Goal: Task Accomplishment & Management: Use online tool/utility

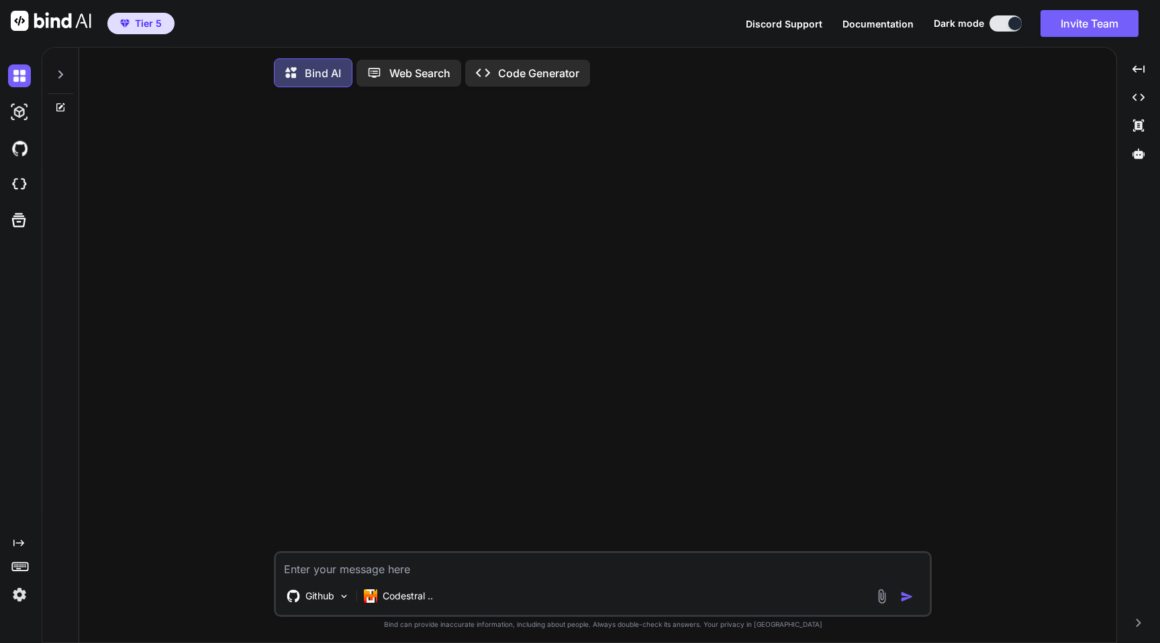
type textarea "x"
click at [15, 117] on img at bounding box center [19, 112] width 23 height 23
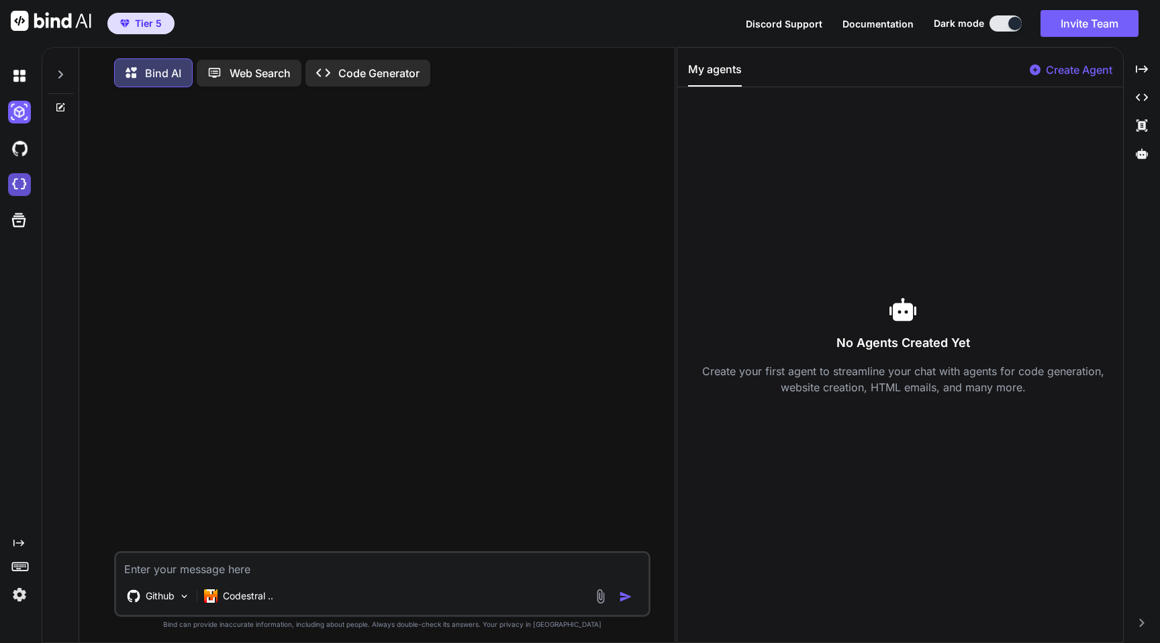
click at [17, 185] on img at bounding box center [19, 184] width 23 height 23
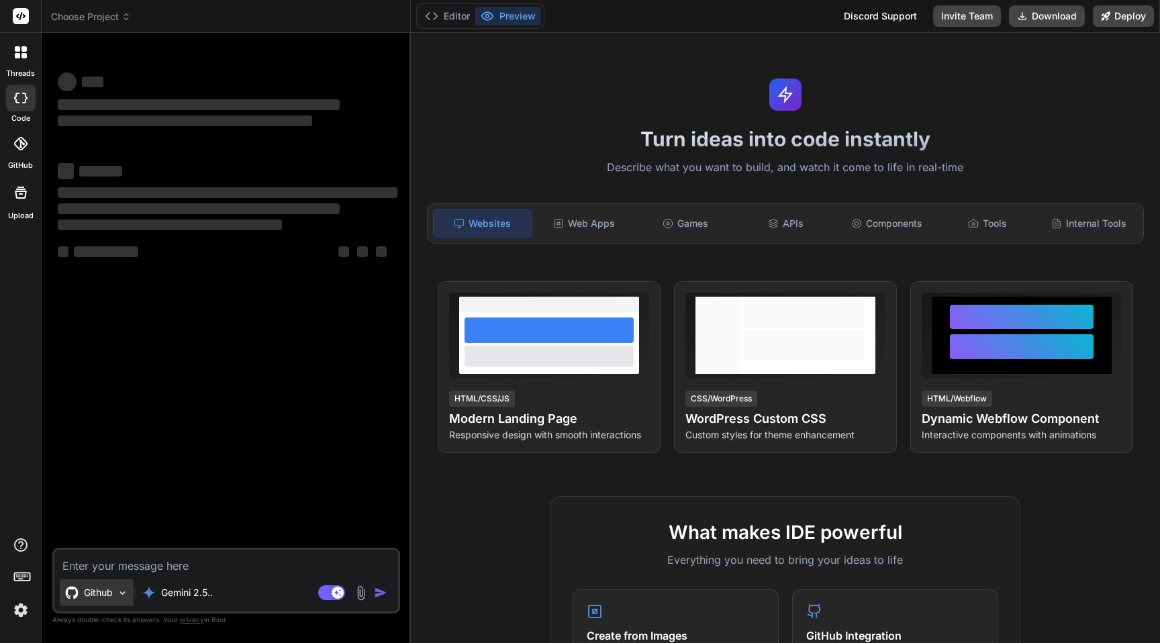
click at [108, 595] on p "Github" at bounding box center [98, 592] width 29 height 13
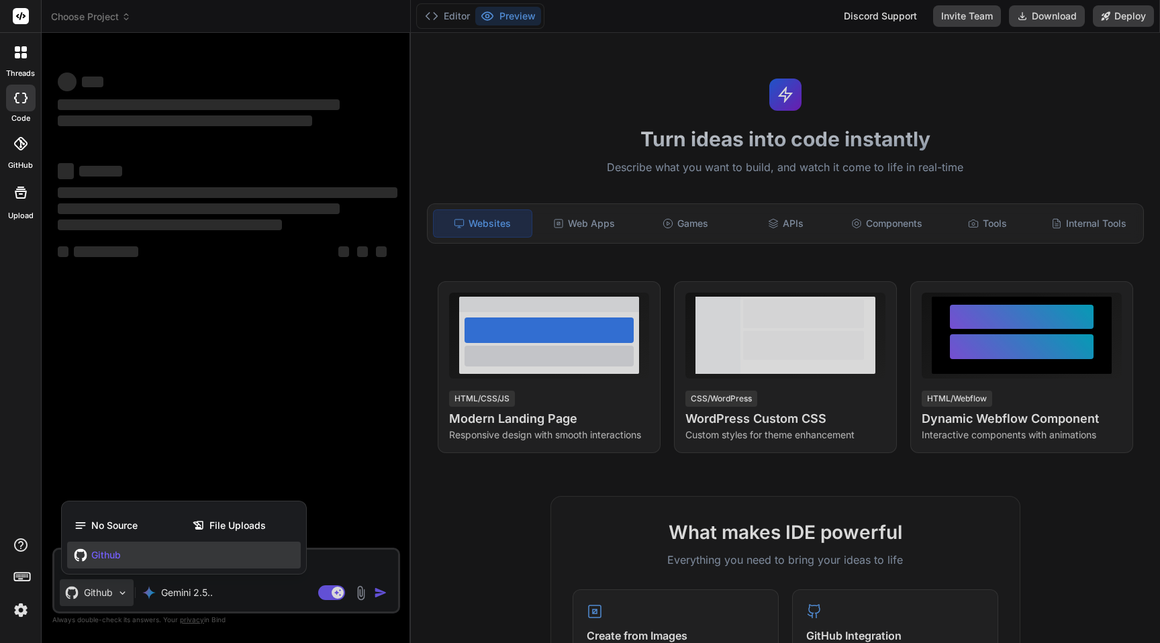
click at [107, 559] on span "Github" at bounding box center [106, 555] width 30 height 13
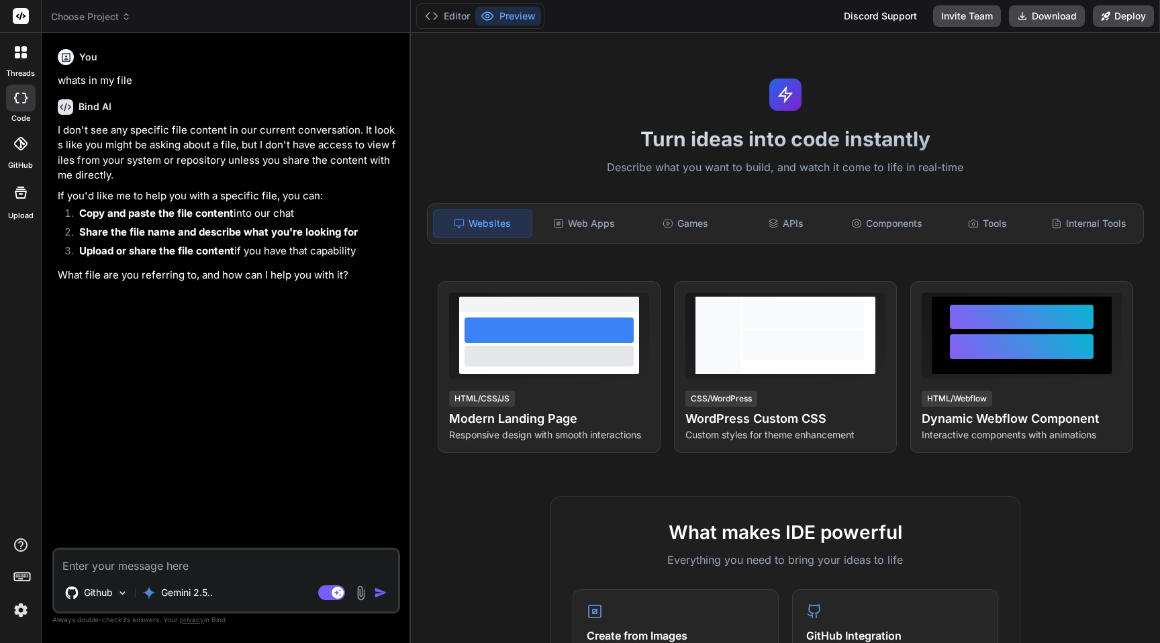
type textarea "x"
click at [134, 565] on textarea at bounding box center [226, 562] width 344 height 24
paste textarea "Design a modern React site inspired by the Framer template style, ensuring it d…"
type textarea "Design a modern React site inspired by the Framer template style, ensuring it d…"
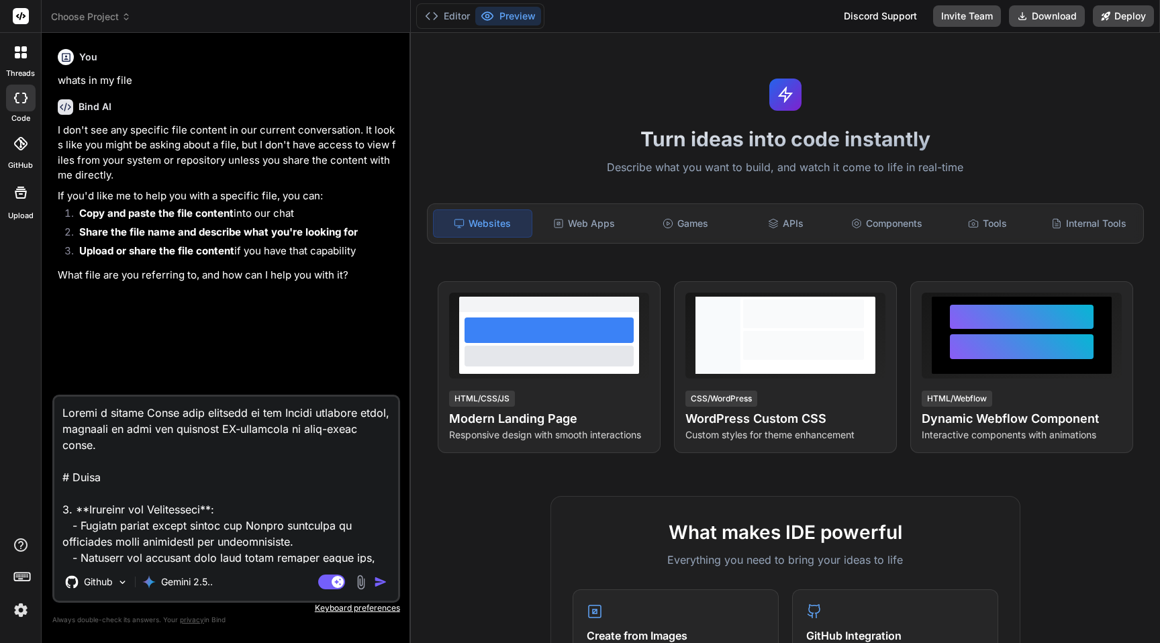
scroll to position [952, 0]
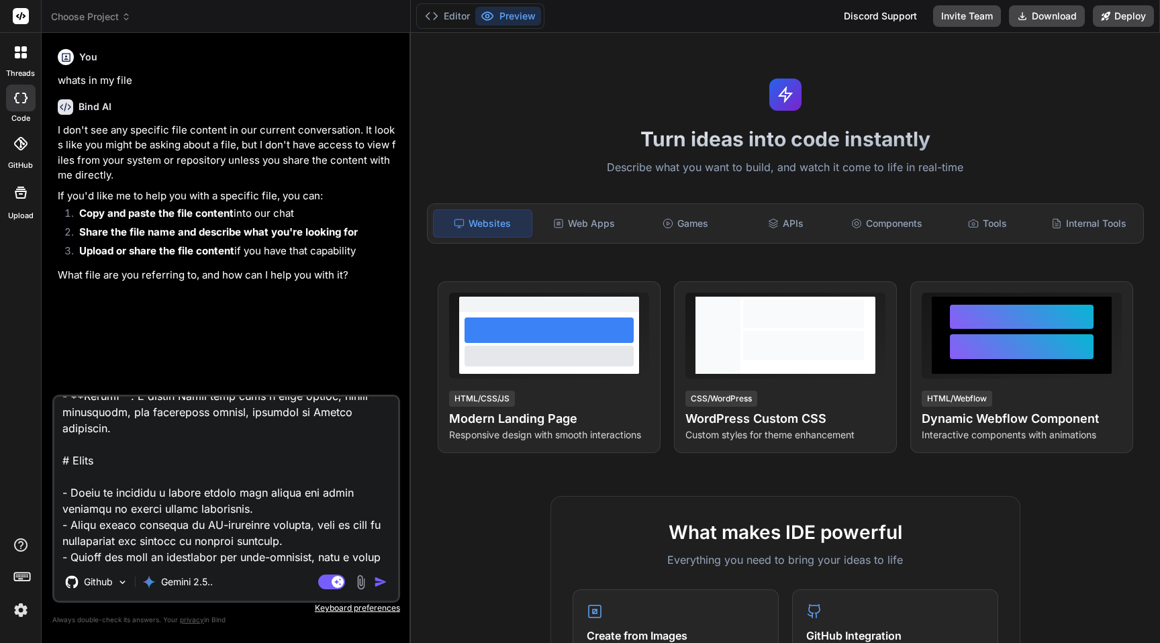
type textarea "x"
type textarea "Design a modern React site inspired by the Framer template style, ensuring it d…"
click at [382, 583] on img "button" at bounding box center [380, 581] width 13 height 13
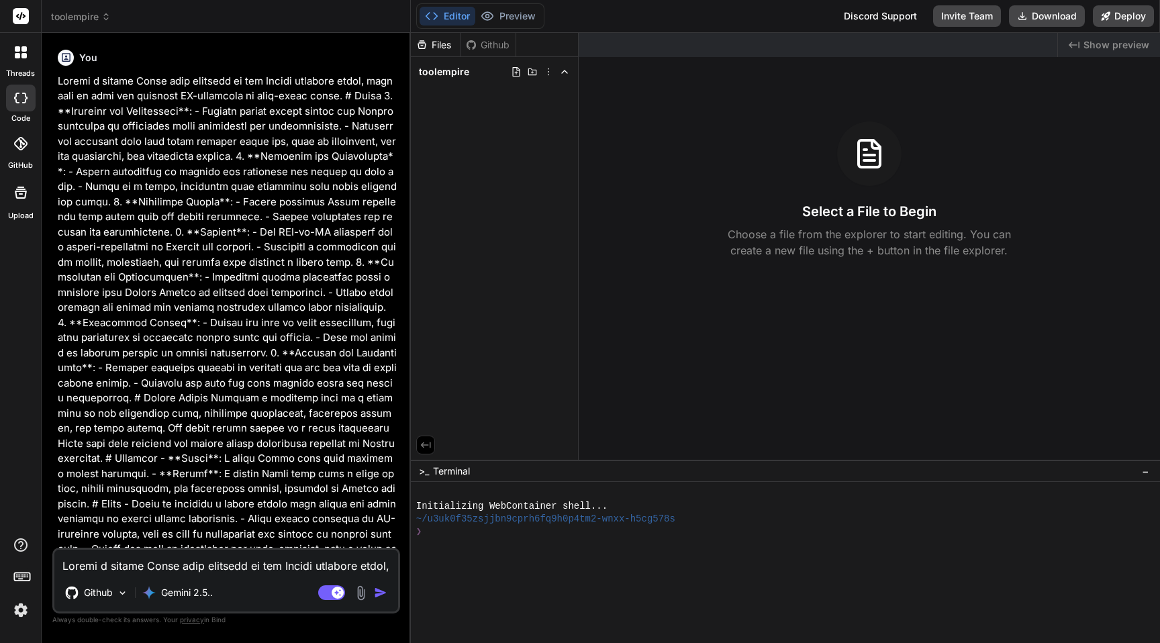
scroll to position [361, 0]
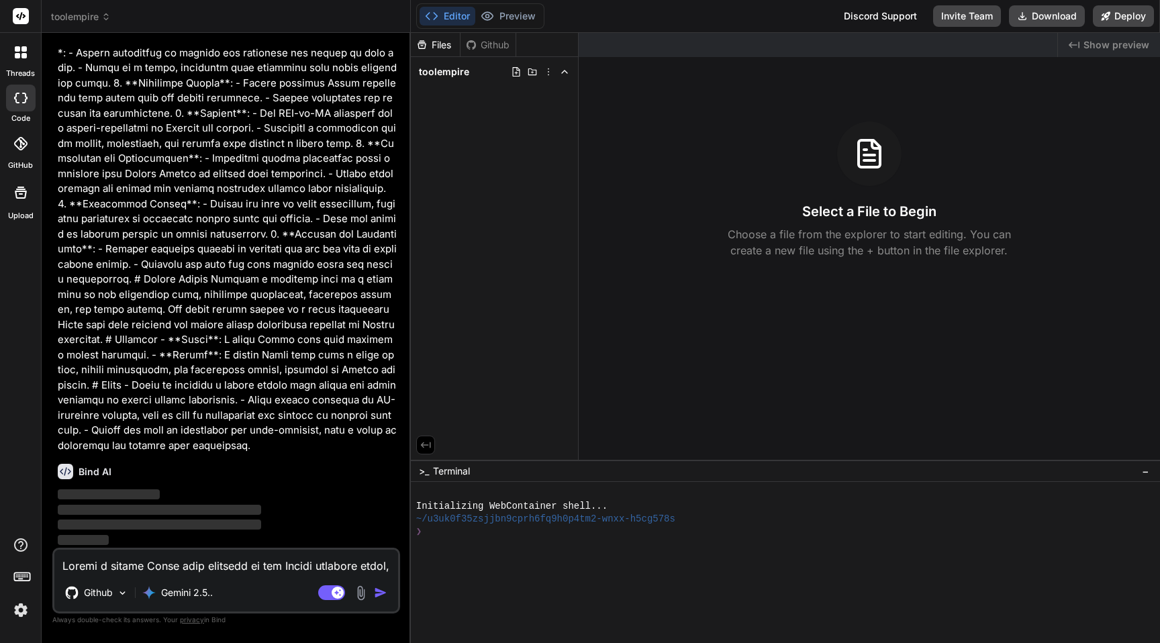
click at [486, 51] on div "Files Github" at bounding box center [463, 45] width 105 height 24
click at [485, 48] on div "Github" at bounding box center [488, 44] width 55 height 13
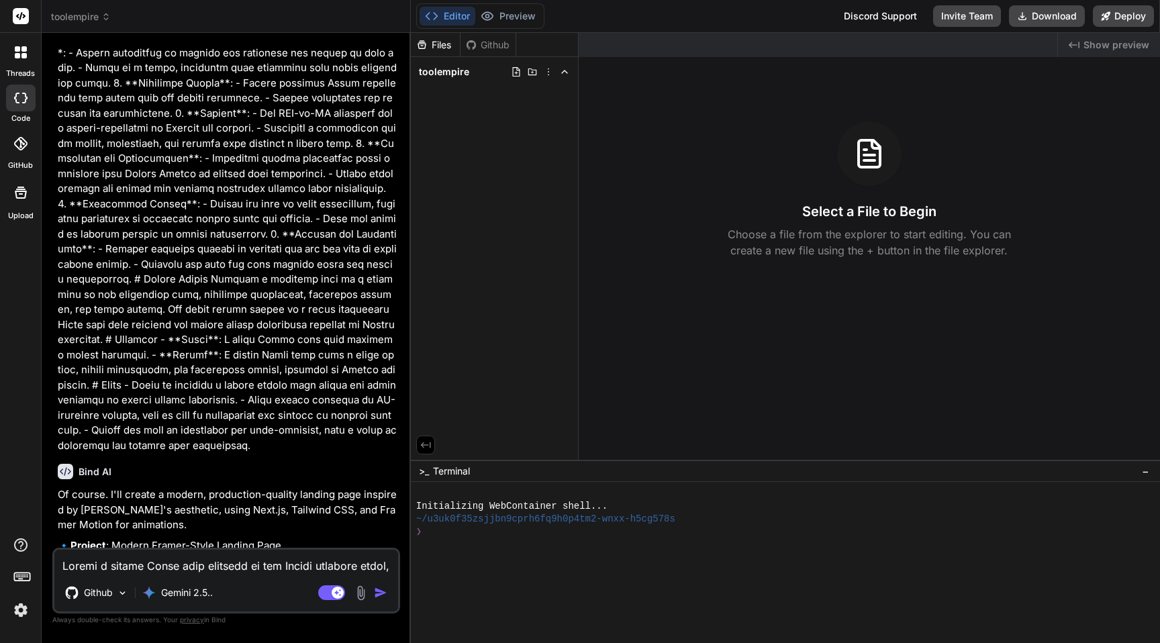
type textarea "x"
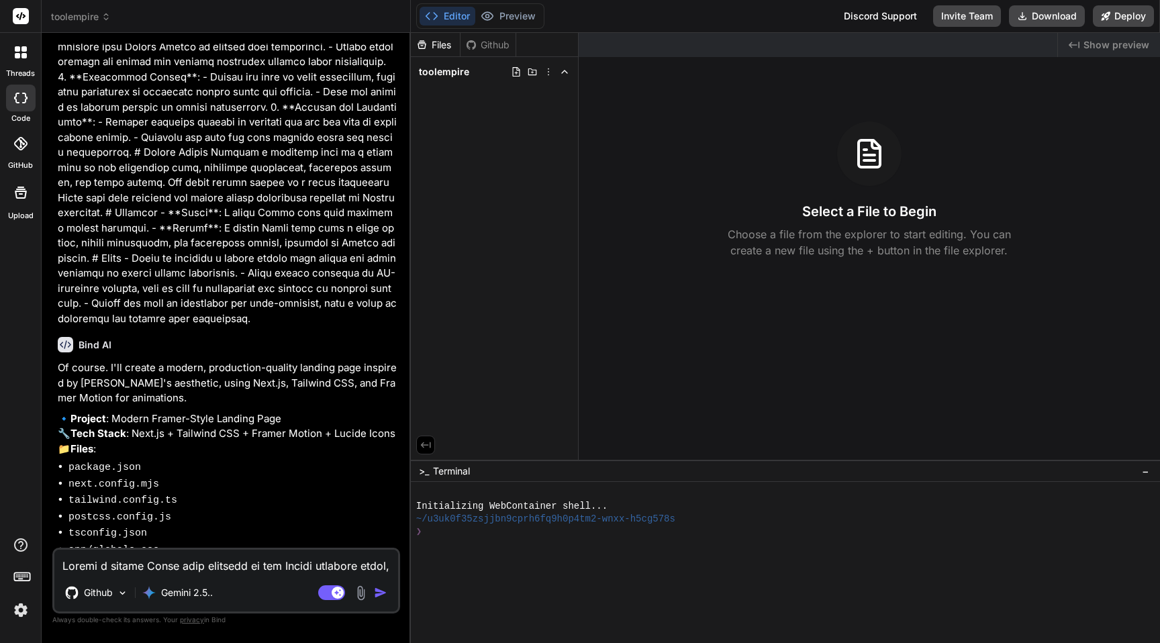
scroll to position [618, 0]
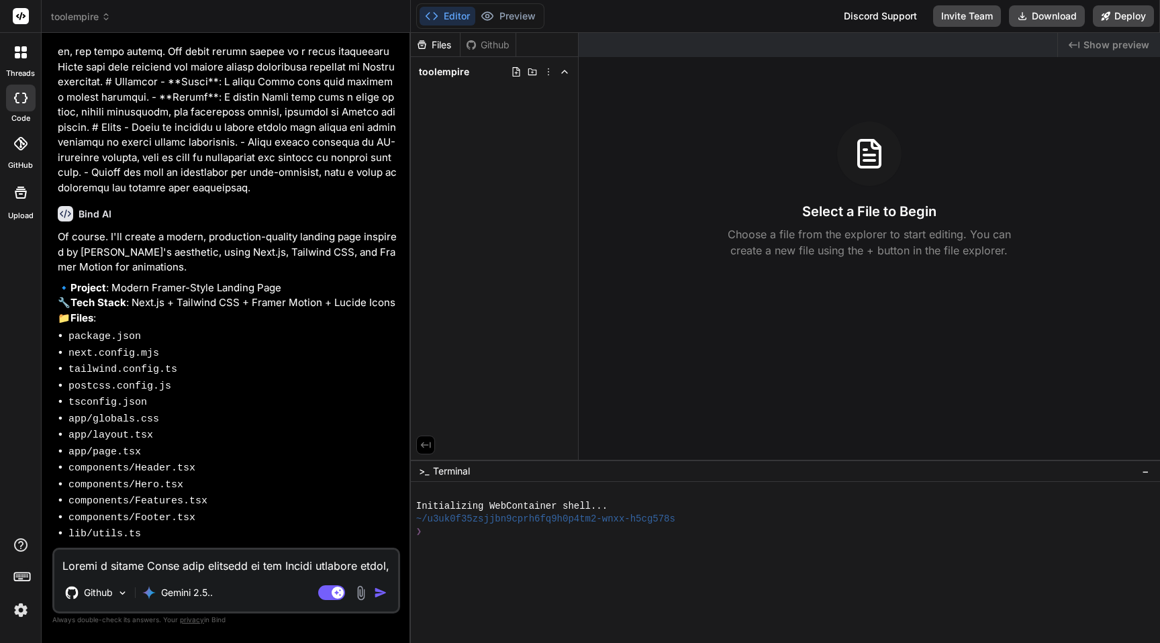
click at [469, 75] on div "toolempire" at bounding box center [494, 71] width 156 height 19
click at [494, 42] on div "Github" at bounding box center [488, 44] width 55 height 13
click at [156, 564] on textarea at bounding box center [226, 562] width 344 height 24
type textarea "y"
type textarea "x"
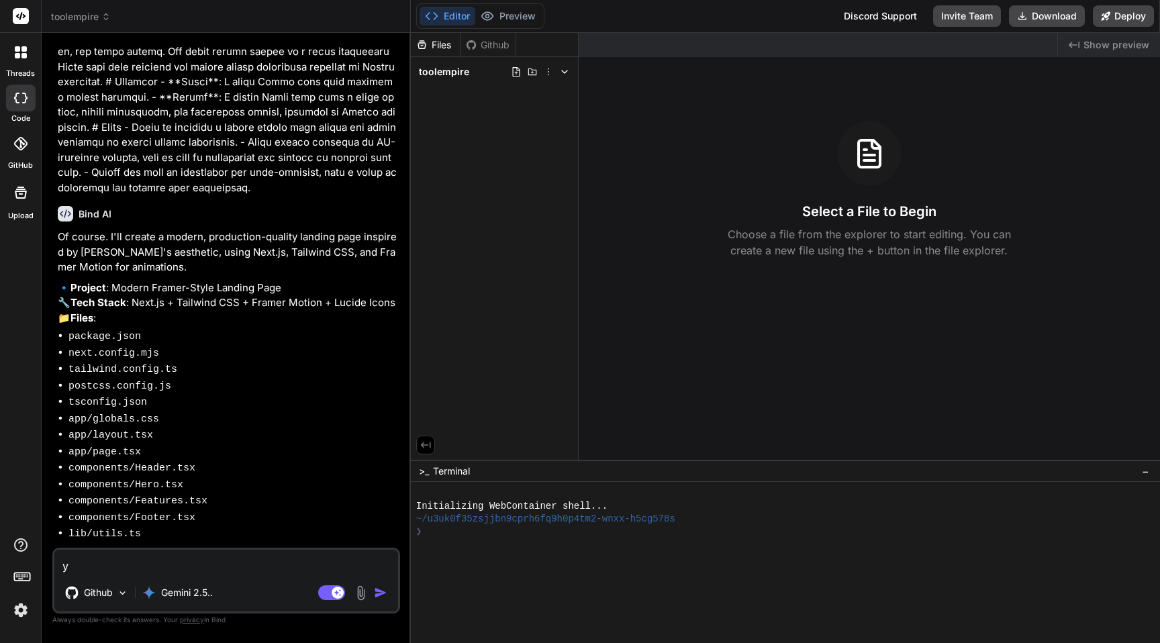
type textarea "ye"
type textarea "x"
type textarea "yes"
type textarea "x"
type textarea "yes"
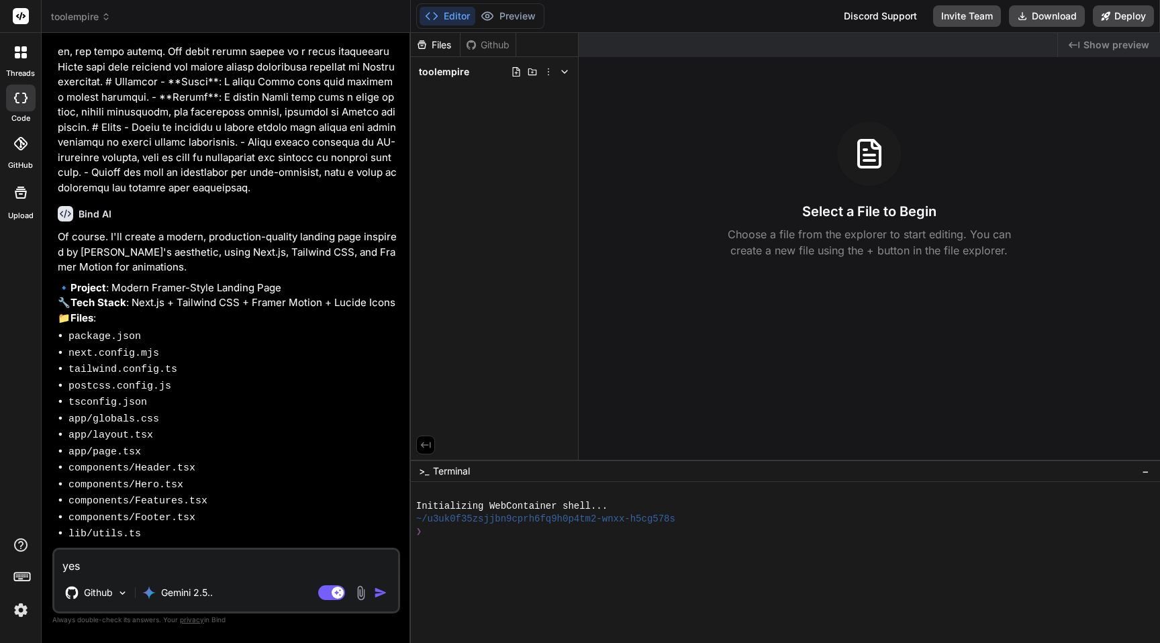
type textarea "x"
type textarea "yes p"
type textarea "x"
type textarea "yes pl"
type textarea "x"
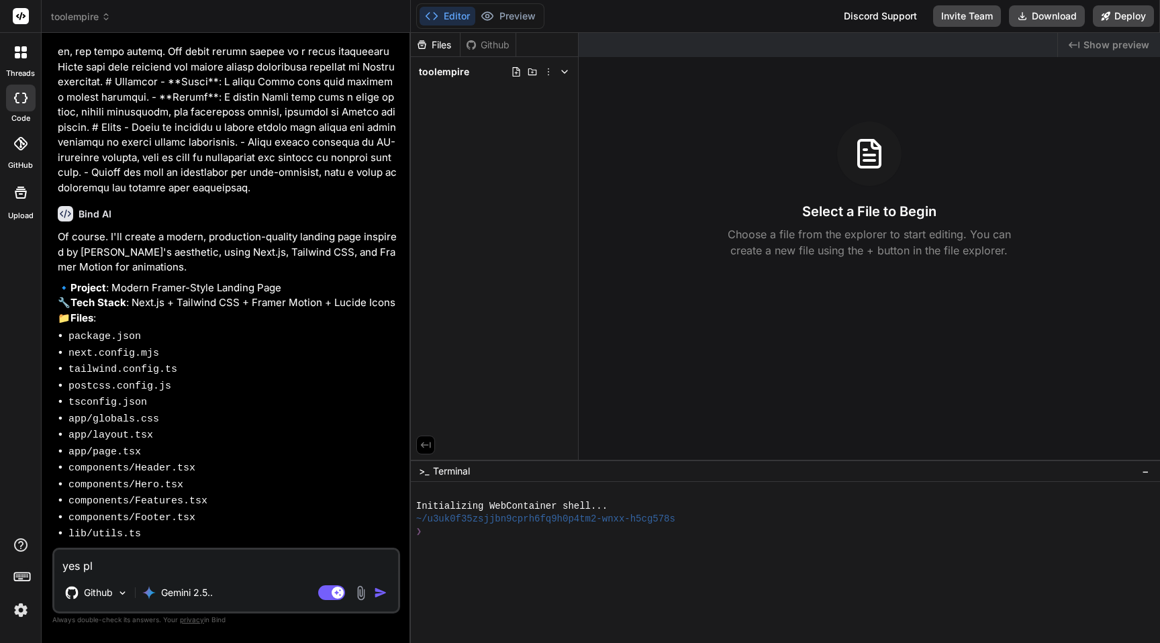
type textarea "yes ple"
type textarea "x"
type textarea "yes plea"
type textarea "x"
type textarea "yes pleas"
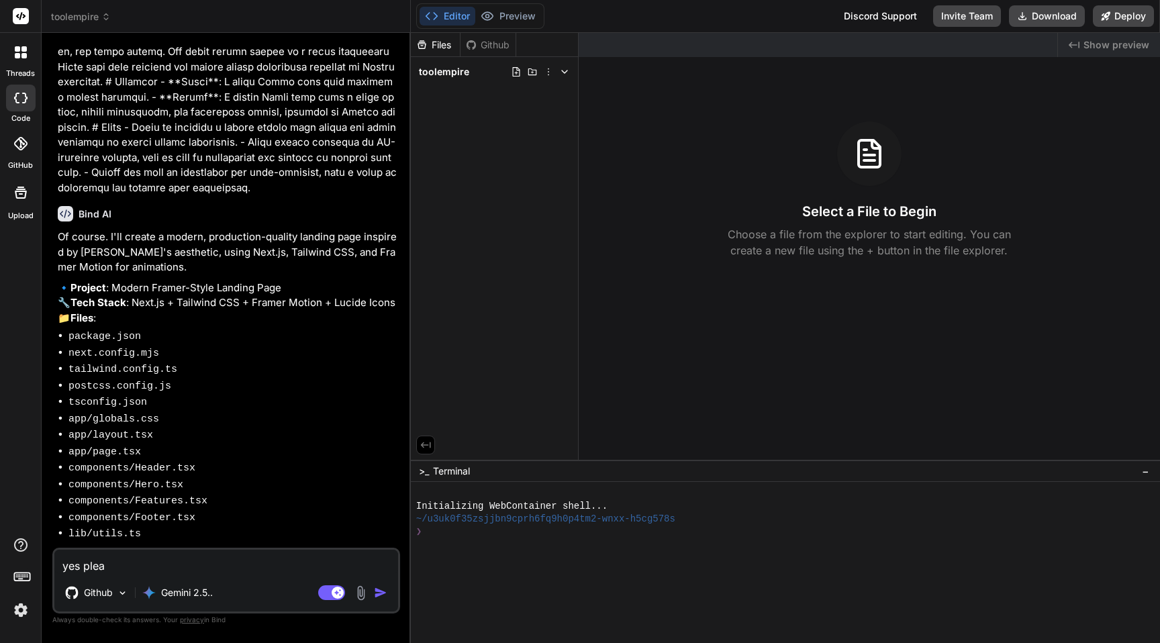
type textarea "x"
type textarea "yes please"
type textarea "x"
type textarea "yes please"
type textarea "x"
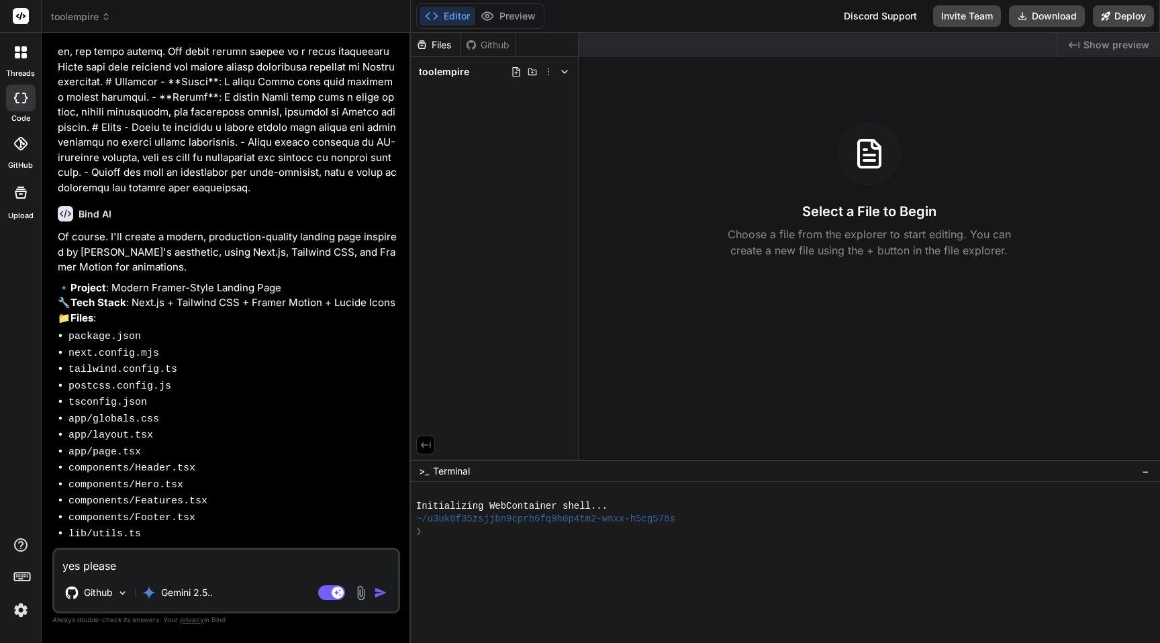
type textarea "yes please g"
type textarea "x"
type textarea "yes please go"
type textarea "x"
type textarea "yes please go"
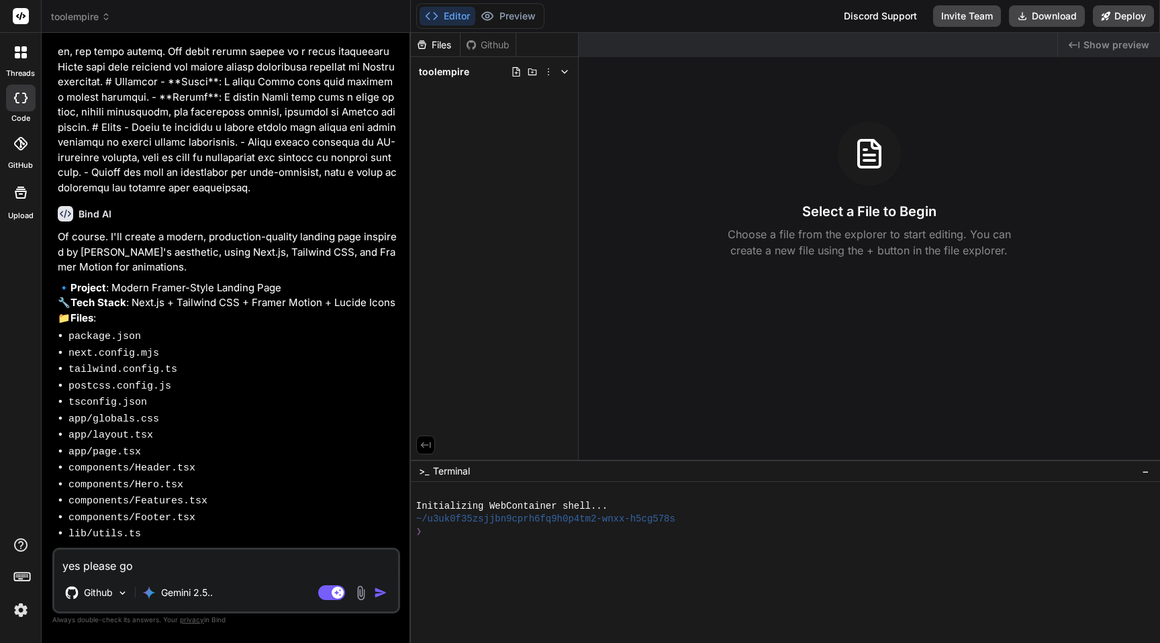
type textarea "x"
type textarea "yes please go a"
type textarea "x"
type textarea "yes please go ah"
type textarea "x"
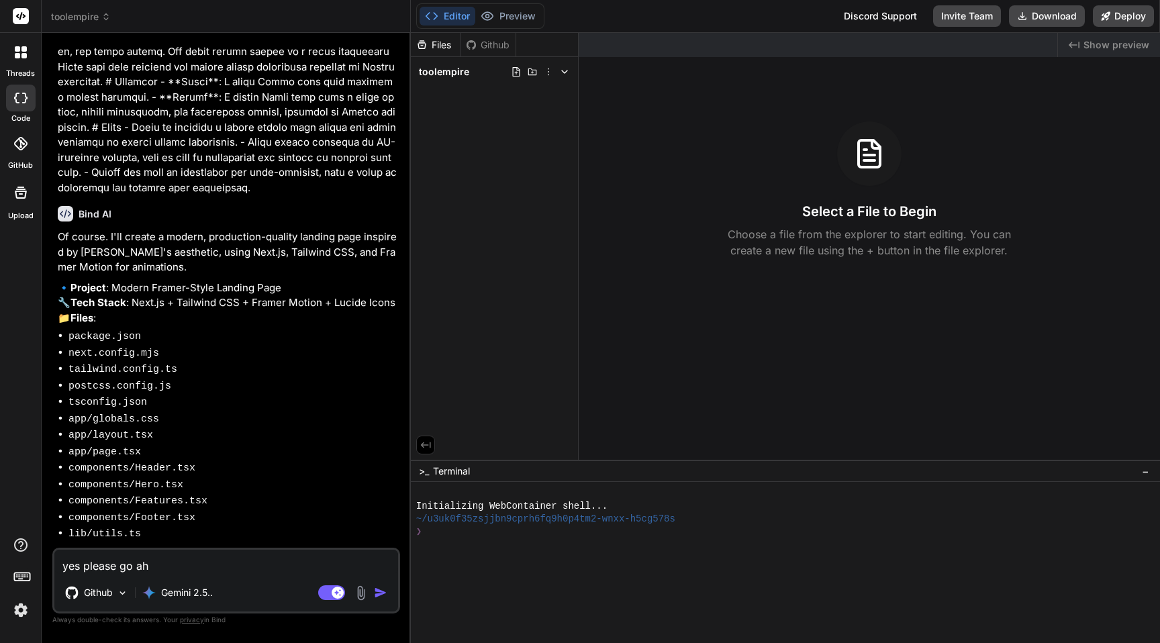
type textarea "yes please go ahr"
type textarea "x"
type textarea "yes please go ahre"
type textarea "x"
type textarea "yes please go ahrea"
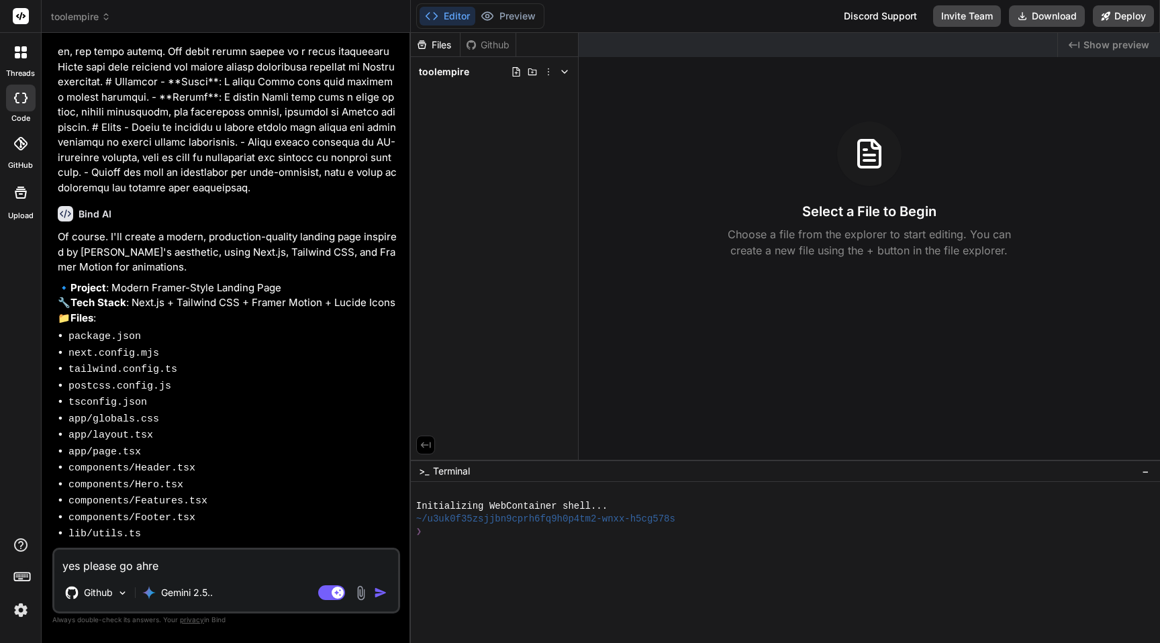
type textarea "x"
type textarea "yes please go ahread"
type textarea "x"
type textarea "yes please go ahrea"
type textarea "x"
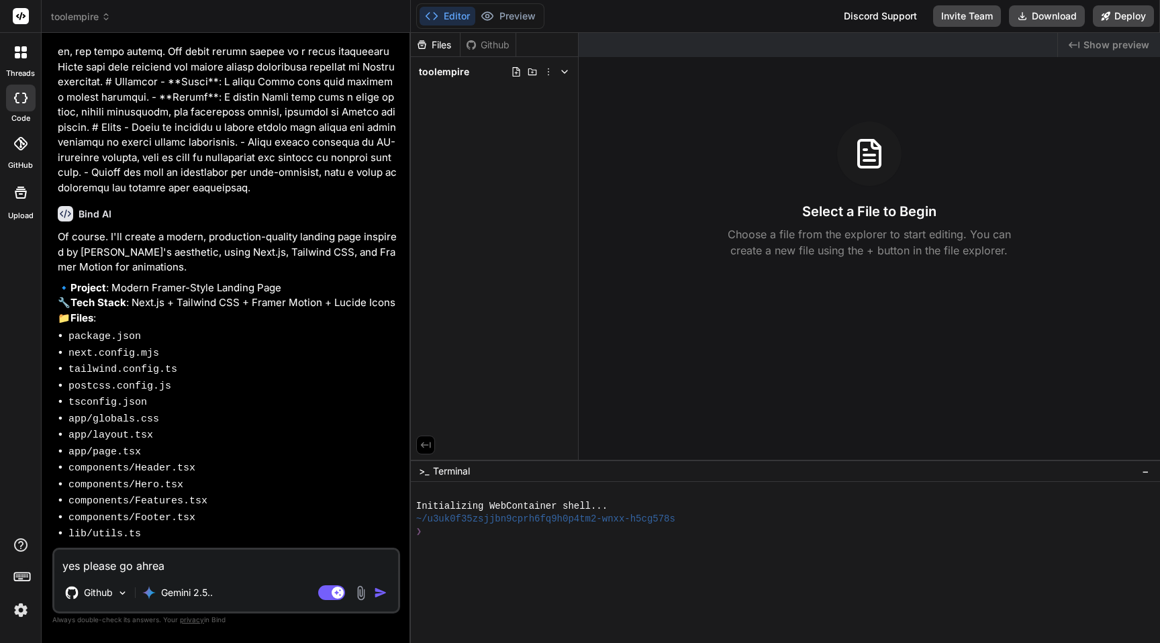
type textarea "yes please go ahre"
type textarea "x"
type textarea "yes please go ahr"
type textarea "x"
type textarea "yes please go ah"
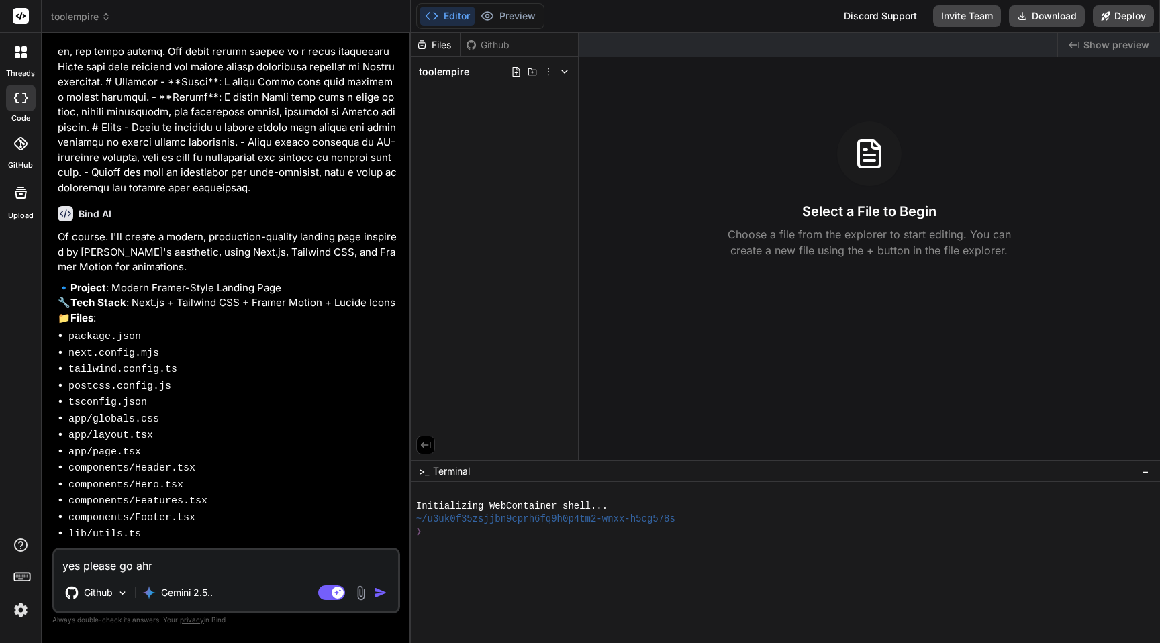
type textarea "x"
type textarea "yes please go ahe"
type textarea "x"
type textarea "yes please go ahea"
type textarea "x"
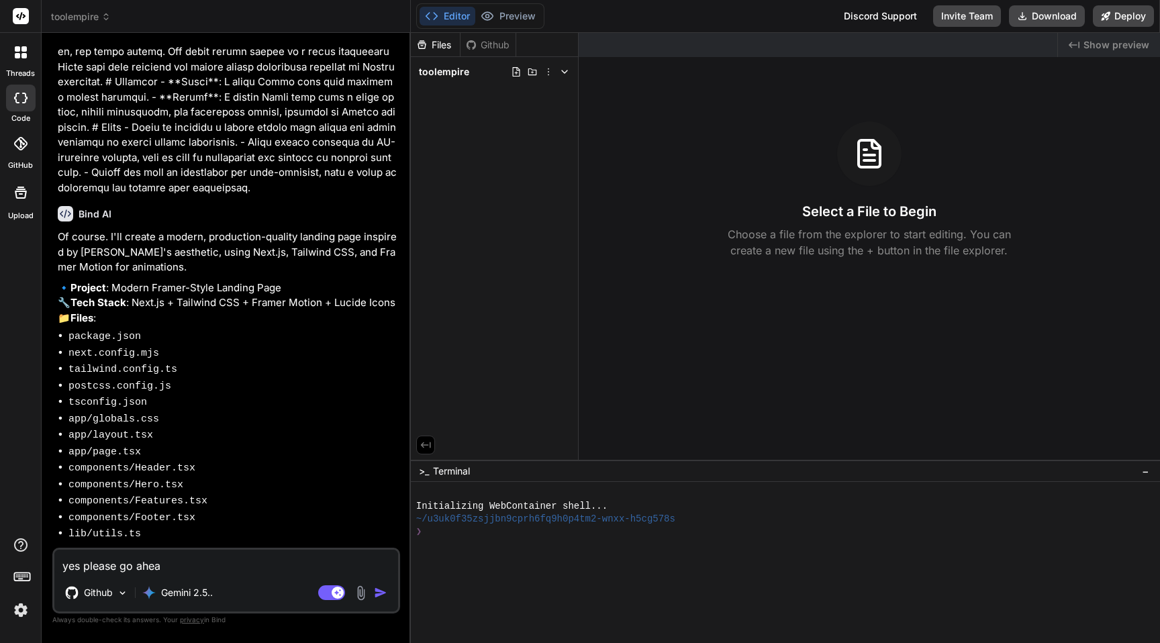
type textarea "yes please go ahead"
type textarea "x"
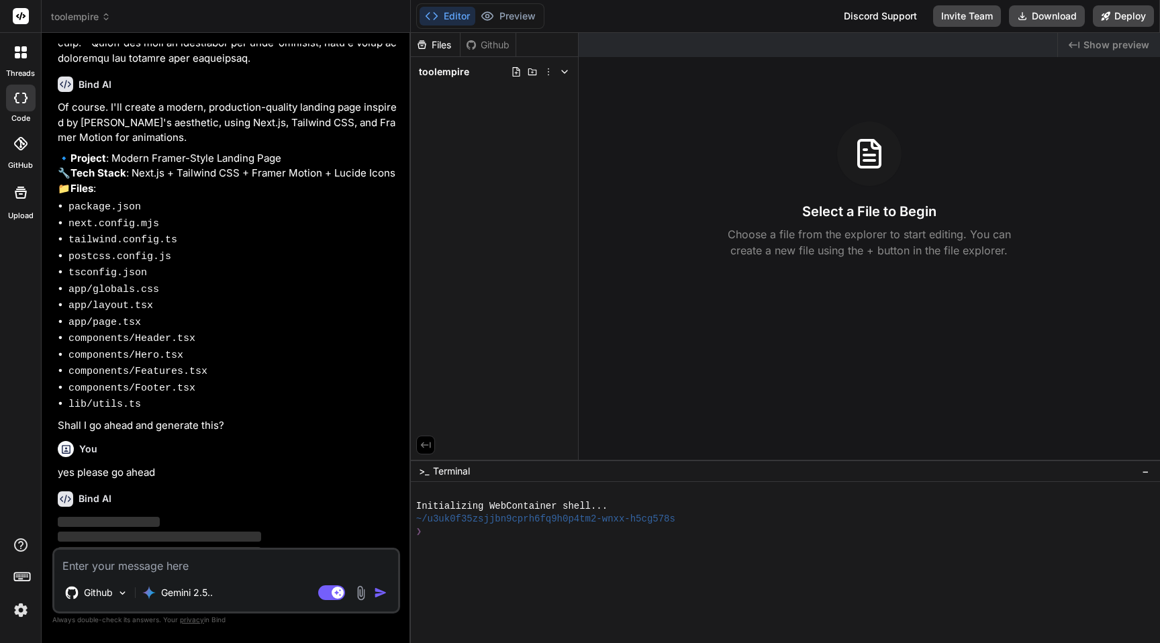
scroll to position [757, 0]
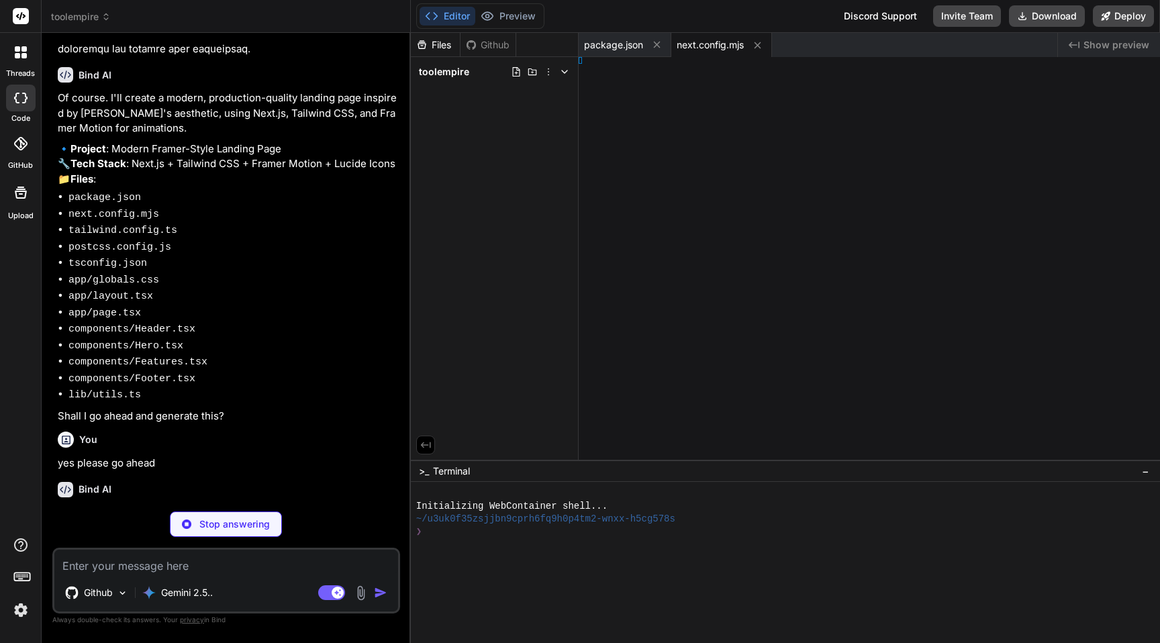
type textarea "x"
type textarea "onfig"
type textarea "x"
type textarea ", }, }"
type textarea "x"
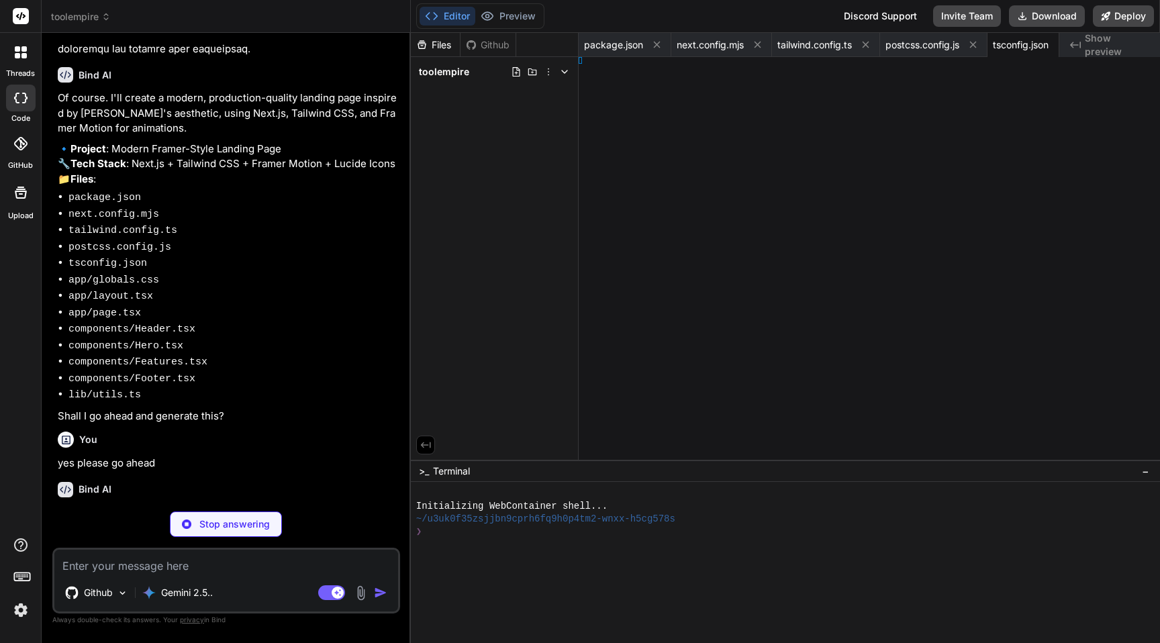
type textarea "x"
type textarea ")); }"
type textarea "x"
type textarea "> ) }"
type textarea "x"
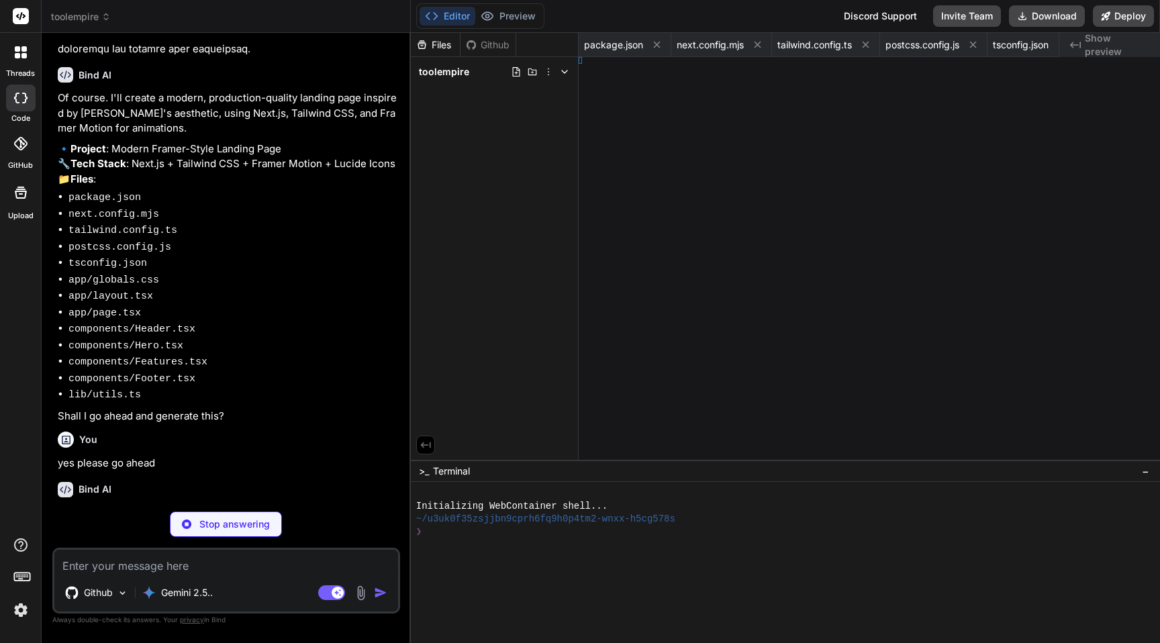
type textarea "}"
type textarea "x"
type textarea "r> ); }"
type textarea "x"
type textarea "on> ); }"
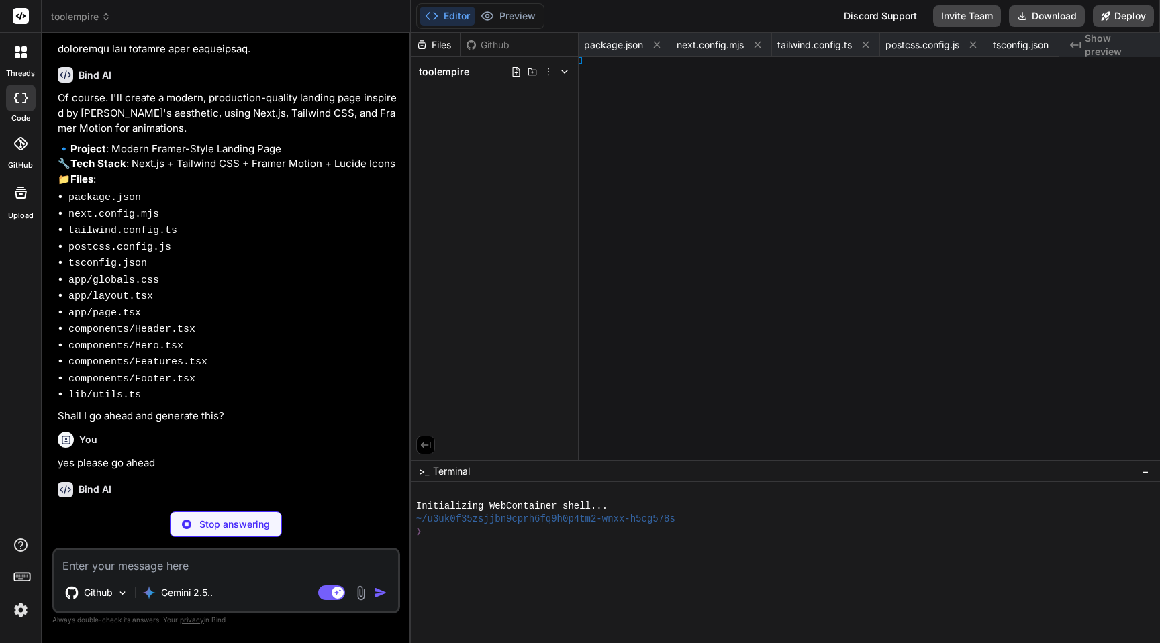
type textarea "x"
type textarea "; }"
type textarea "x"
type textarea "); }"
type textarea "x"
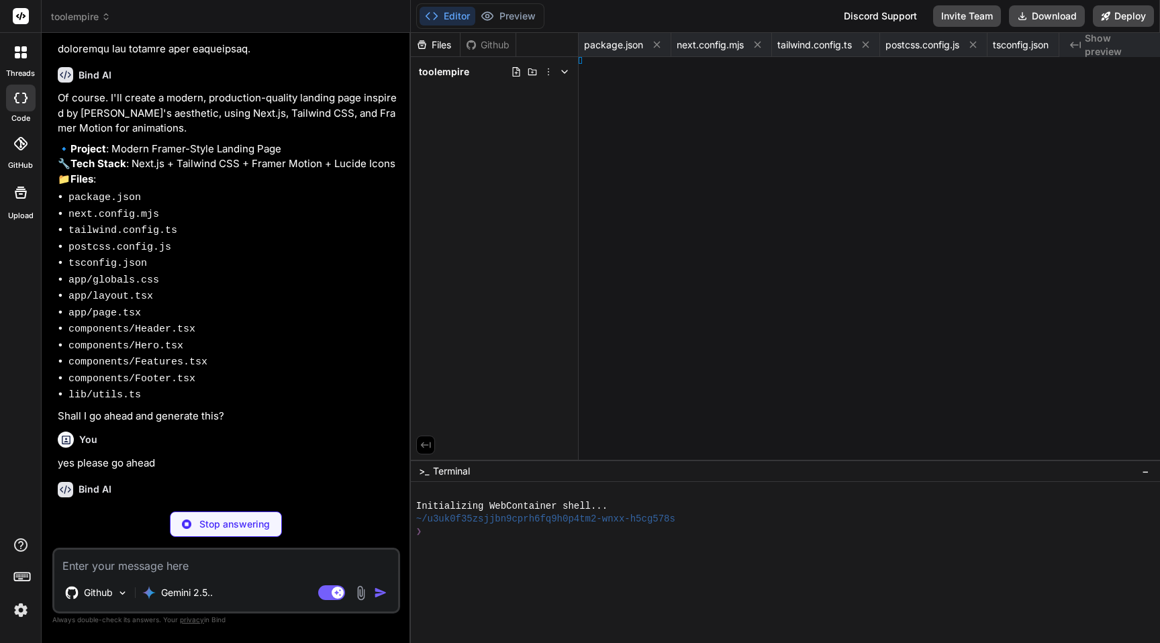
type textarea "); }"
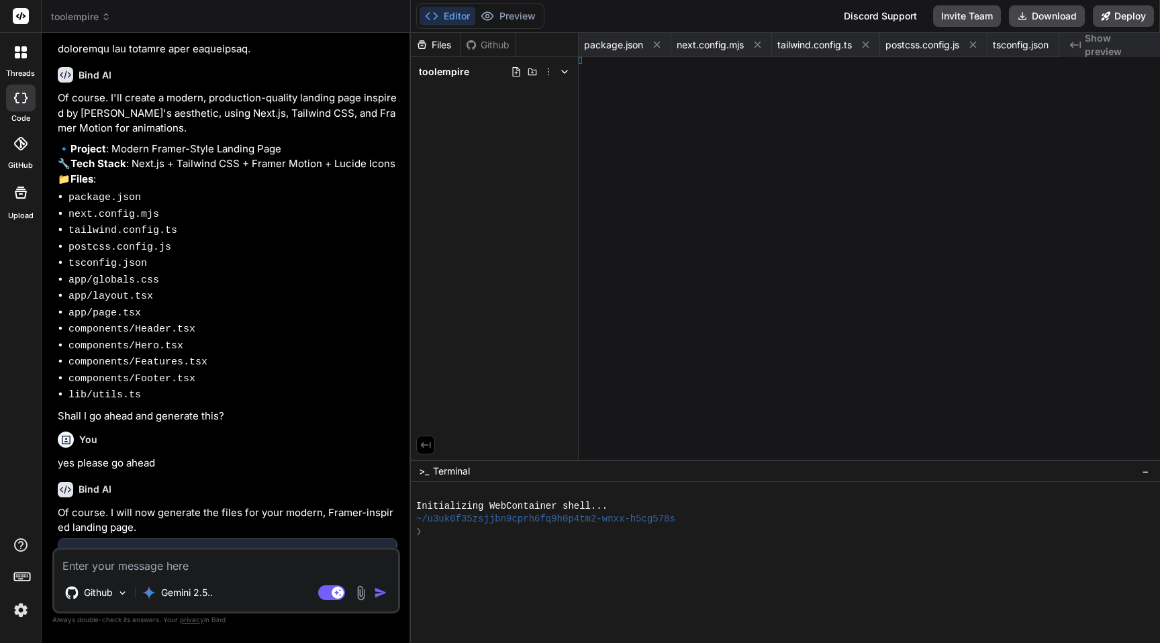
type textarea "x"
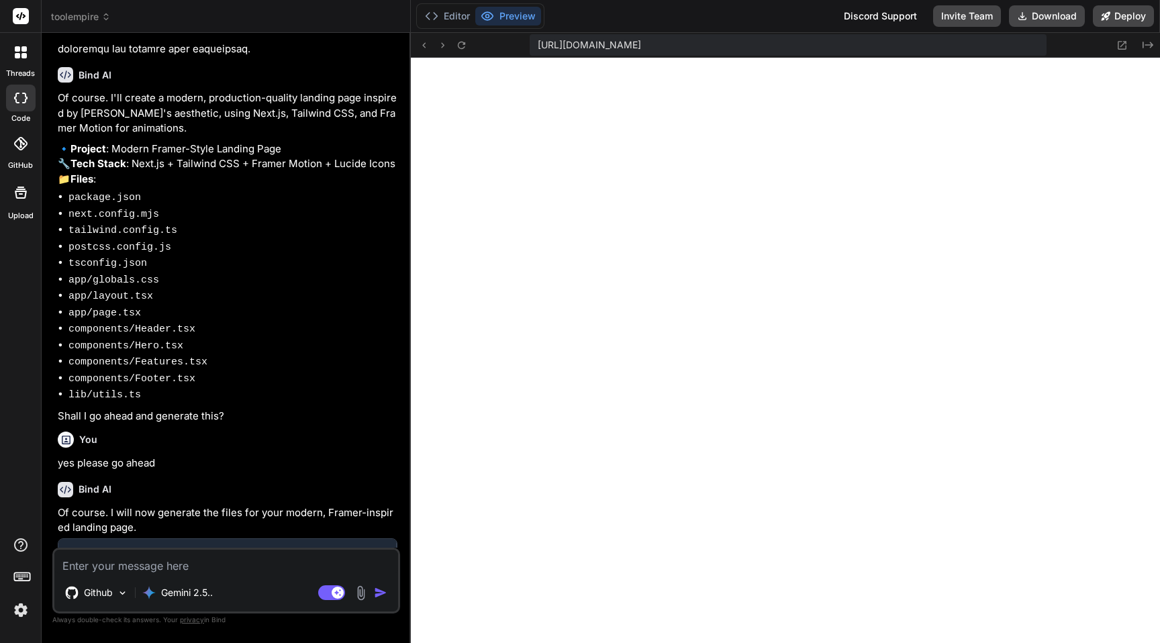
type textarea "<Features /> <Footer /> </main> ); }"
type textarea "x"
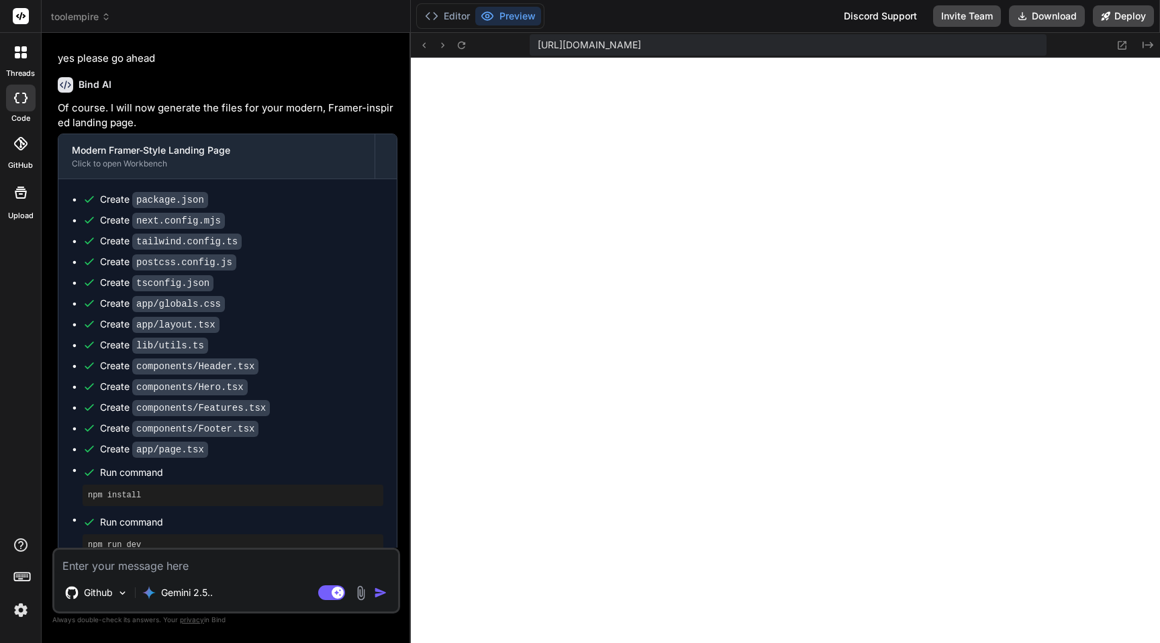
scroll to position [1276, 0]
click at [134, 571] on textarea at bounding box center [226, 562] width 344 height 24
paste textarea "Failed to compile ./app/globals.css.webpack[javascript/auto]!=!./node_modules/n…"
type textarea "Failed to compile ./app/globals.css.webpack[javascript/auto]!=!./node_modules/n…"
type textarea "x"
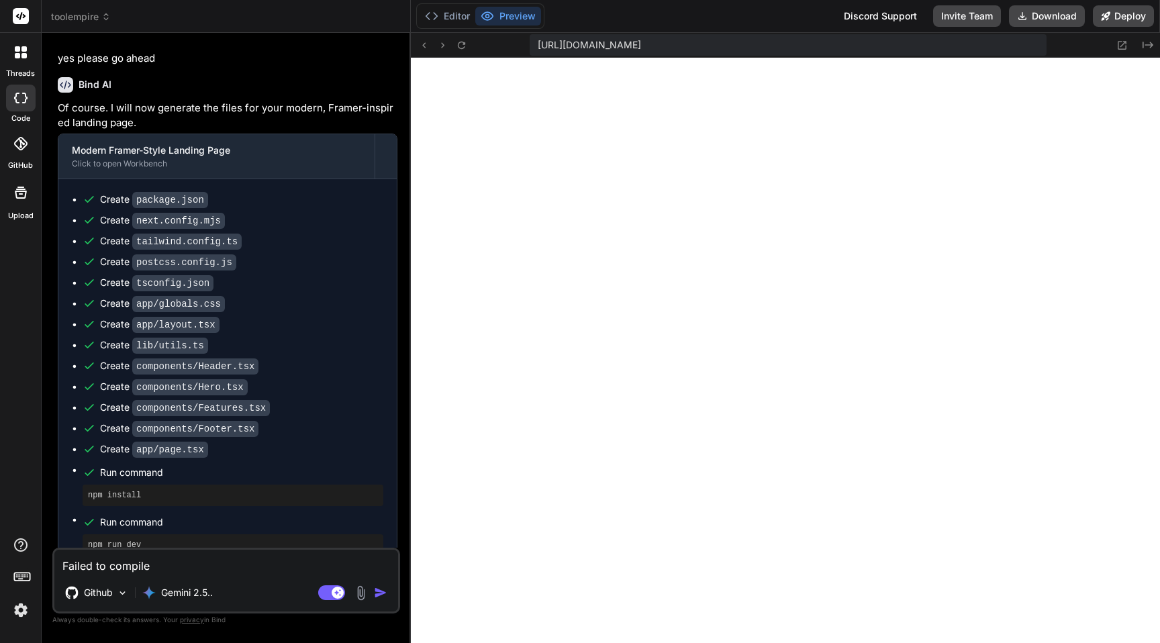
scroll to position [33, 0]
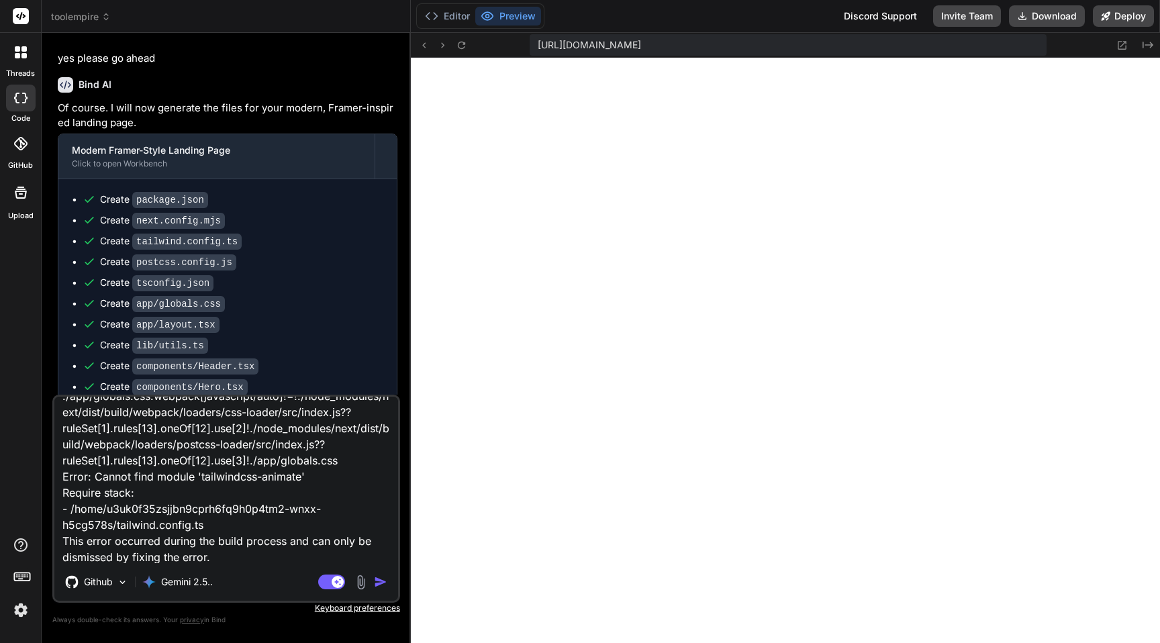
type textarea "Failed to compile ./app/globals.css.webpack[javascript/auto]!=!./node_modules/n…"
click at [381, 587] on img "button" at bounding box center [380, 581] width 13 height 13
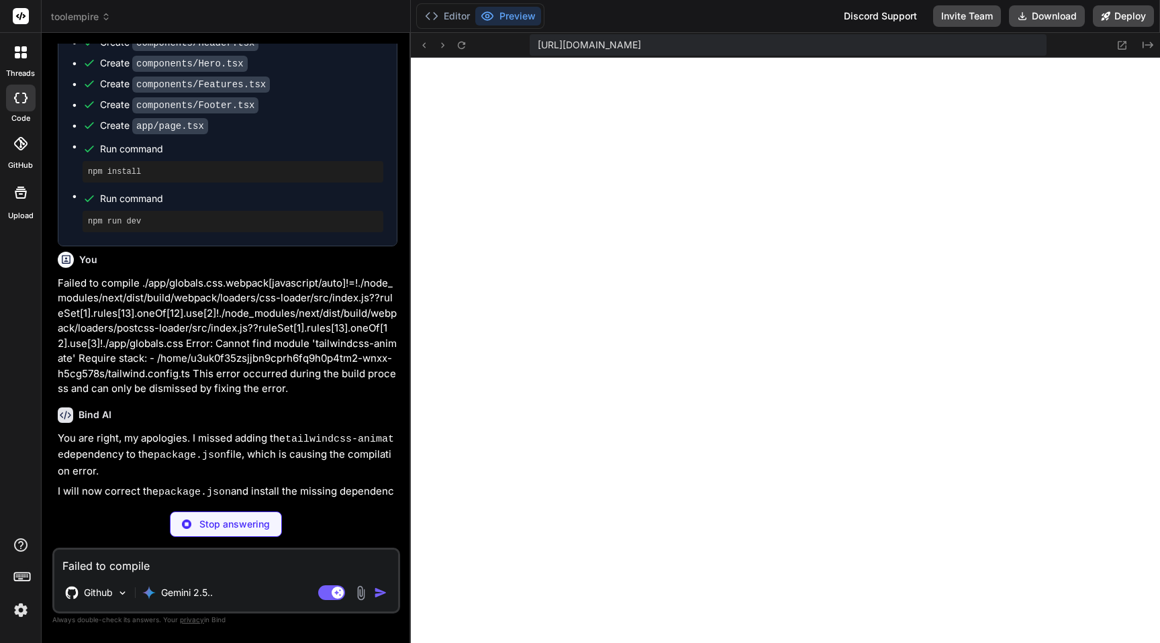
scroll to position [1565, 0]
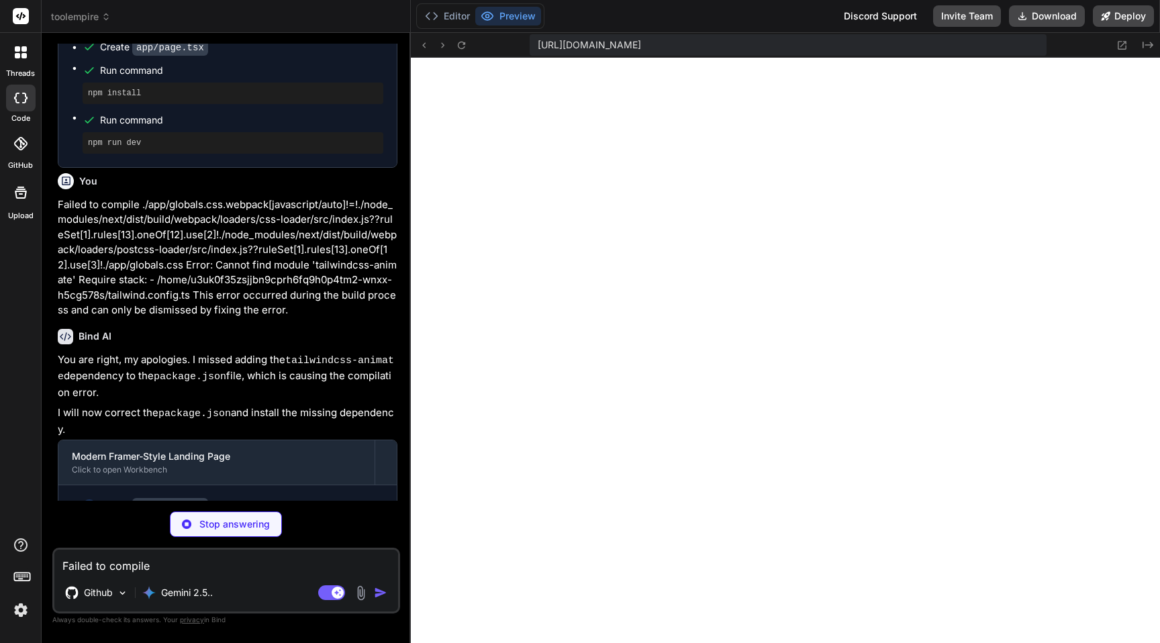
type textarea "x"
type textarea ""eslint-config-next": "13.5.1" } }"
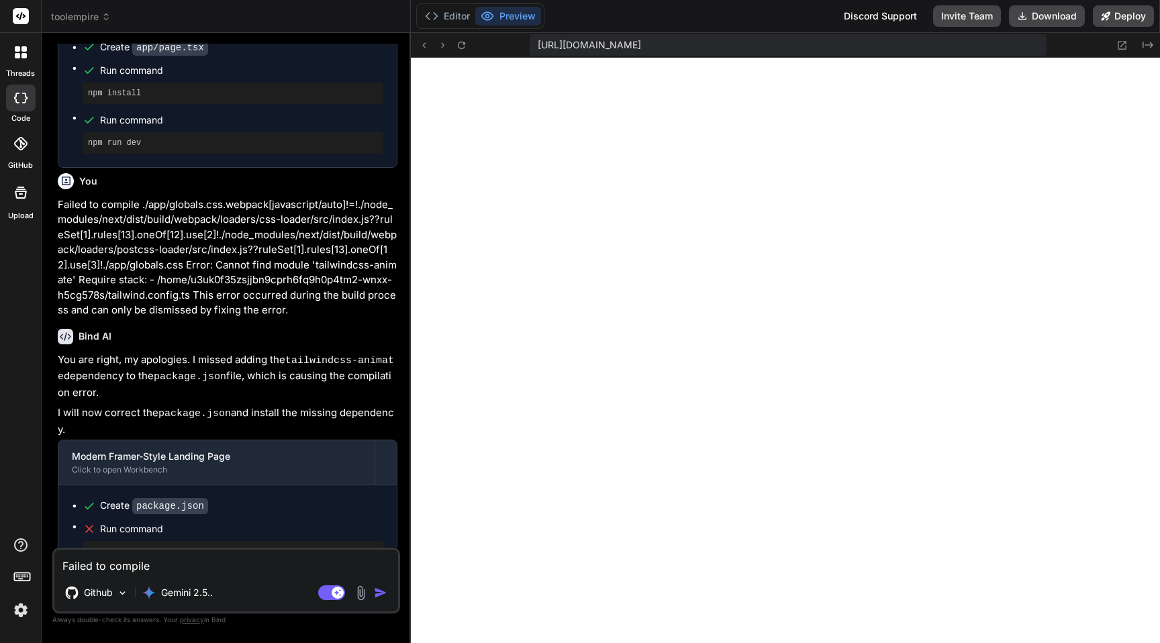
scroll to position [1617, 0]
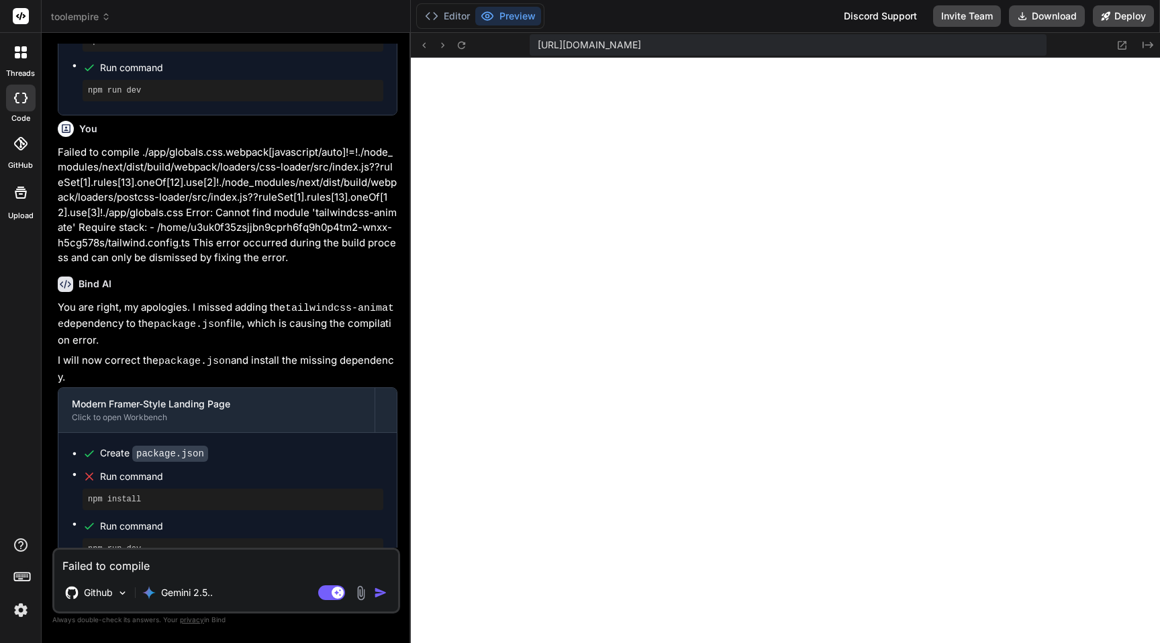
type textarea "x"
click at [447, 18] on button "Editor" at bounding box center [448, 16] width 56 height 19
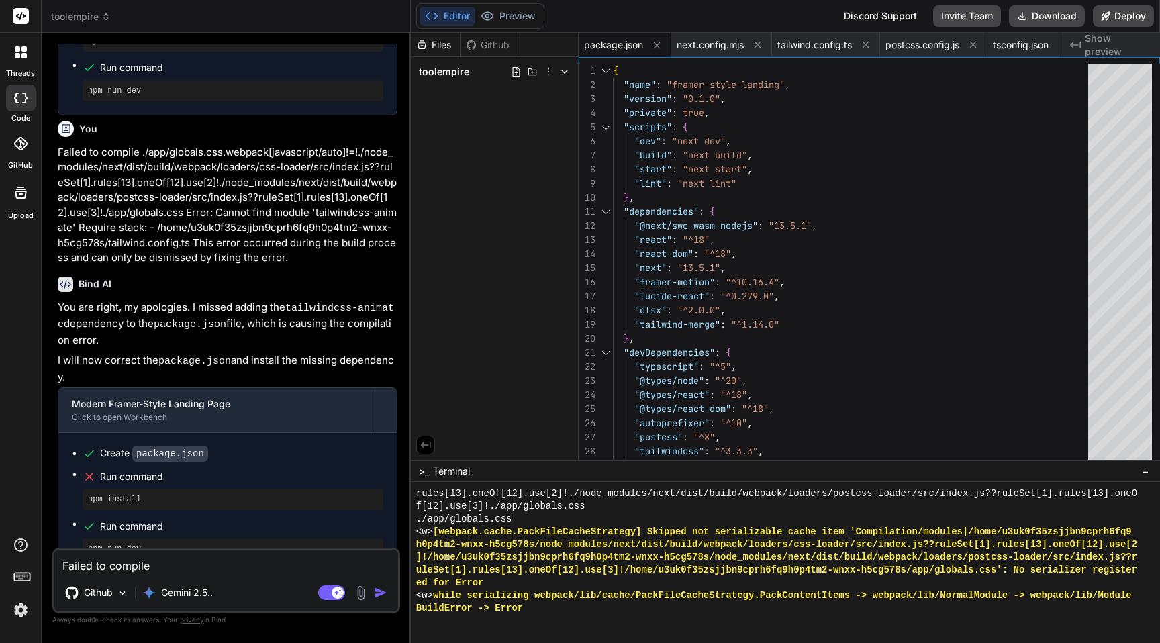
click at [648, 603] on div "BuildError -> Error" at bounding box center [778, 608] width 725 height 13
click at [515, 21] on button "Preview" at bounding box center [508, 16] width 66 height 19
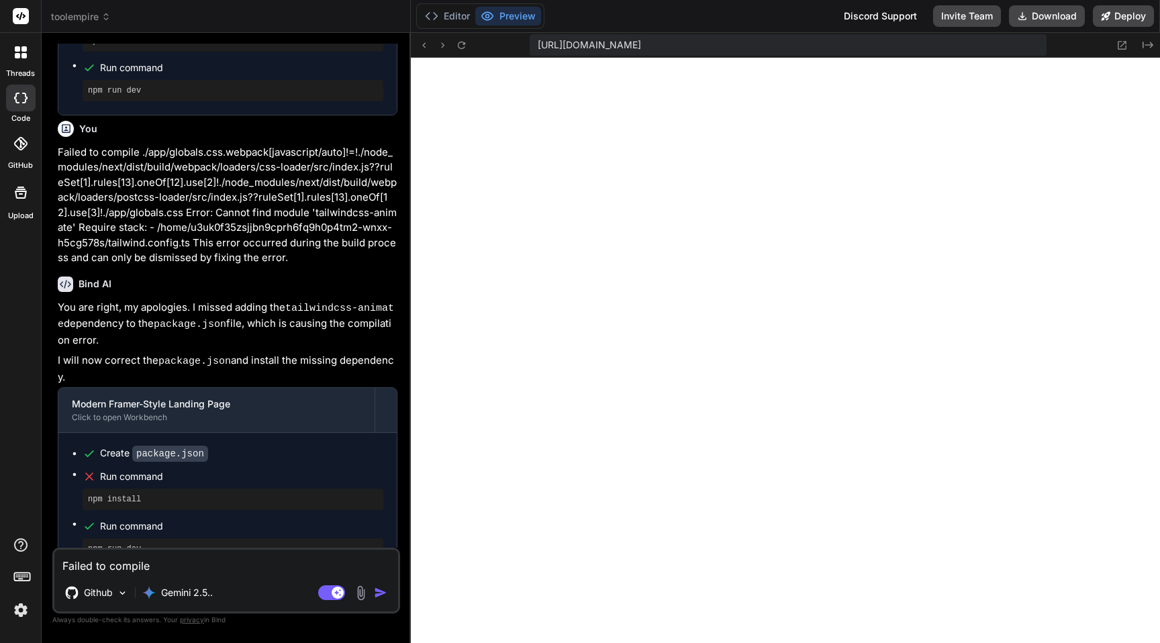
click at [129, 560] on textarea "Failed to compile ./app/globals.css.webpack[javascript/auto]!=!./node_modules/n…" at bounding box center [226, 562] width 344 height 24
paste textarea "./app/globals.css.webpack[javascript/auto]!=!./node_modules/next/dist/build/web…"
type textarea "./app/globals.css.webpack[javascript/auto]!=!./node_modules/next/dist/build/web…"
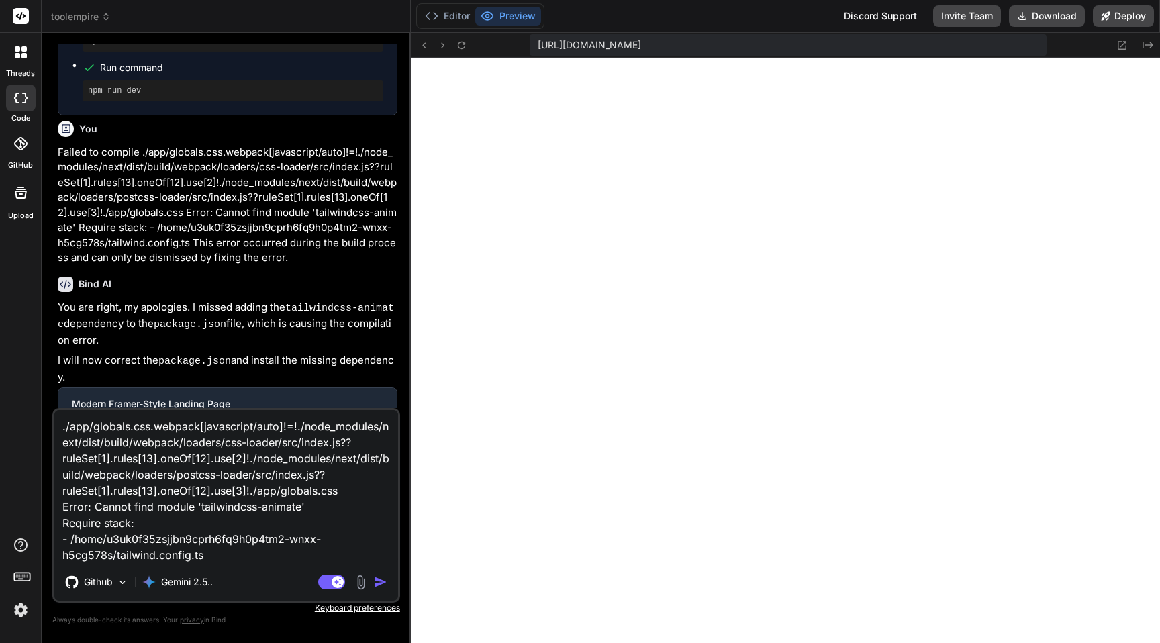
type textarea "x"
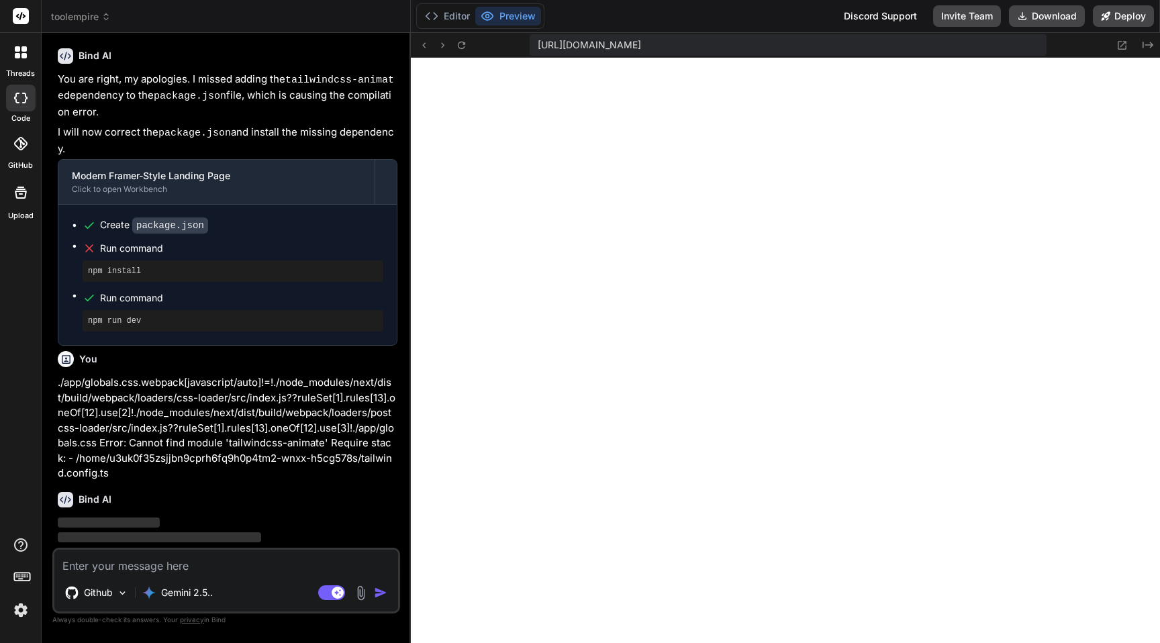
scroll to position [1847, 0]
click at [459, 13] on button "Editor" at bounding box center [448, 16] width 56 height 19
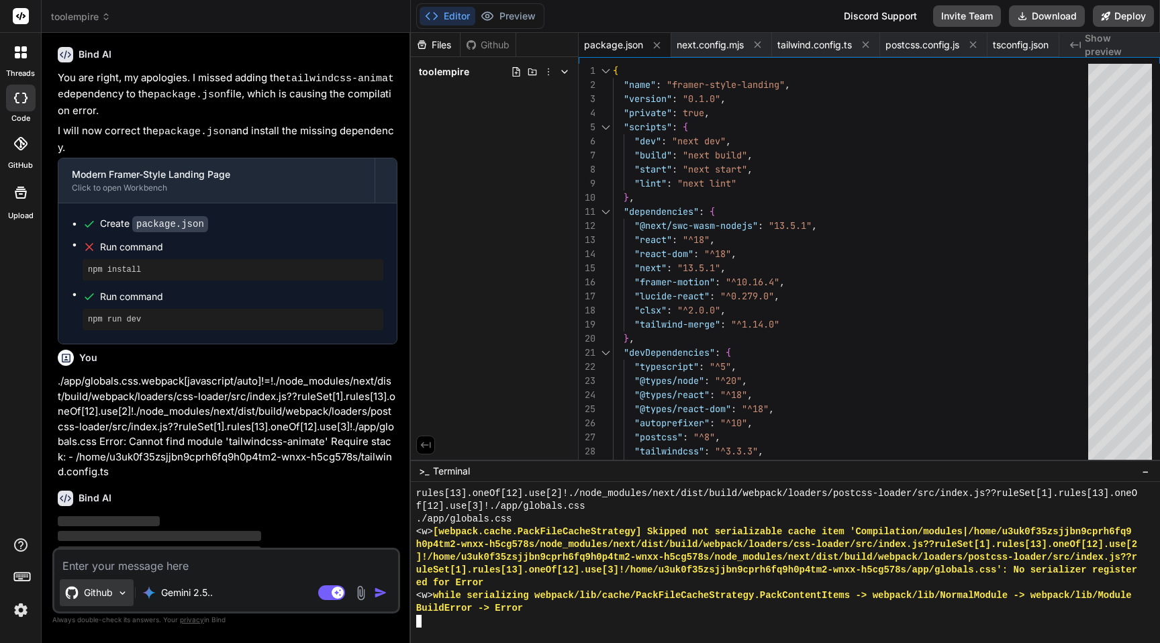
click at [116, 587] on div "Github" at bounding box center [97, 593] width 74 height 27
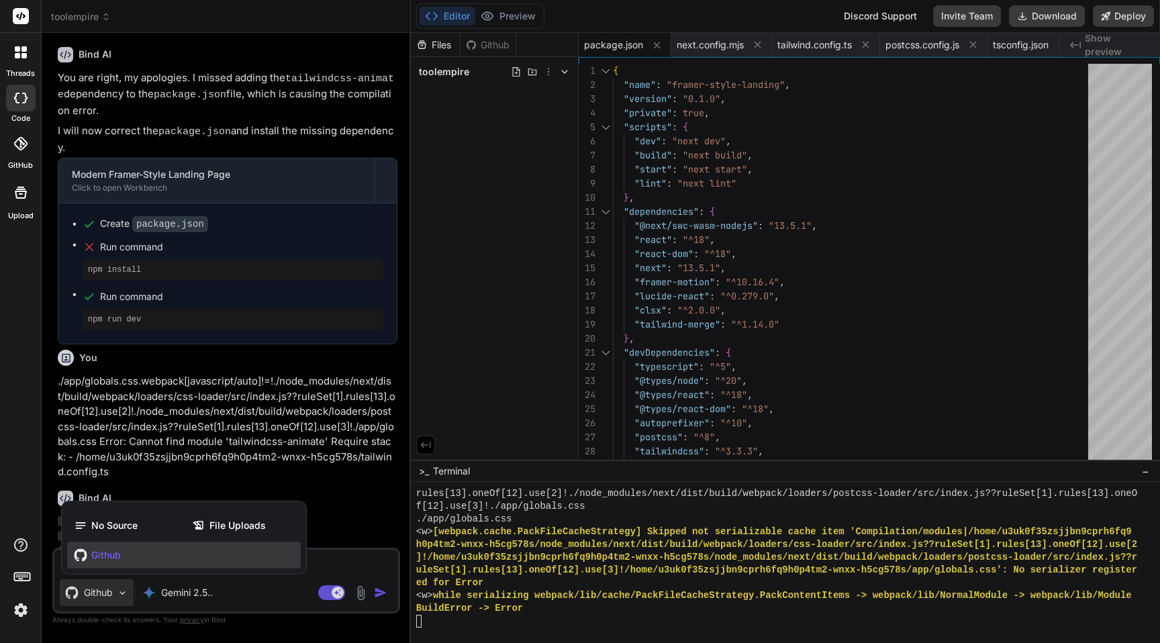
click at [107, 559] on span "Github" at bounding box center [106, 555] width 30 height 13
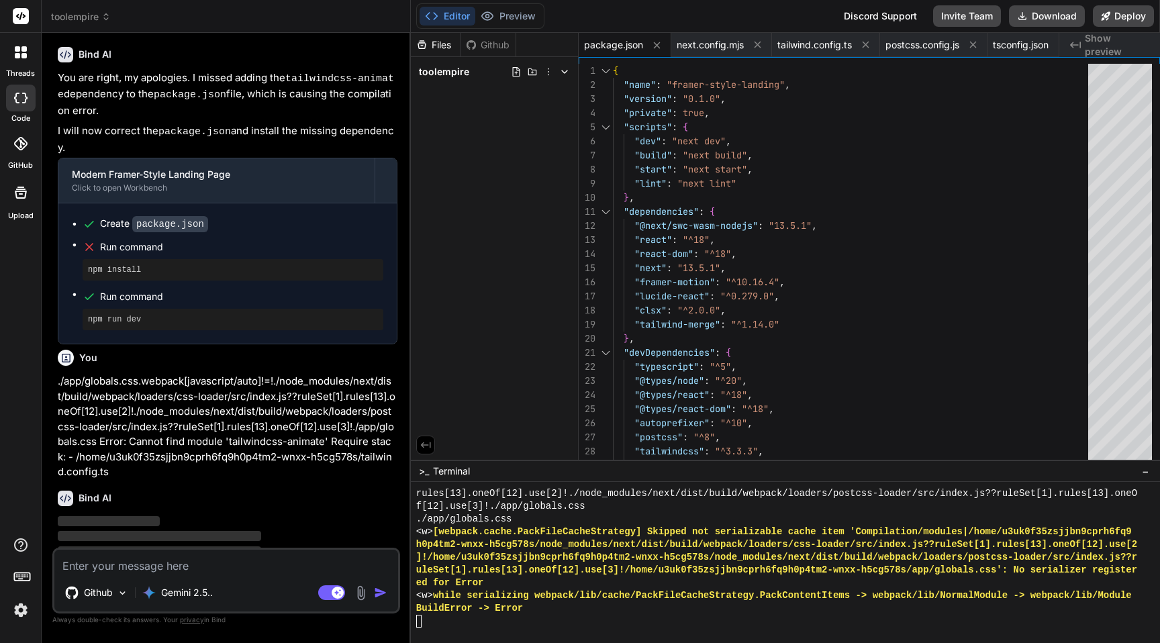
scroll to position [4236, 0]
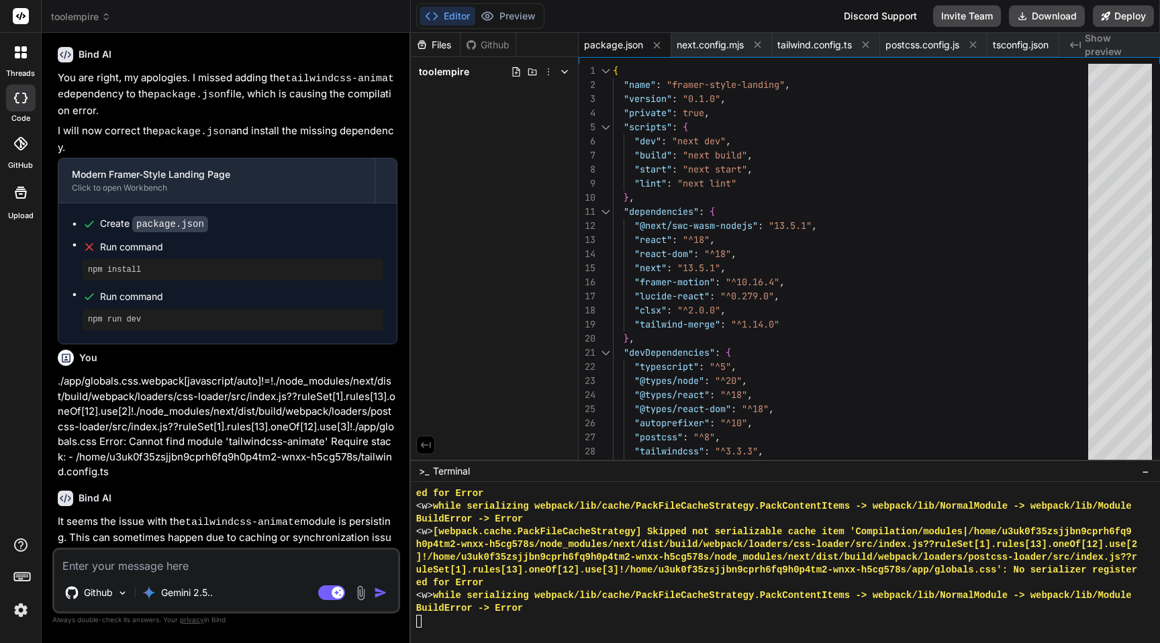
type textarea "x"
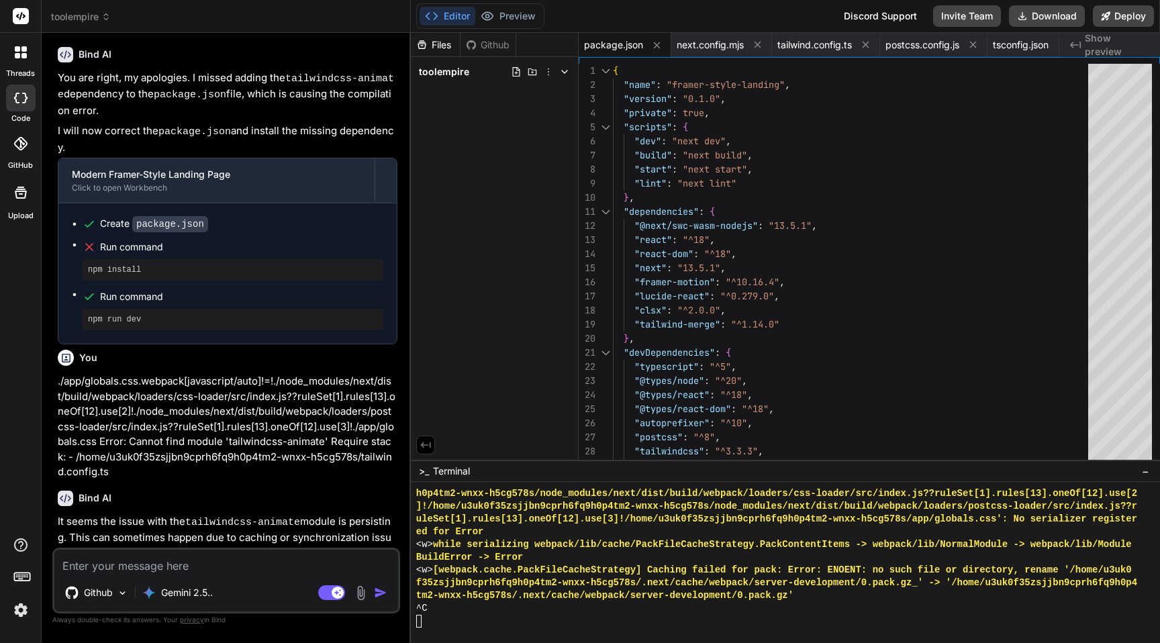
scroll to position [2131, 0]
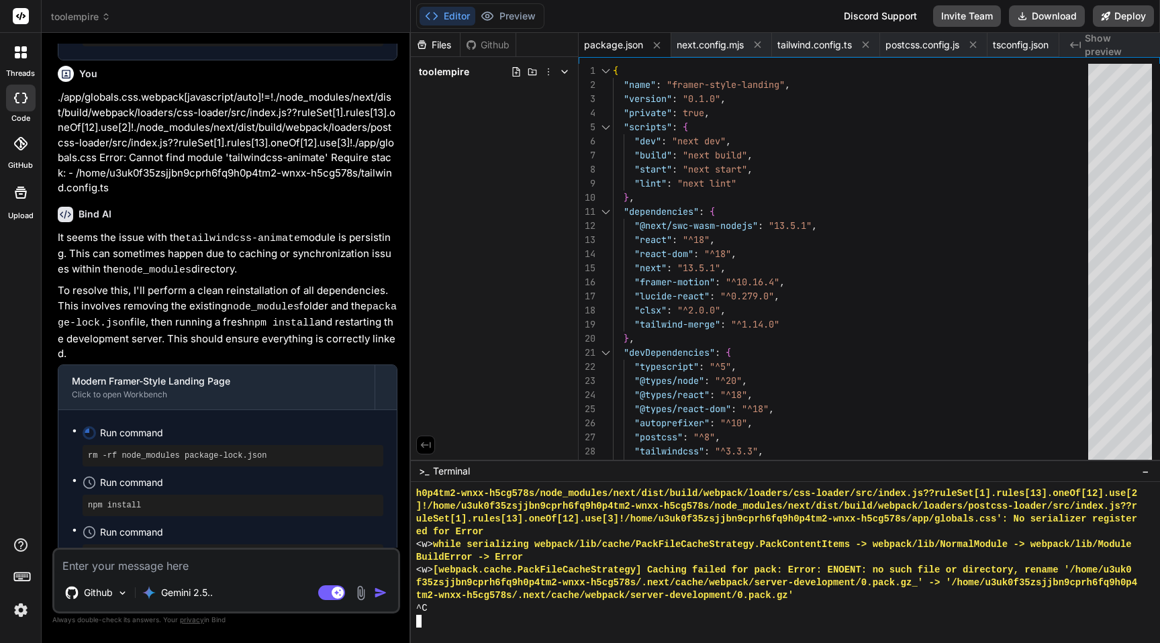
click at [553, 563] on div "BuildError -> Error" at bounding box center [778, 557] width 725 height 13
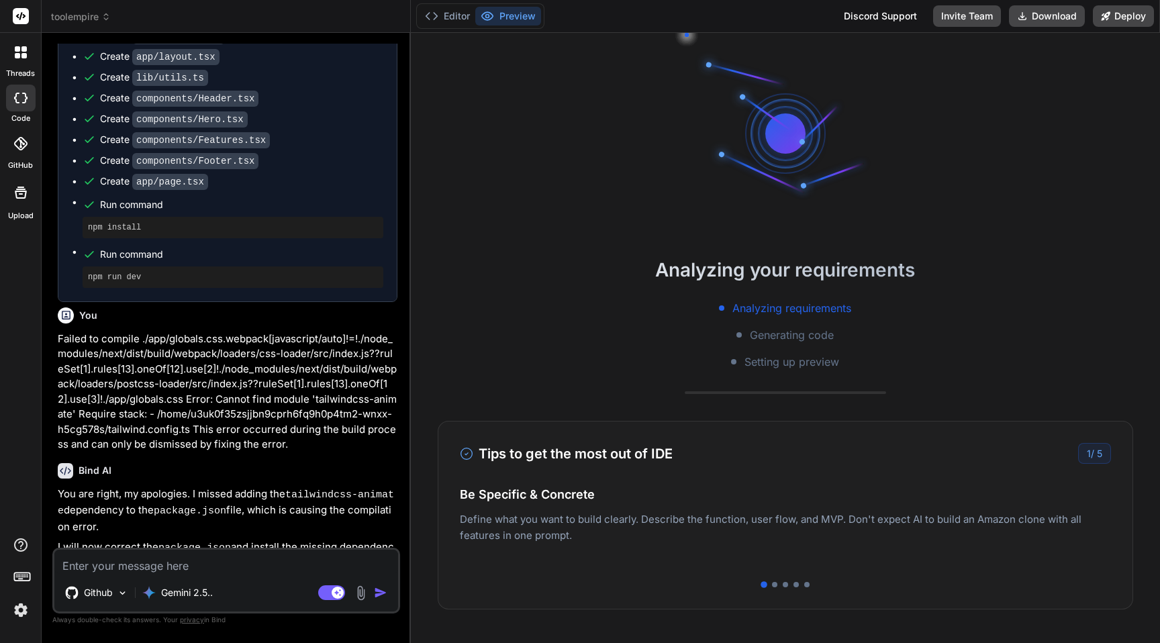
scroll to position [1434, 0]
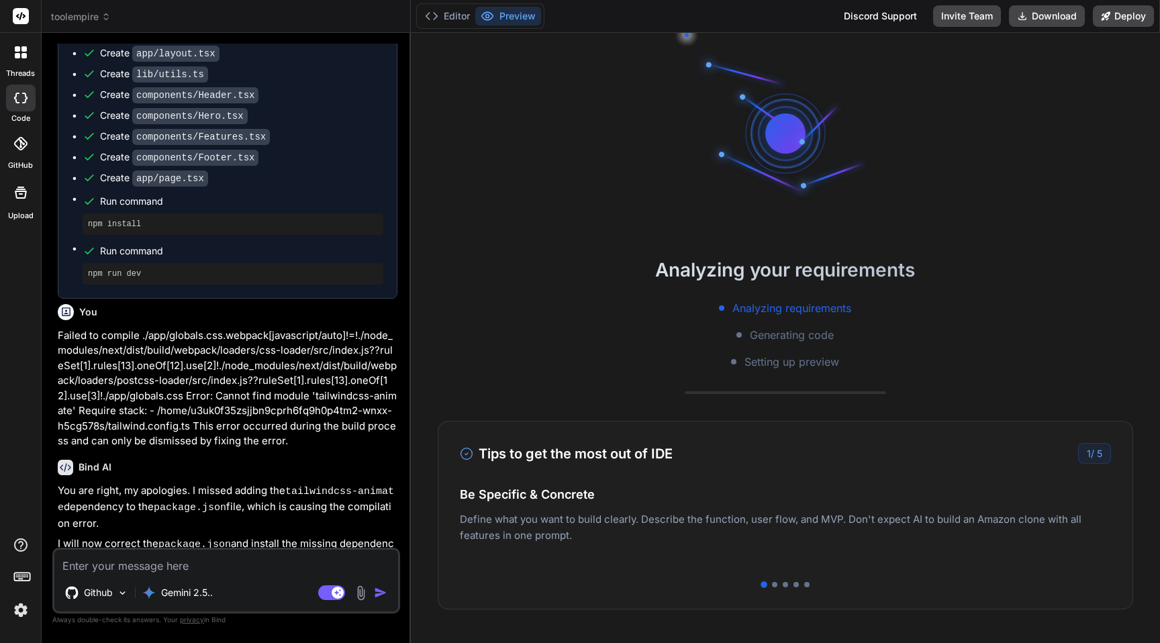
type textarea "x"
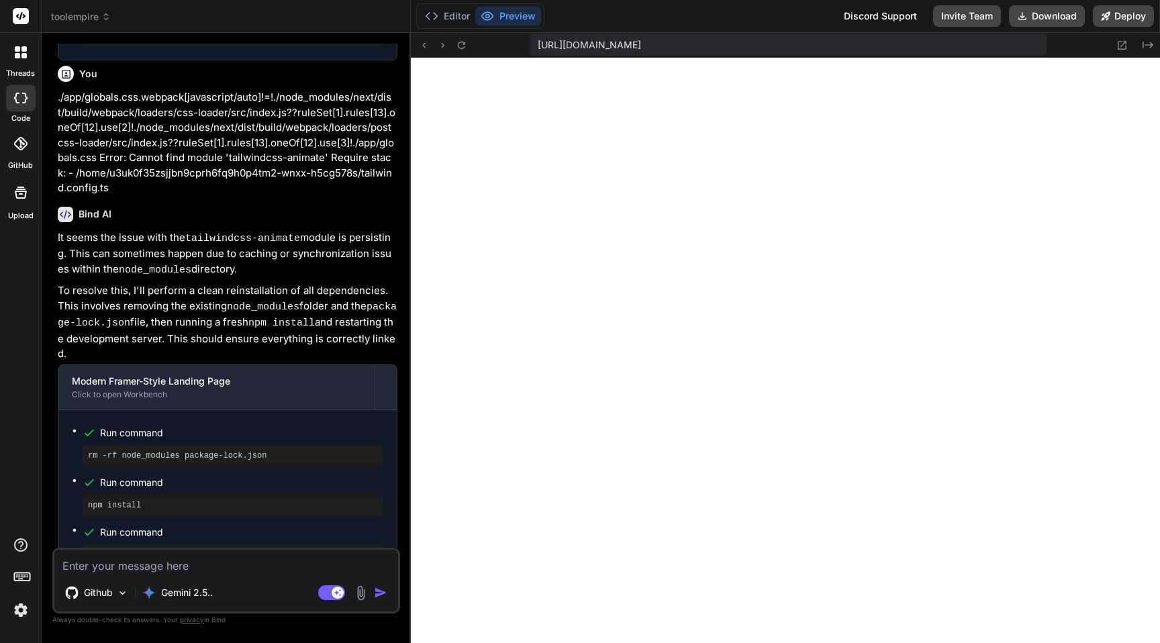
scroll to position [306, 0]
click at [457, 13] on button "Editor" at bounding box center [448, 16] width 56 height 19
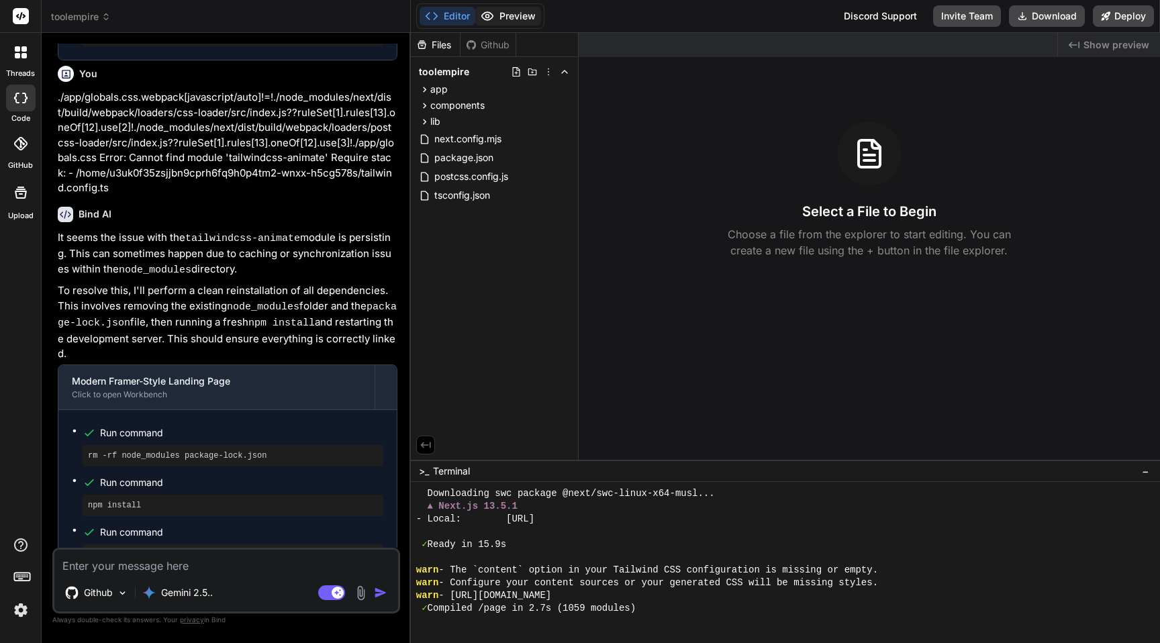
scroll to position [370, 0]
click at [507, 13] on button "Preview" at bounding box center [508, 16] width 66 height 19
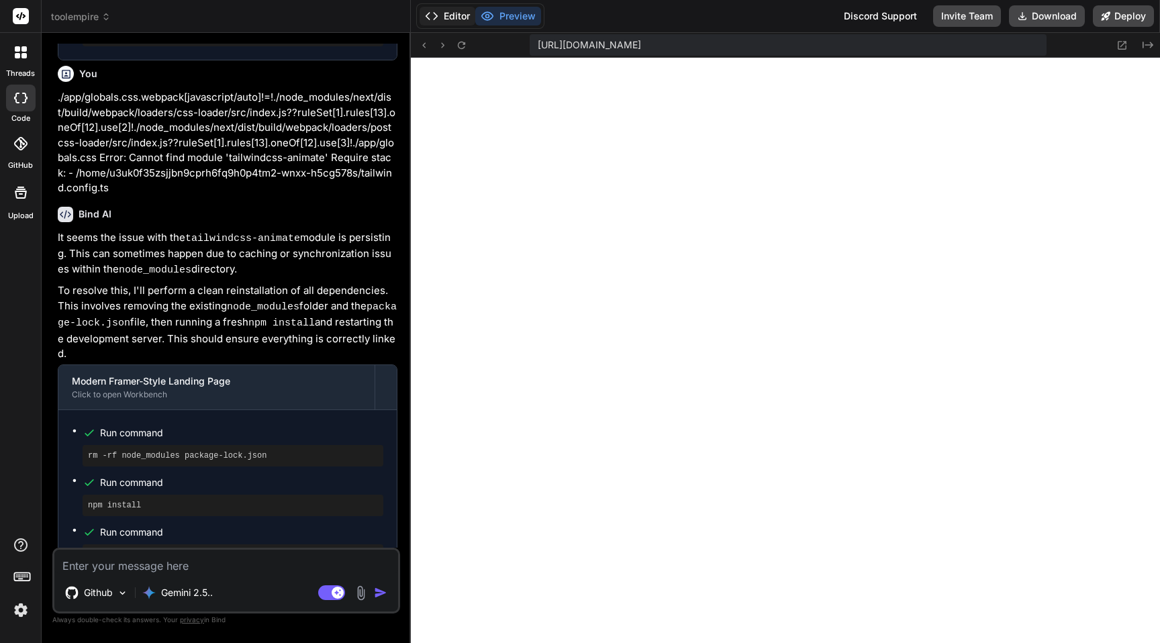
click at [457, 16] on button "Editor" at bounding box center [448, 16] width 56 height 19
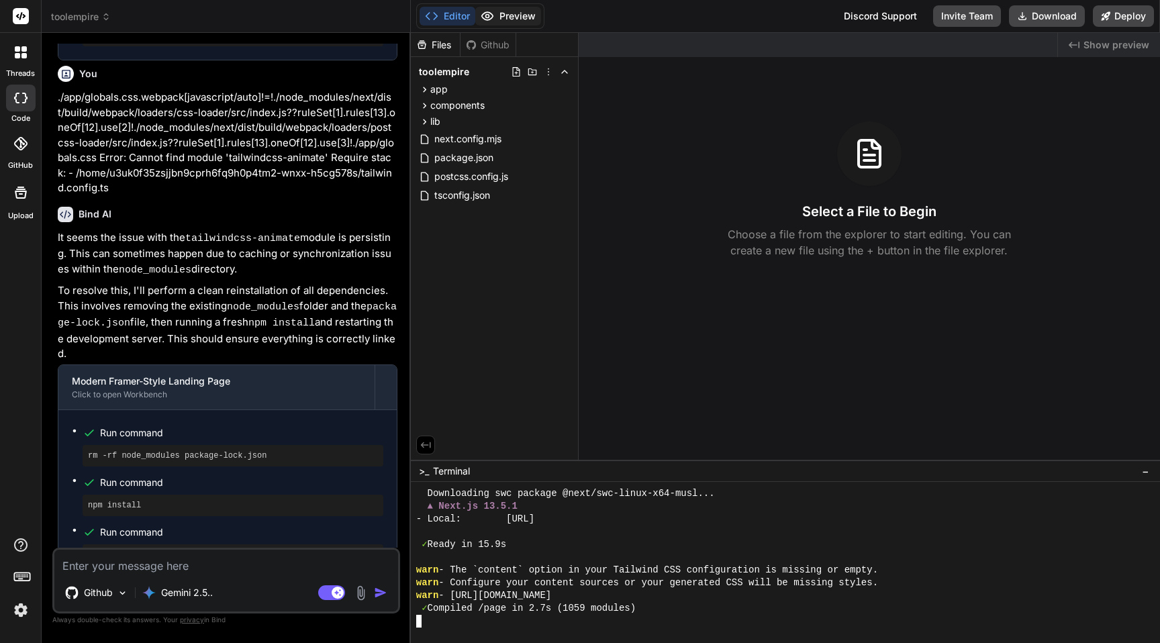
click at [518, 14] on button "Preview" at bounding box center [508, 16] width 66 height 19
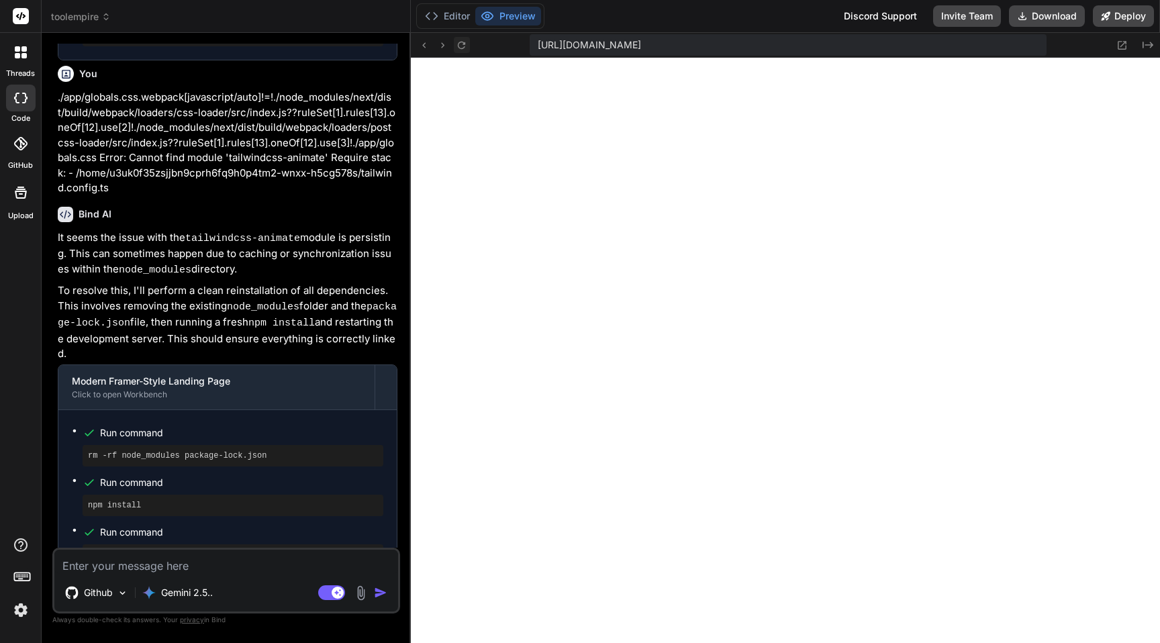
click at [465, 46] on icon at bounding box center [461, 45] width 11 height 11
click at [463, 48] on icon at bounding box center [461, 44] width 7 height 7
click at [107, 569] on textarea at bounding box center [226, 562] width 344 height 24
type textarea "g"
type textarea "x"
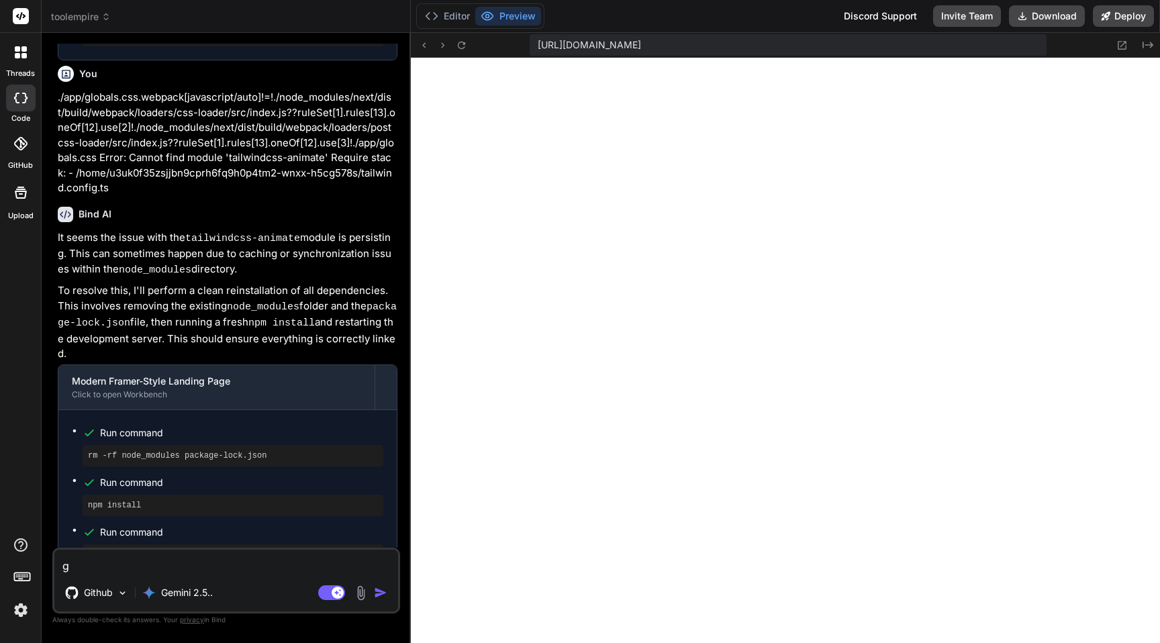
type textarea "ge"
type textarea "x"
type textarea "get"
type textarea "x"
type textarea "gett"
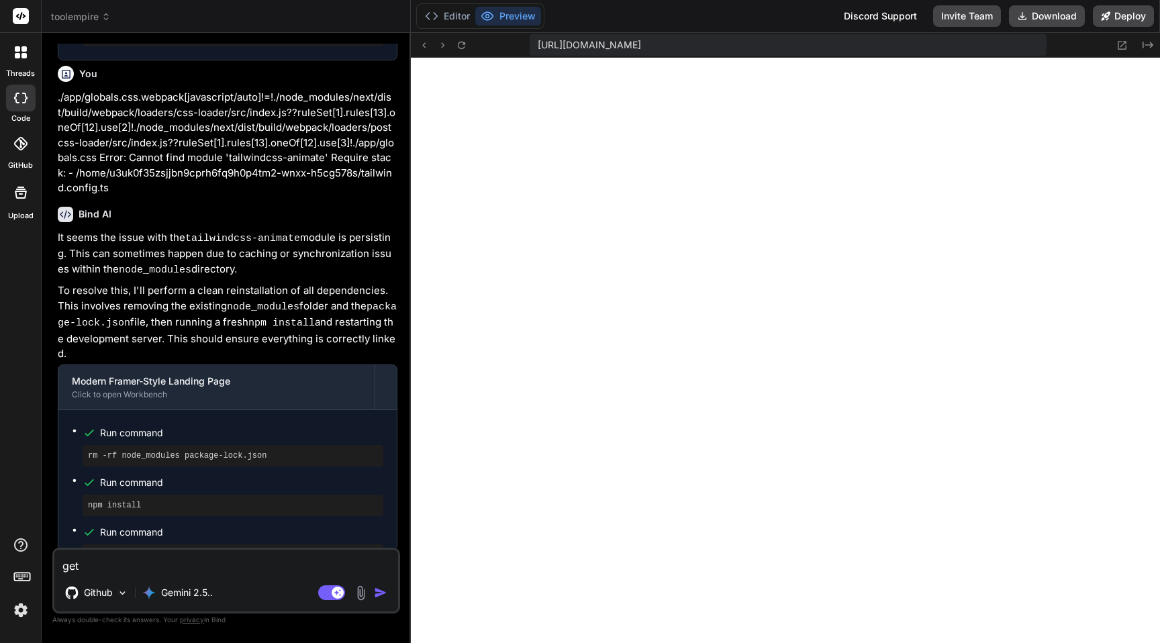
type textarea "x"
type textarea "getti"
type textarea "x"
type textarea "gettin"
type textarea "x"
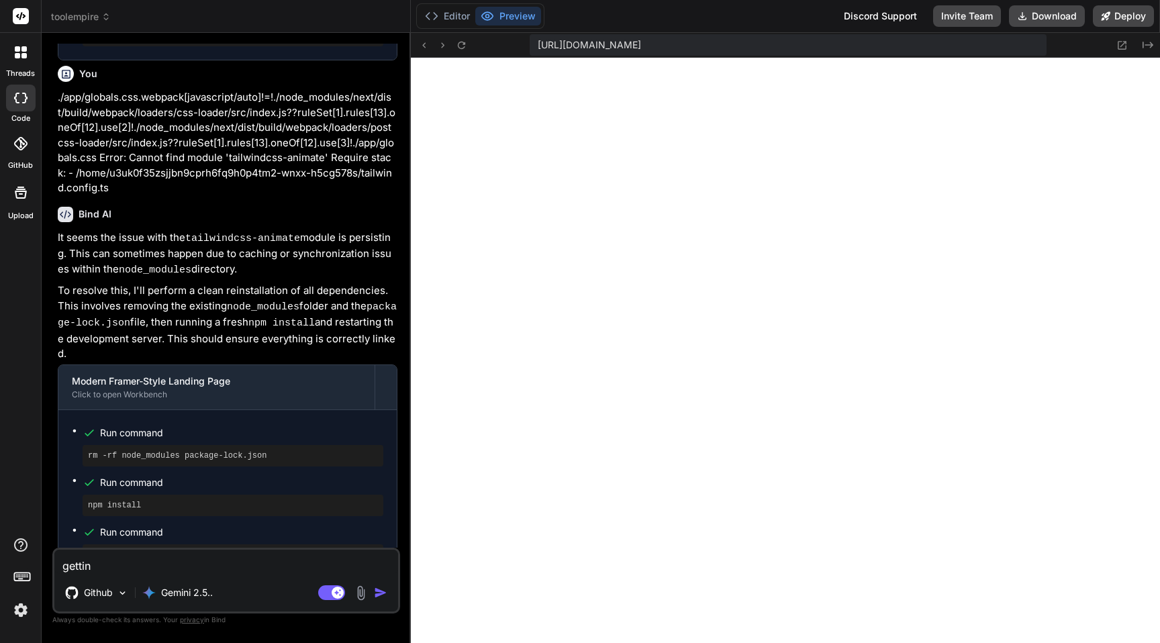
type textarea "getting"
type textarea "x"
type textarea "getting"
type textarea "x"
type textarea "getting o"
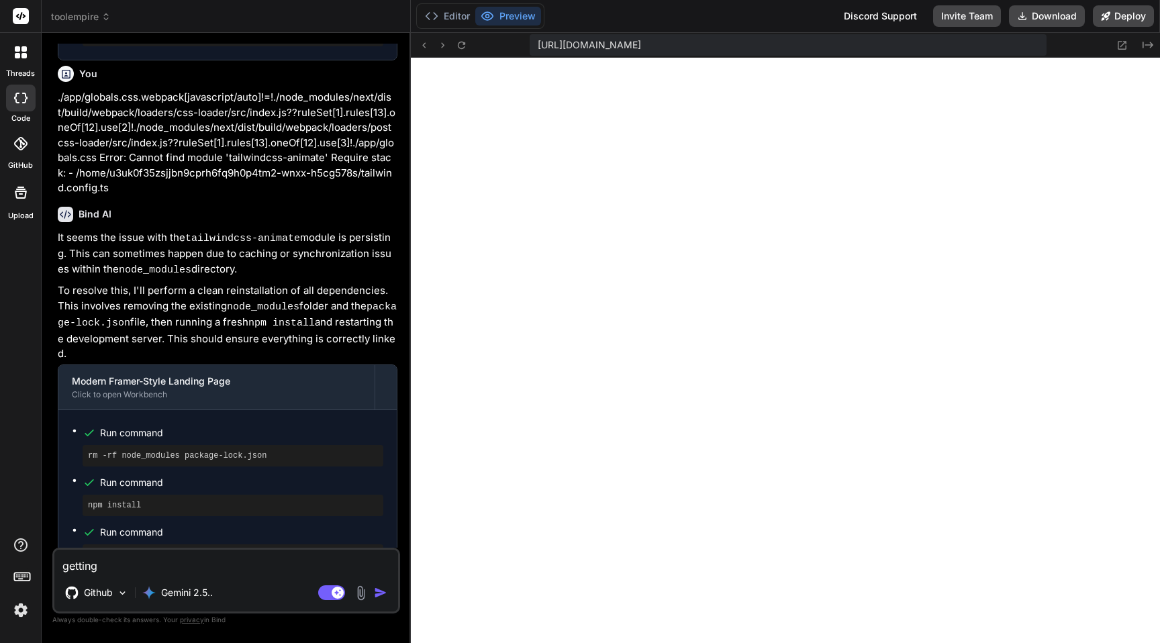
type textarea "x"
type textarea "getting on"
type textarea "x"
type textarea "getting onl"
type textarea "x"
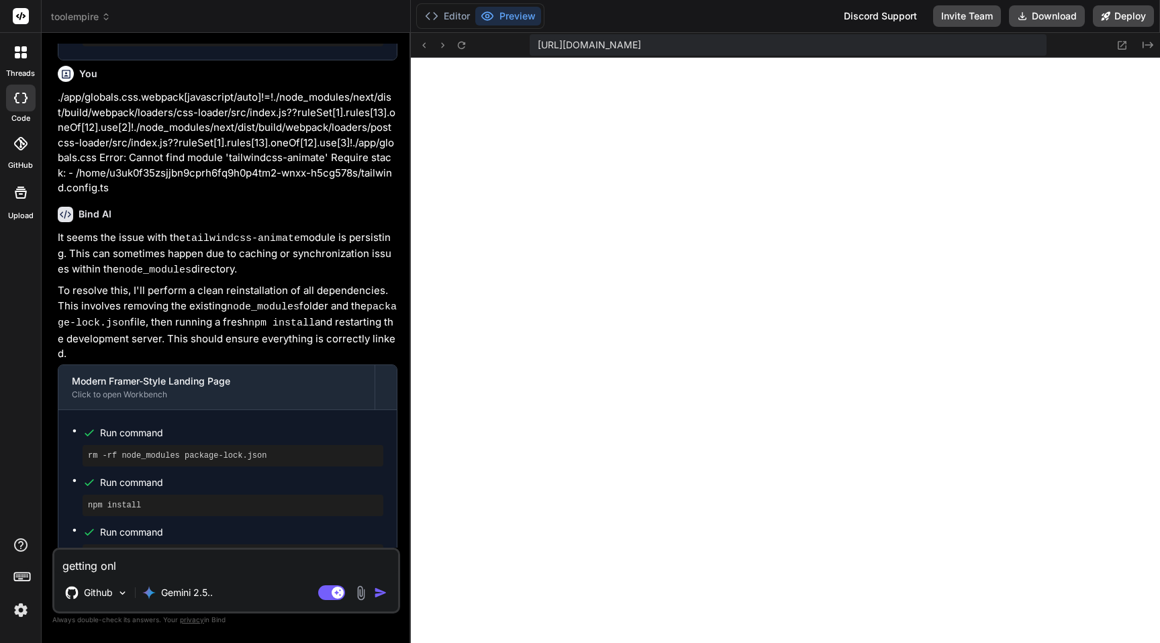
type textarea "getting only"
type textarea "x"
type textarea "getting only"
type textarea "x"
type textarea "getting only r"
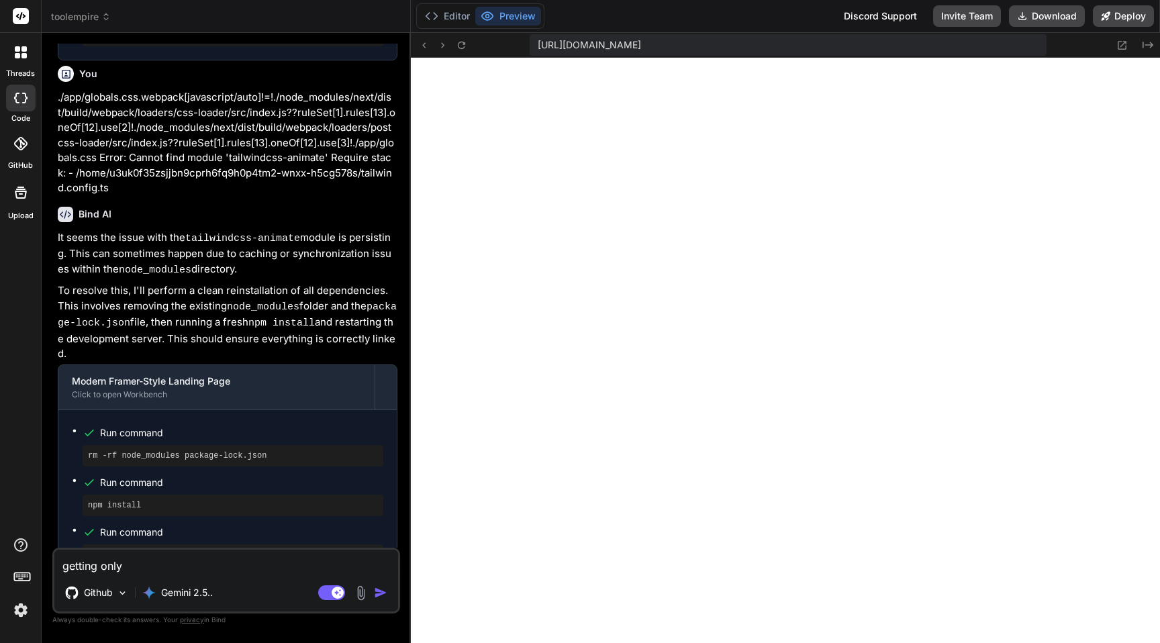
type textarea "x"
type textarea "getting only ra"
type textarea "x"
type textarea "getting only raw"
type textarea "x"
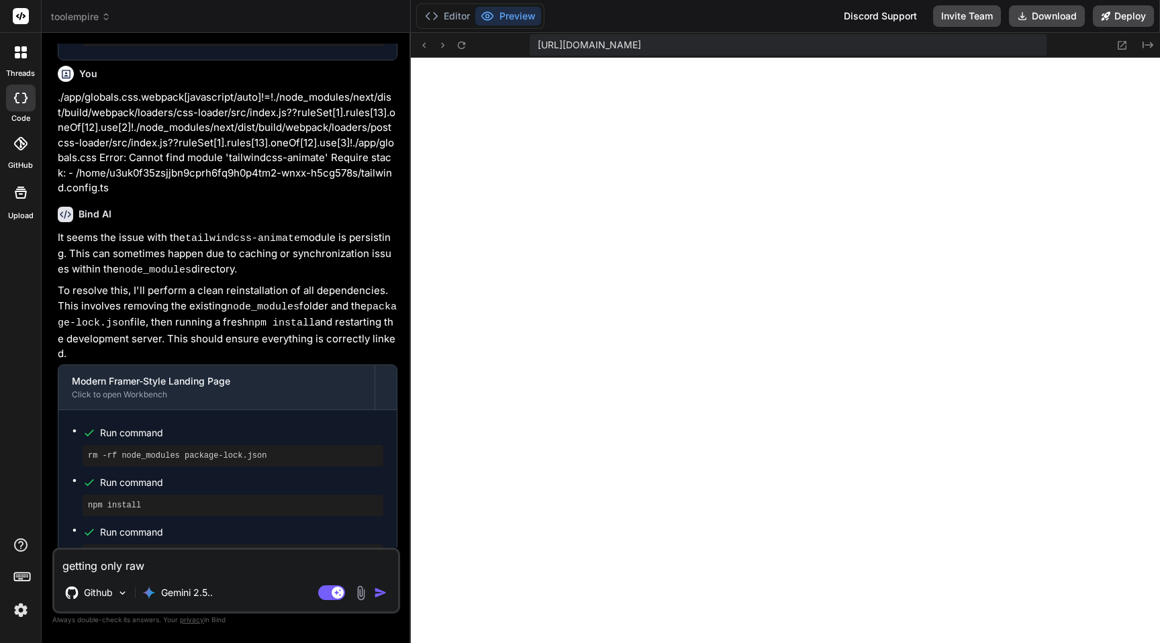
type textarea "getting only raw"
type textarea "x"
type textarea "getting only raw t"
type textarea "x"
type textarea "getting only raw te"
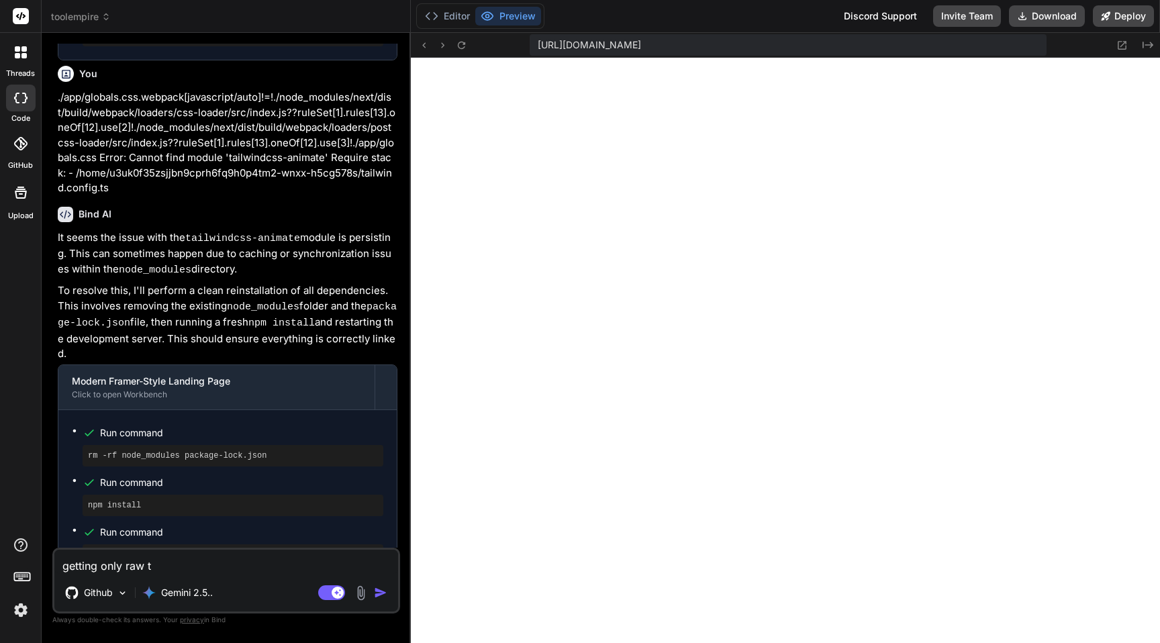
type textarea "x"
type textarea "getting only raw tex"
type textarea "x"
type textarea "getting only raw text"
type textarea "x"
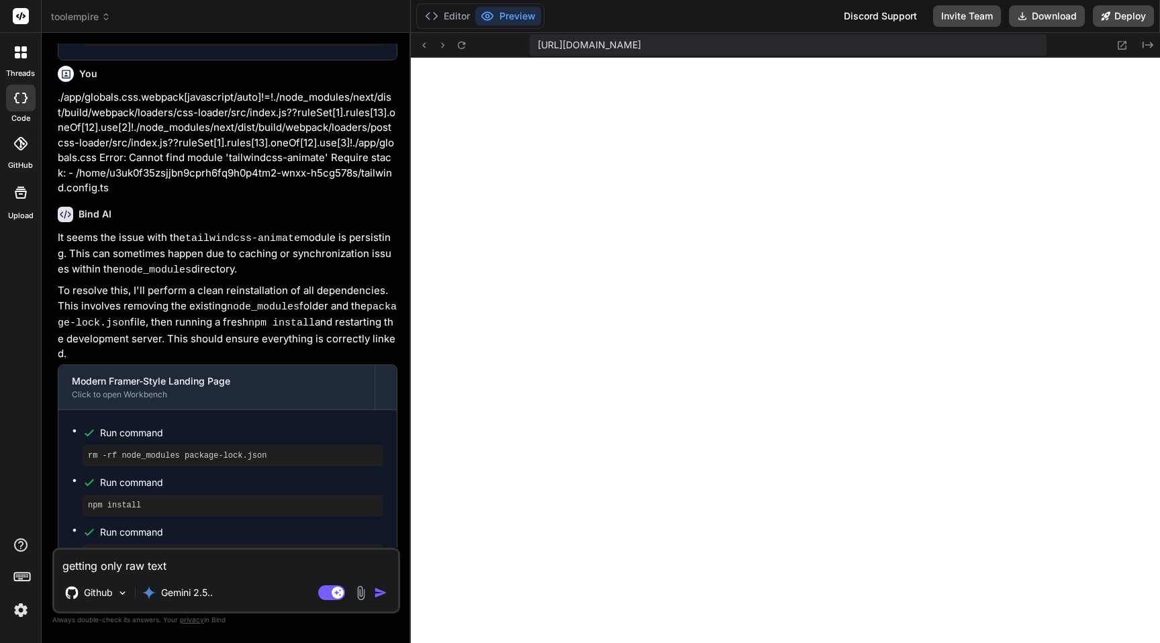
type textarea "getting only raw text"
type textarea "x"
type textarea "getting only raw text a"
type textarea "x"
type textarea "getting only raw text an"
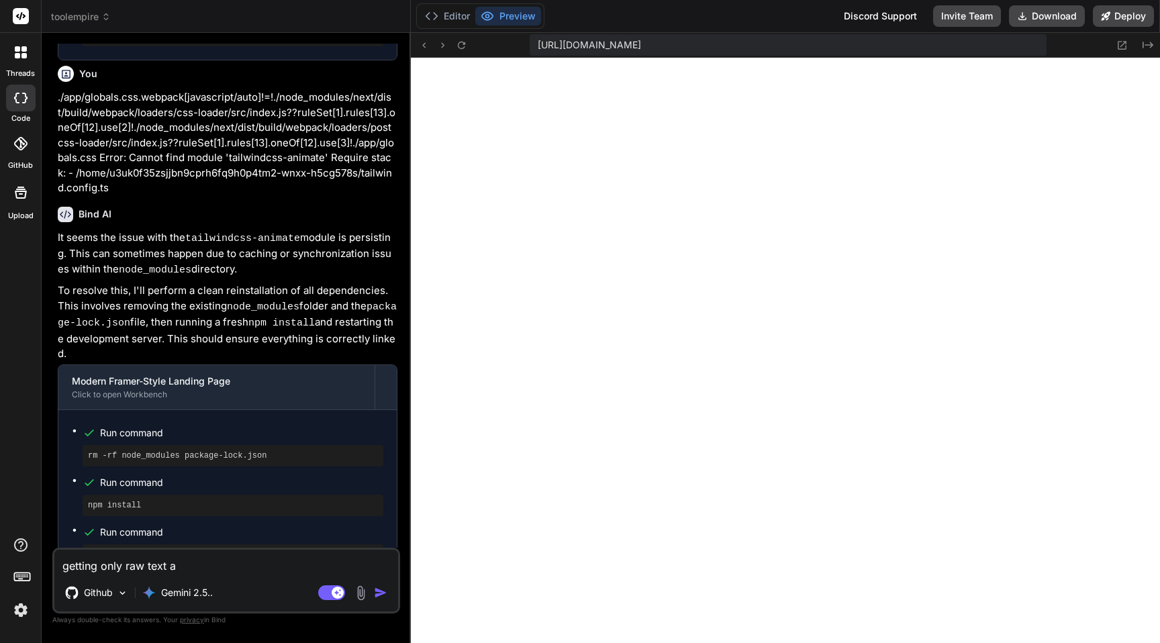
type textarea "x"
type textarea "getting only raw text and"
type textarea "x"
type textarea "getting only raw text and"
type textarea "x"
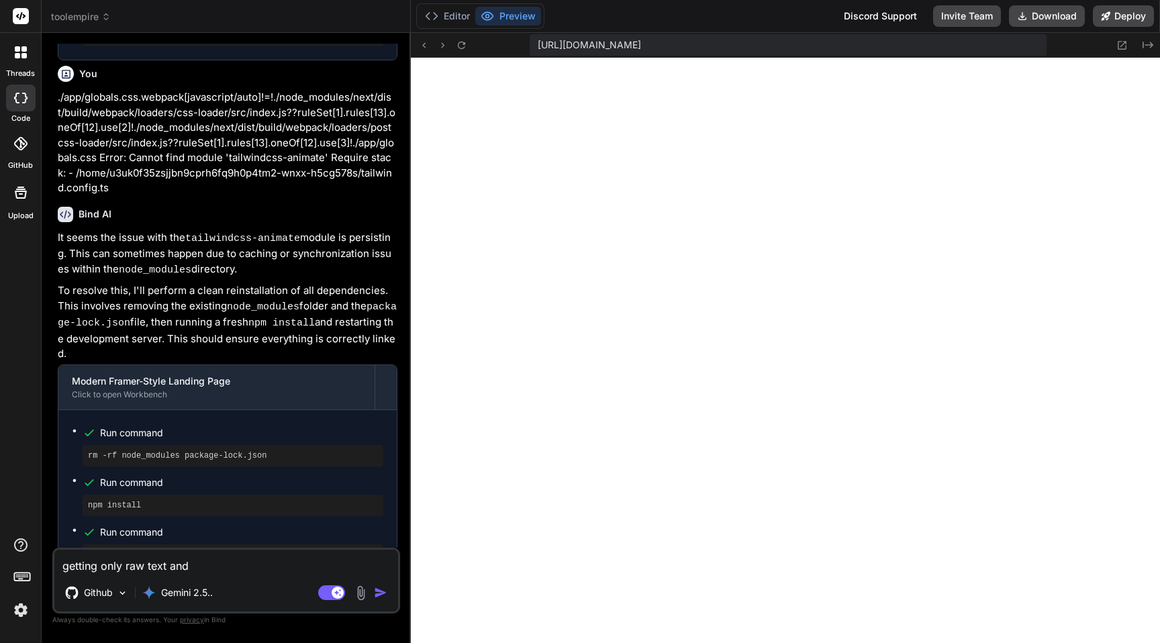
type textarea "getting only raw text and h"
type textarea "x"
type textarea "getting only raw text and ht"
type textarea "x"
type textarea "getting only raw text and htm"
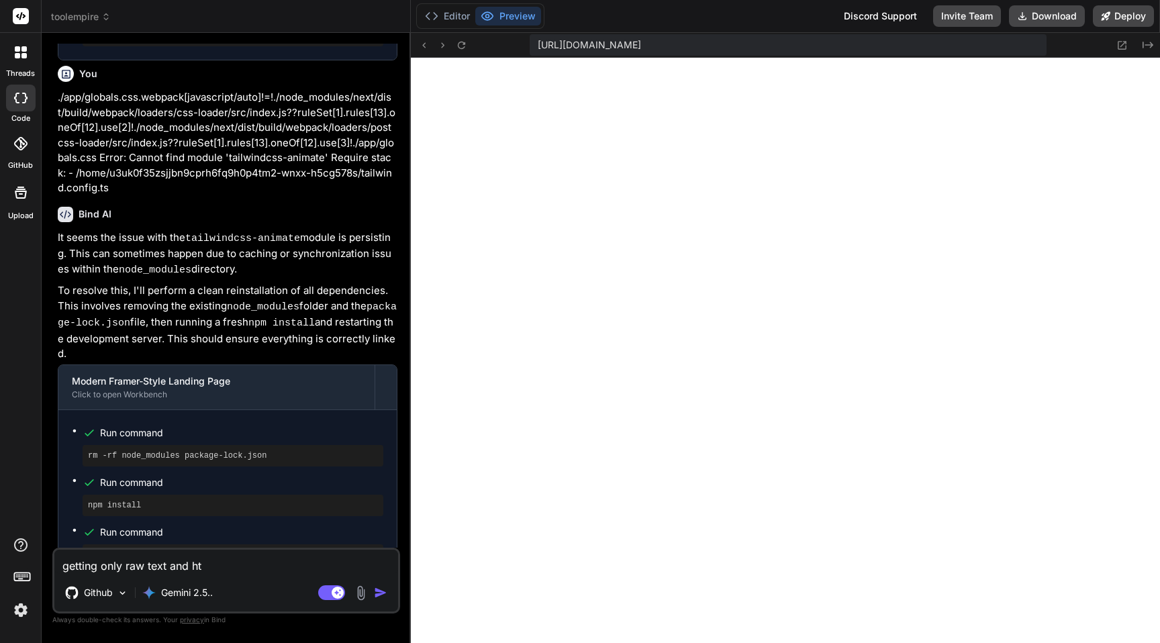
type textarea "x"
type textarea "getting only raw text and html"
type textarea "x"
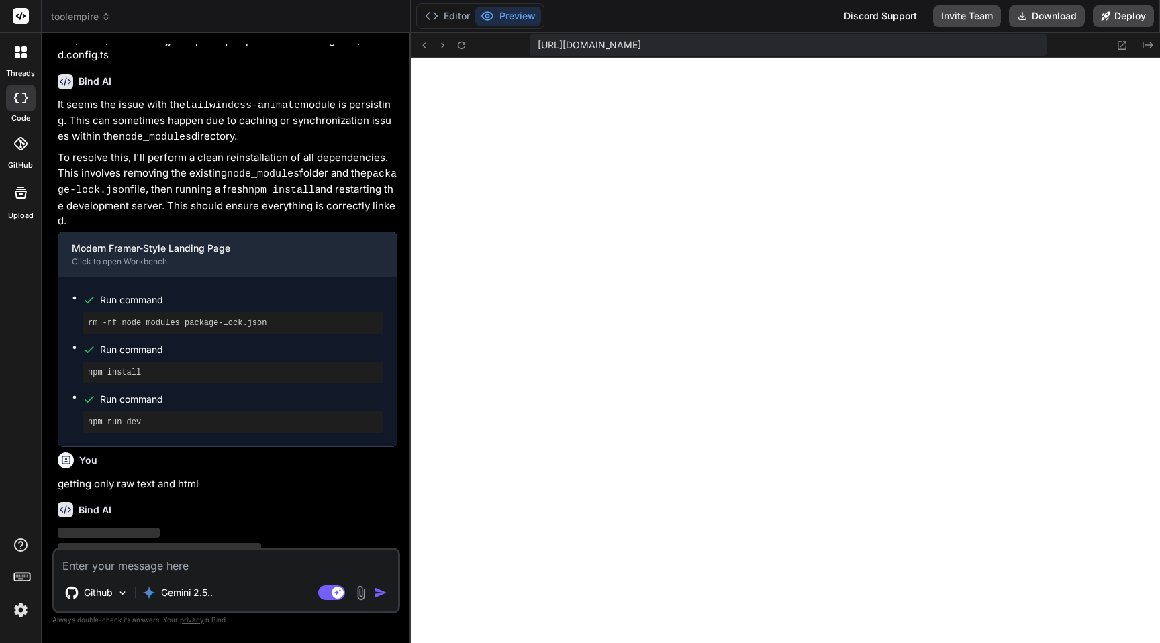
scroll to position [2270, 0]
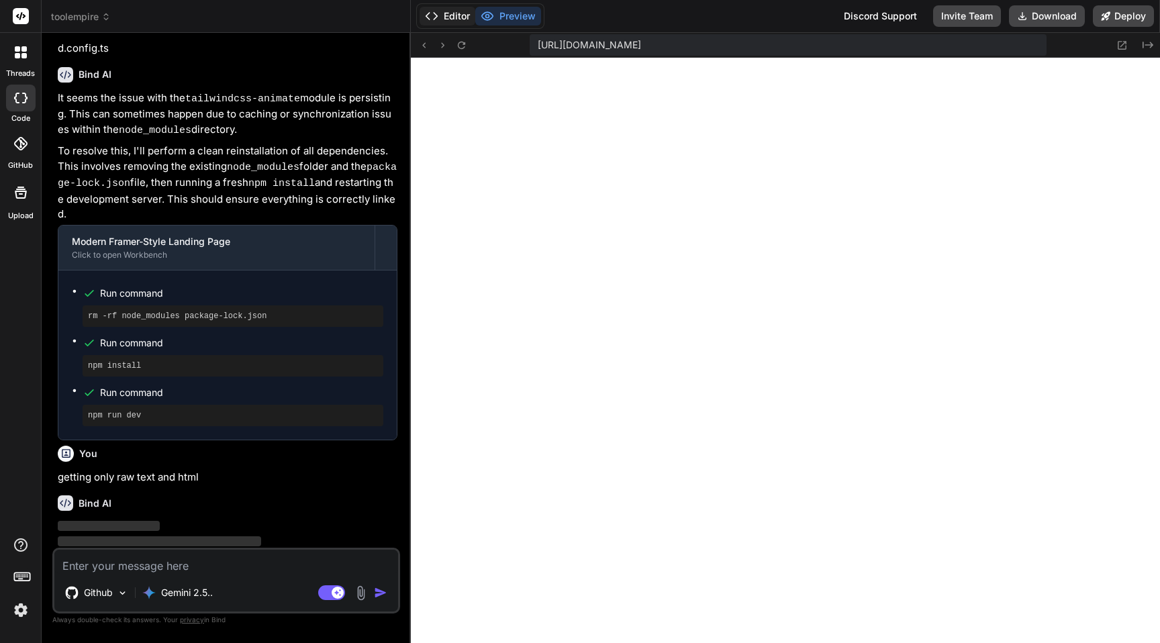
click at [441, 8] on button "Editor" at bounding box center [448, 16] width 56 height 19
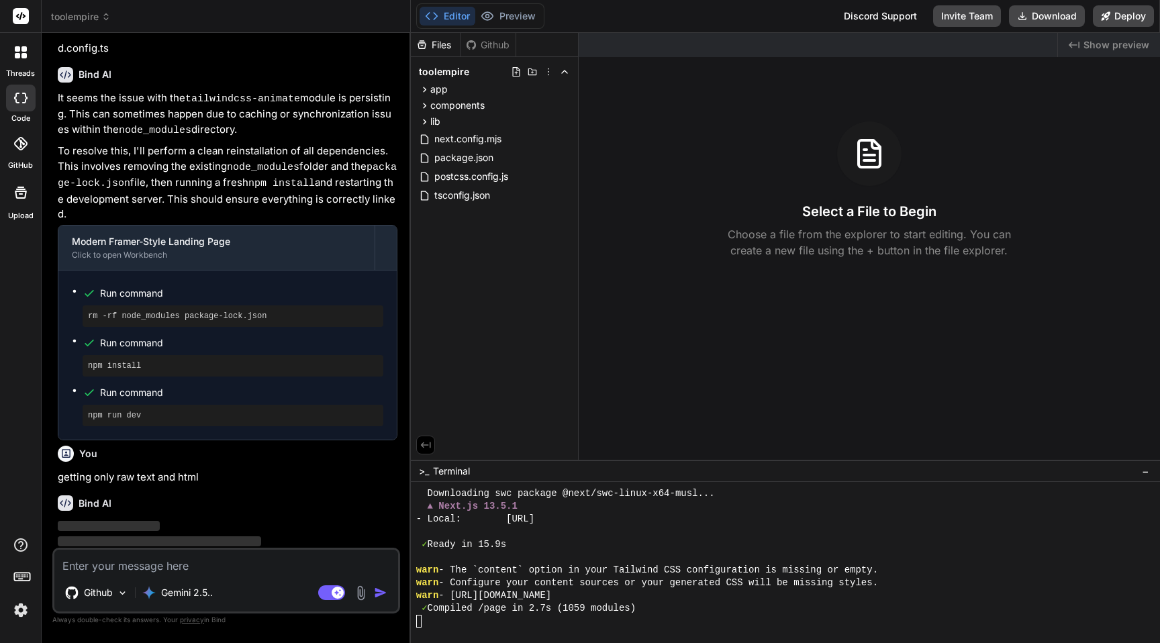
click at [740, 547] on div "✓ Ready in 15.9s" at bounding box center [778, 545] width 725 height 13
click at [507, 17] on button "Preview" at bounding box center [508, 16] width 66 height 19
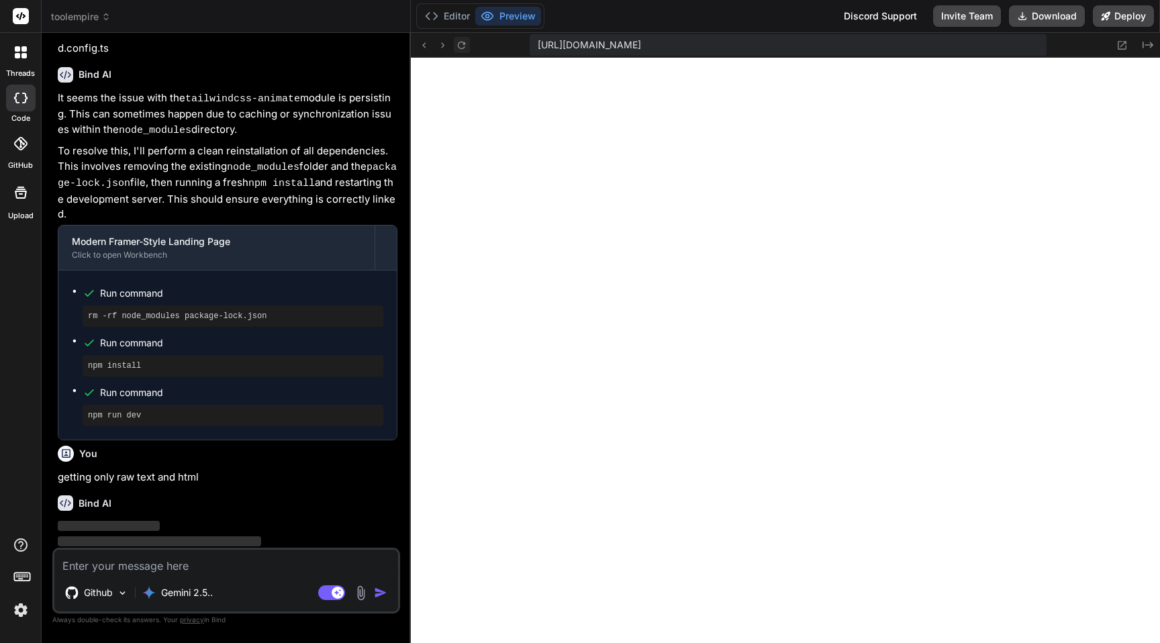
click at [462, 48] on icon at bounding box center [461, 45] width 11 height 11
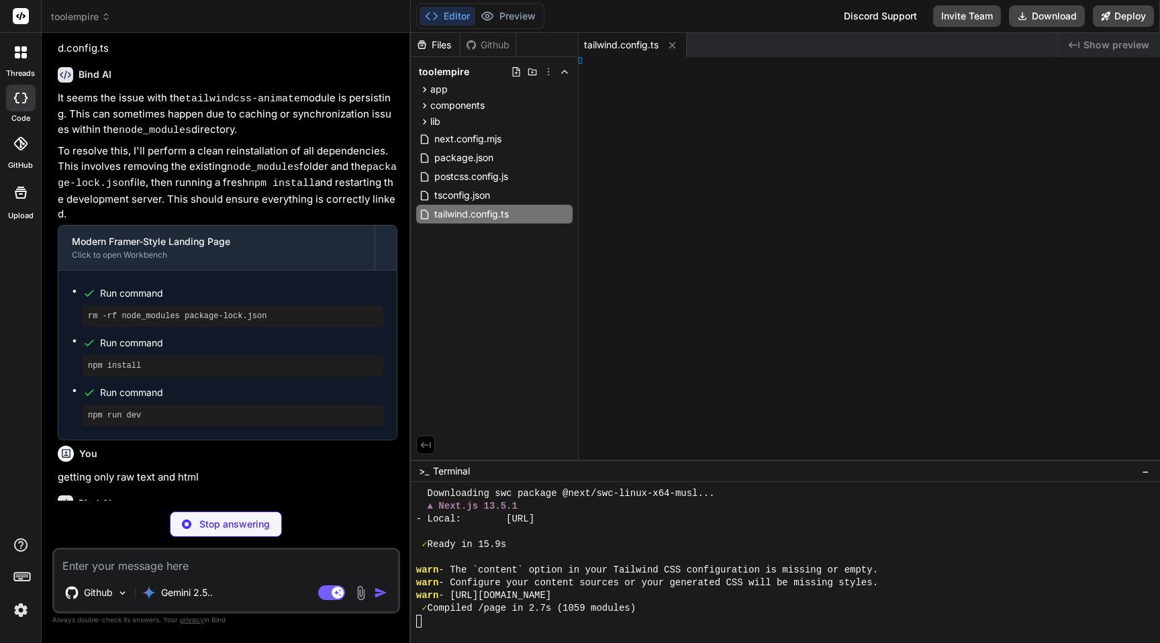
type textarea "x"
type textarea "} }"
type textarea "x"
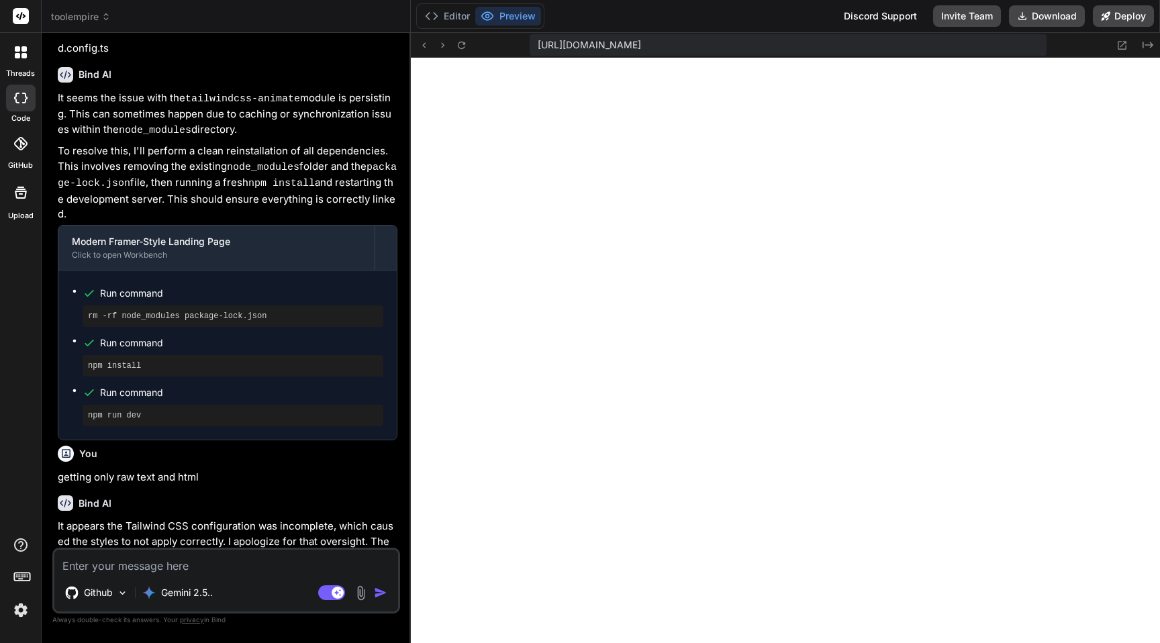
type textarea "@layer base { * { @apply border-border; } body { @apply bg-background text-fore…"
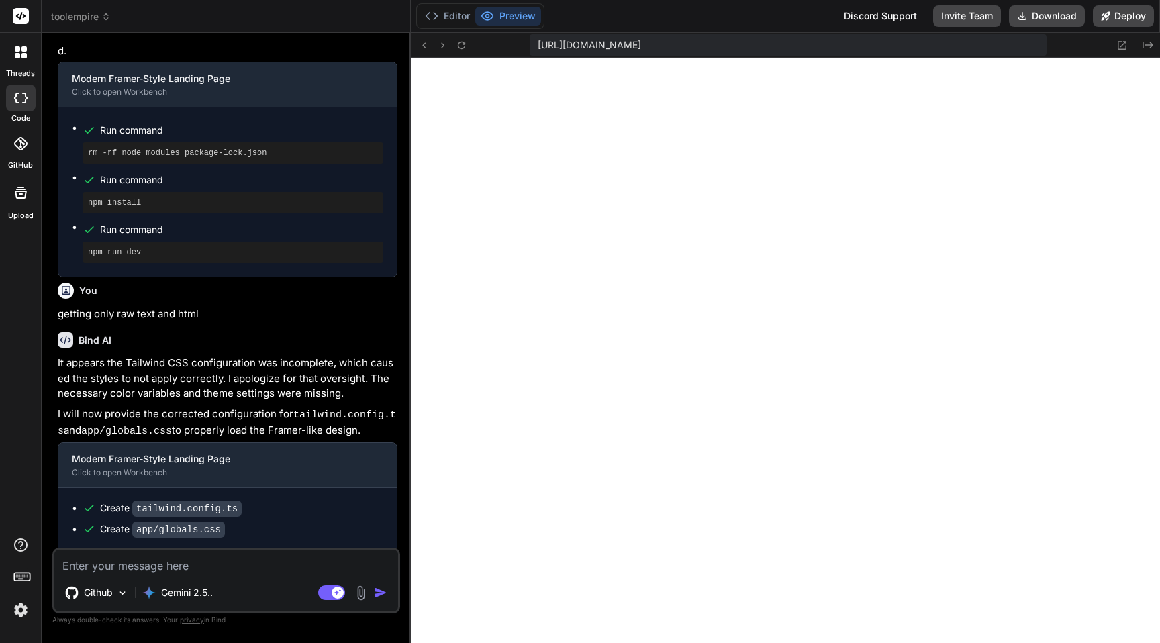
scroll to position [2450, 0]
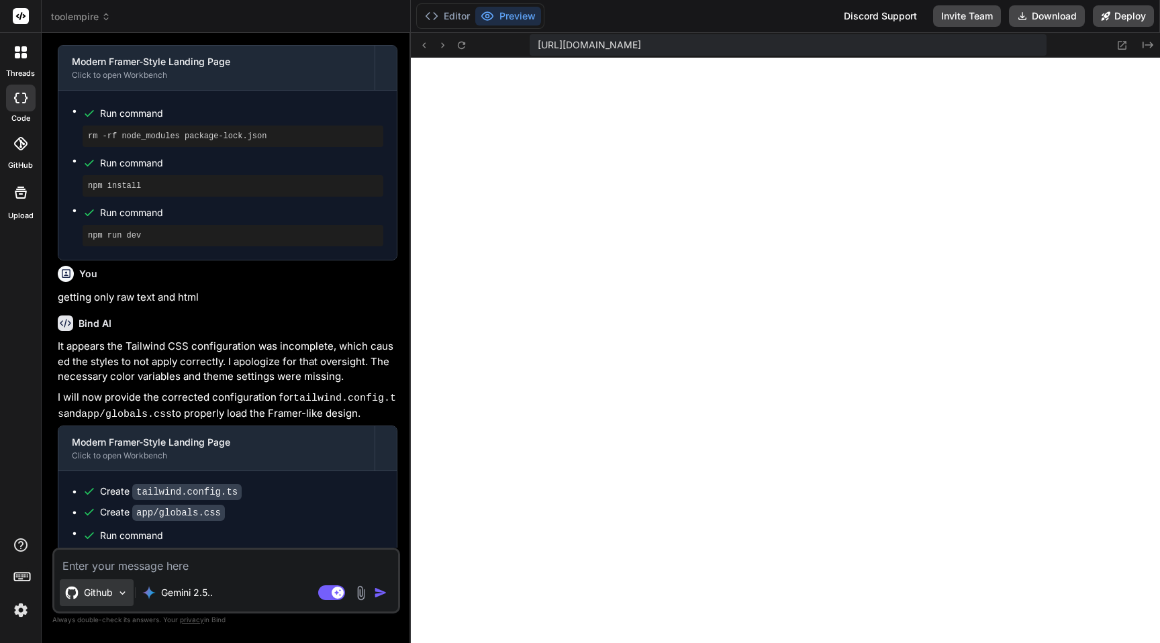
click at [96, 591] on p "Github" at bounding box center [98, 592] width 29 height 13
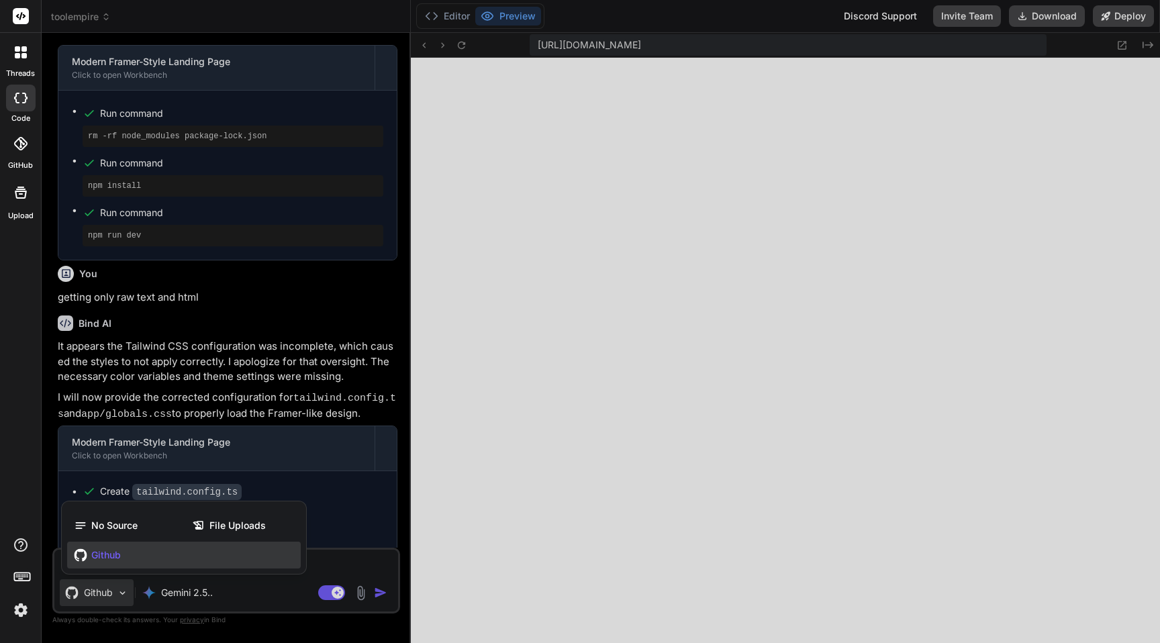
click at [112, 556] on span "Github" at bounding box center [106, 555] width 30 height 13
type textarea "x"
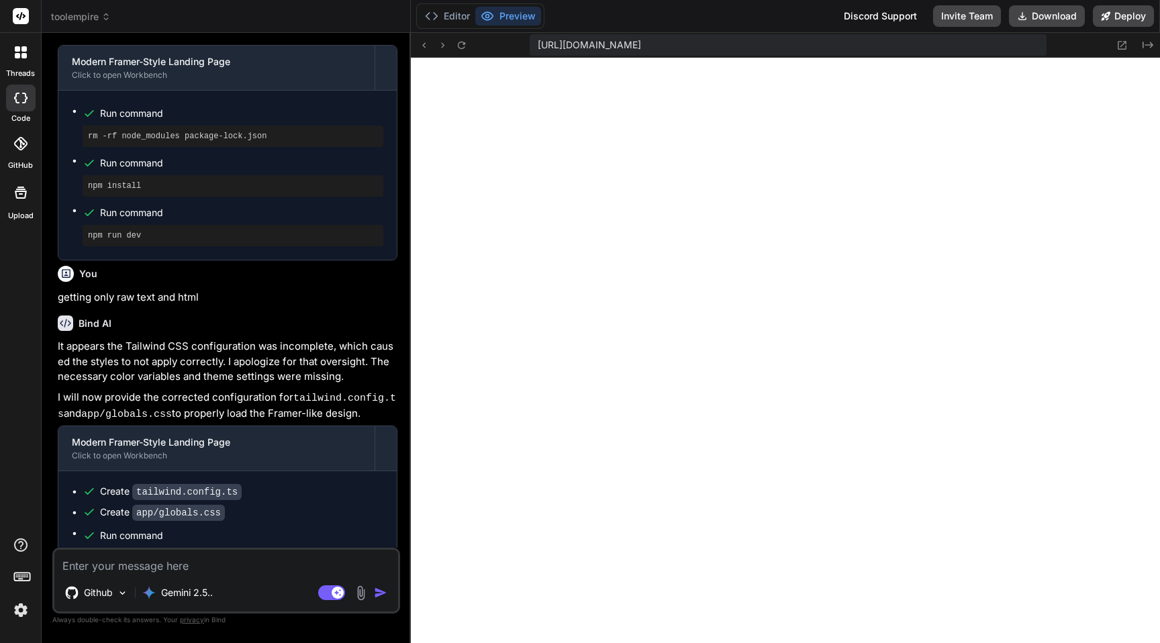
click at [163, 570] on textarea at bounding box center [226, 562] width 344 height 24
type textarea "u"
type textarea "x"
type textarea "us"
type textarea "x"
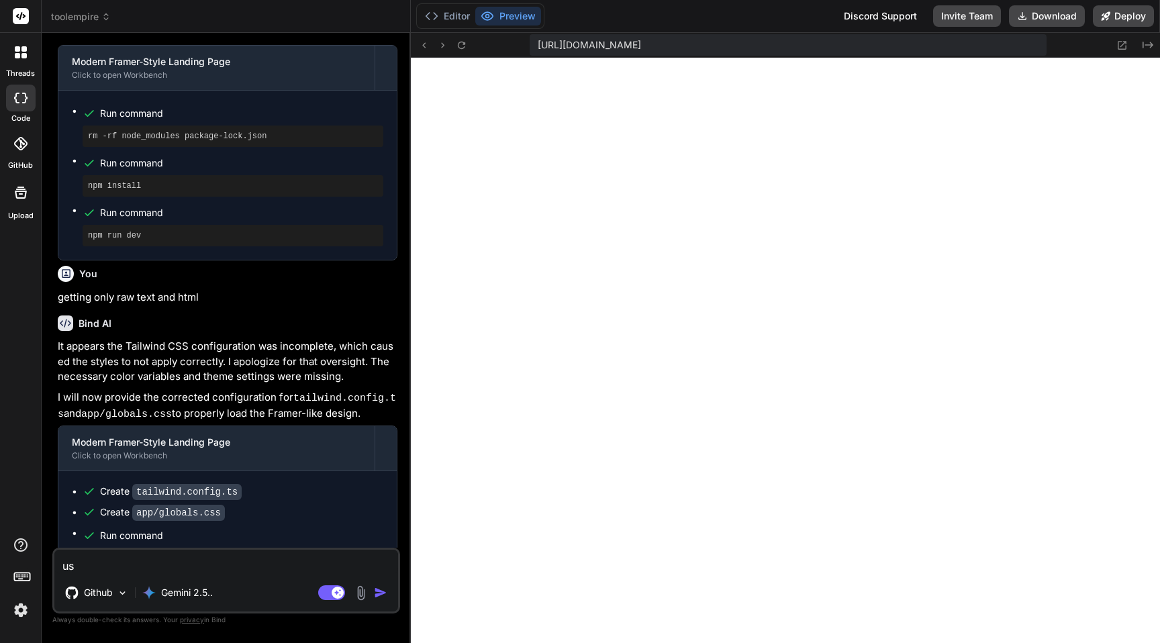
type textarea "use"
type textarea "x"
type textarea "use"
type textarea "x"
type textarea "use j"
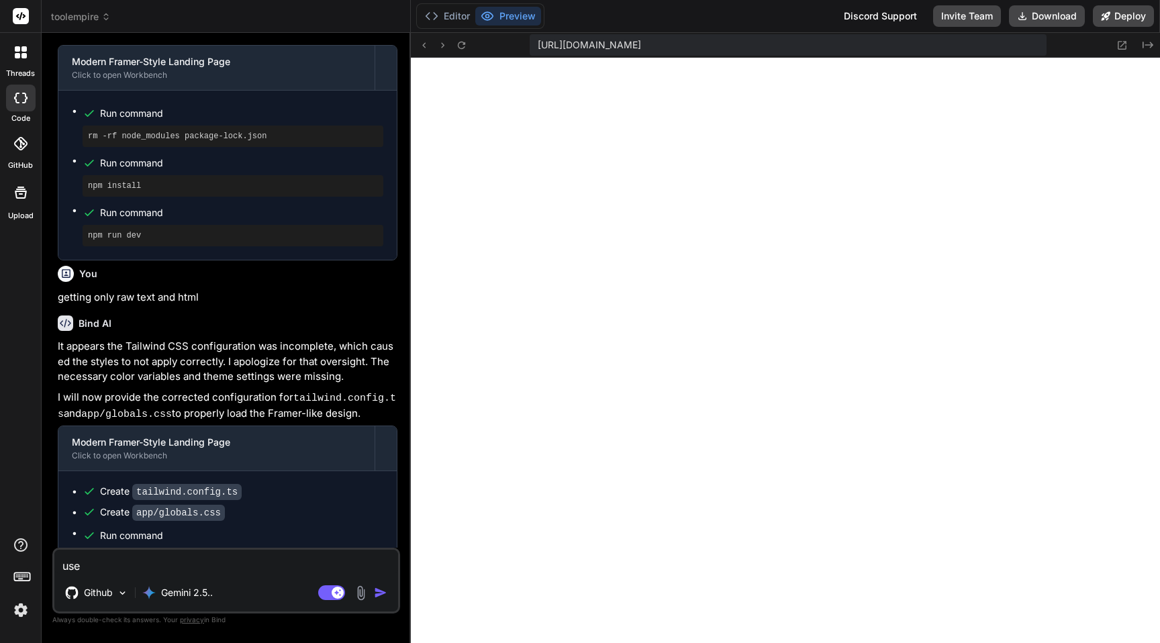
type textarea "x"
type textarea "use jy"
type textarea "x"
type textarea "use jy"
type textarea "x"
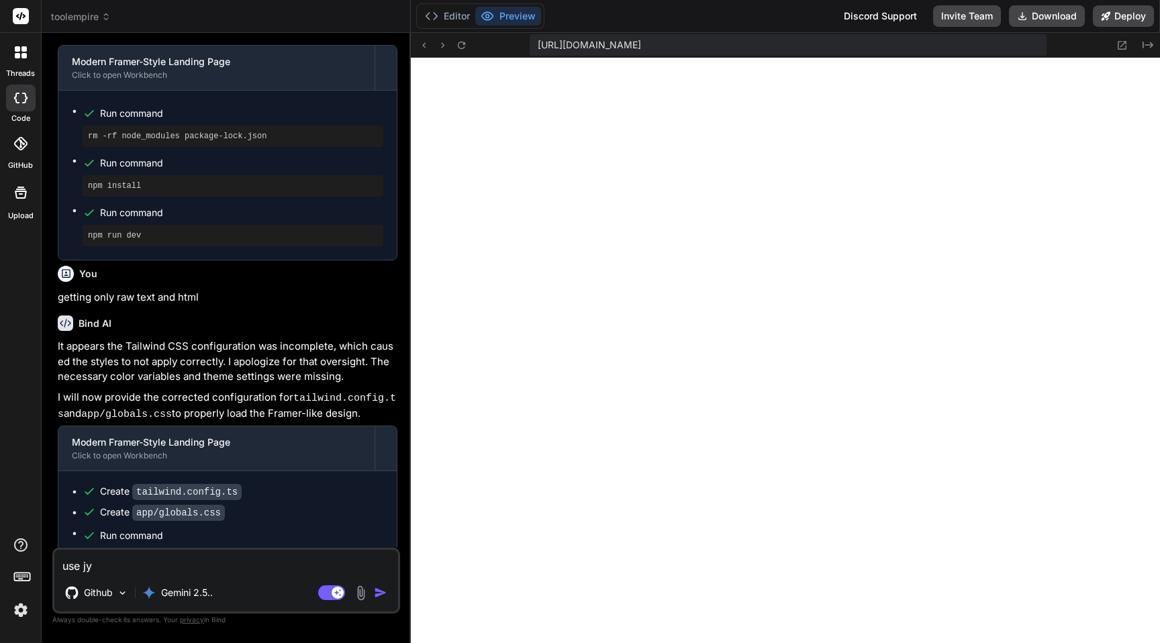
type textarea "use jy"
type textarea "x"
type textarea "use j"
type textarea "x"
type textarea "use"
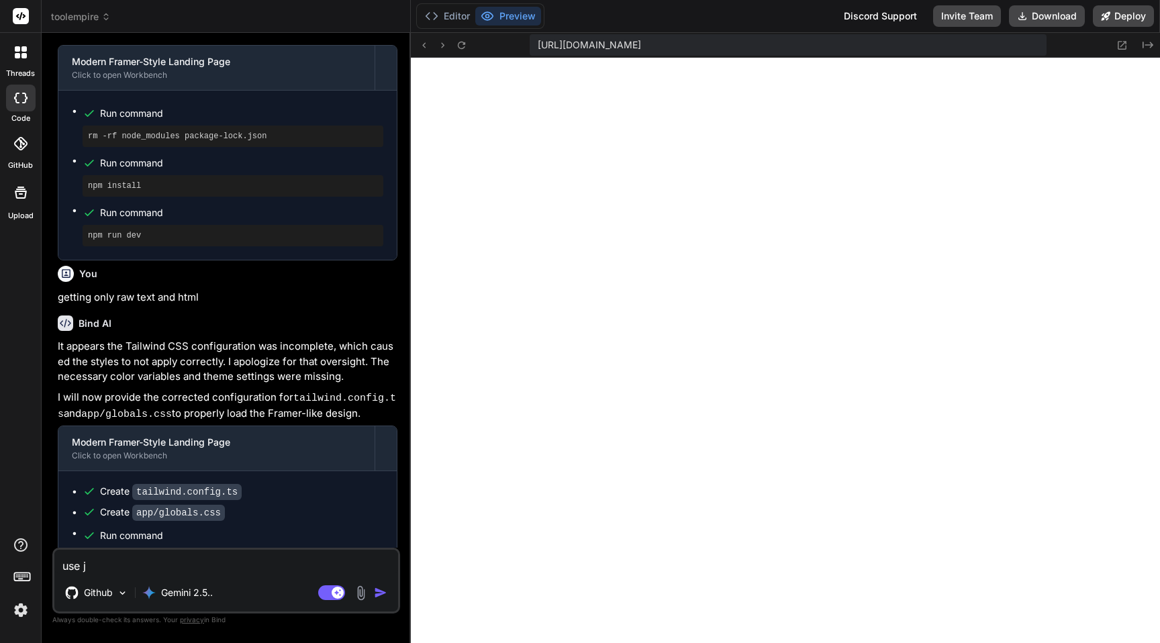
type textarea "x"
type textarea "use m"
type textarea "x"
type textarea "use my"
type textarea "x"
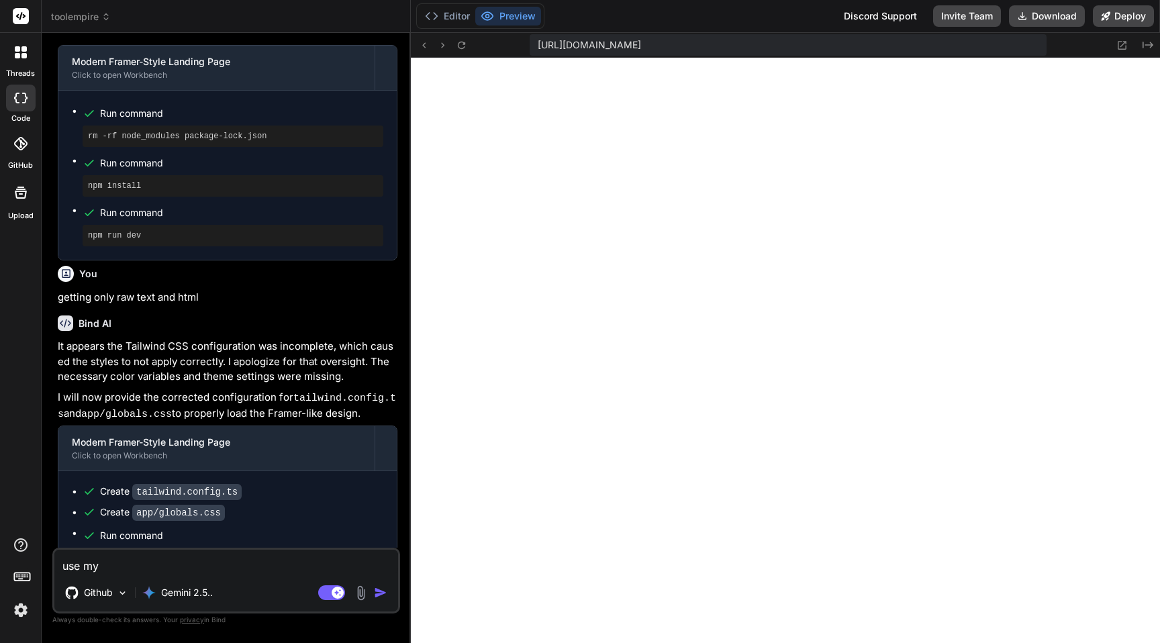
type textarea "use my"
type textarea "x"
type textarea "use my g"
type textarea "x"
type textarea "use my gt"
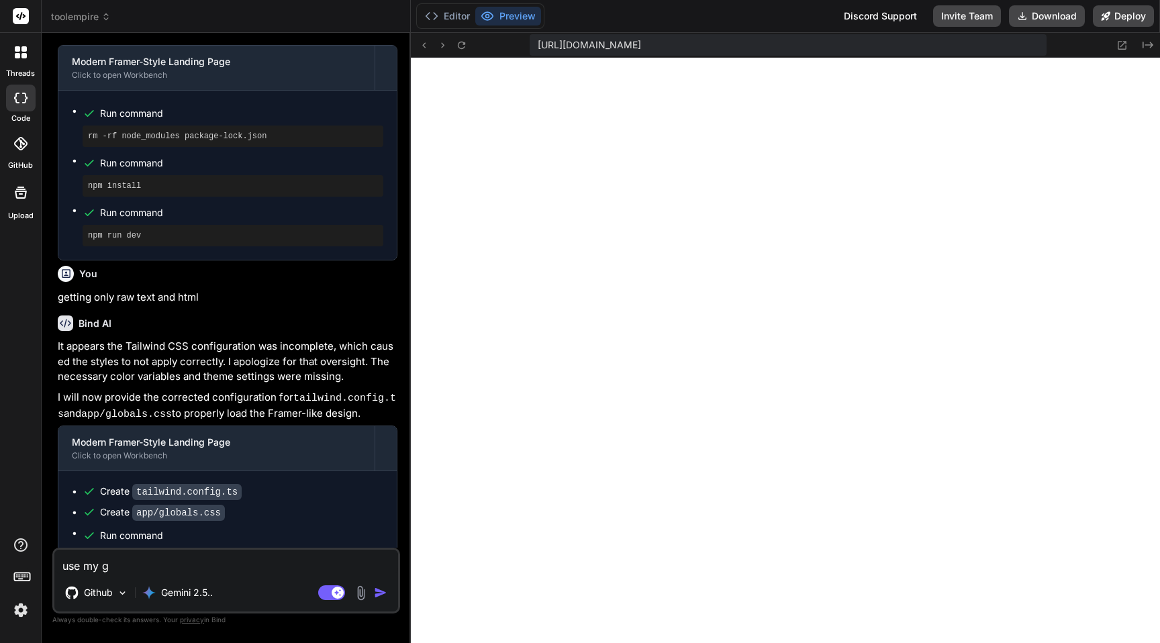
type textarea "x"
type textarea "use my g"
type textarea "x"
type textarea "use my gu"
type textarea "x"
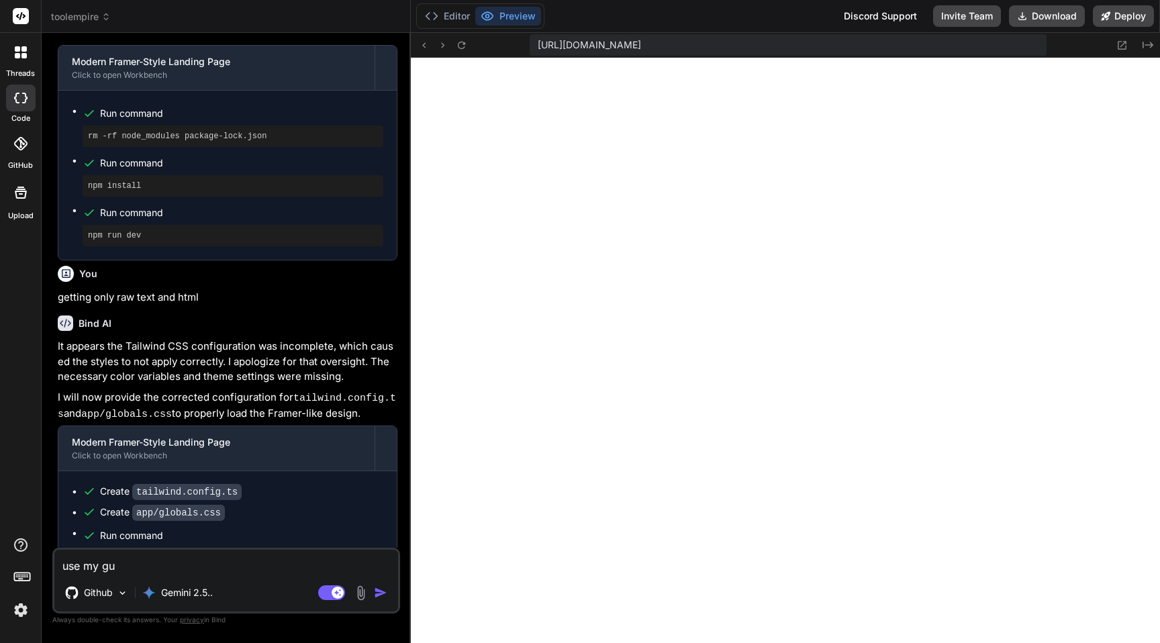
type textarea "use my gut"
type textarea "x"
type textarea "use my gu"
type textarea "x"
type textarea "use my g"
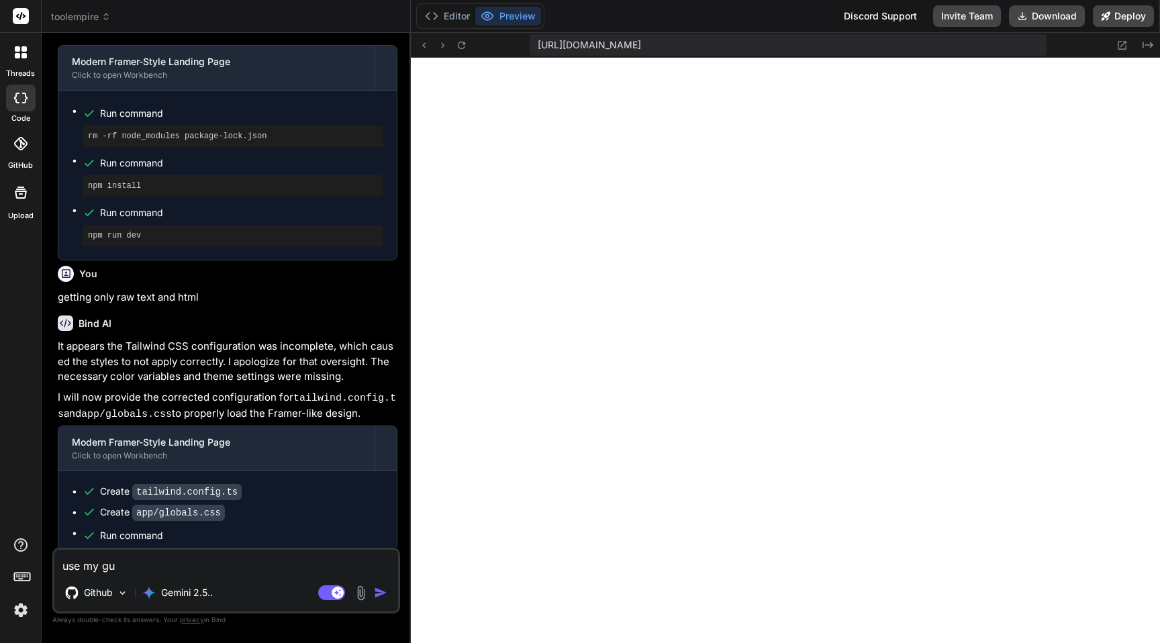
type textarea "x"
type textarea "use my gi"
type textarea "x"
type textarea "use my git"
type textarea "x"
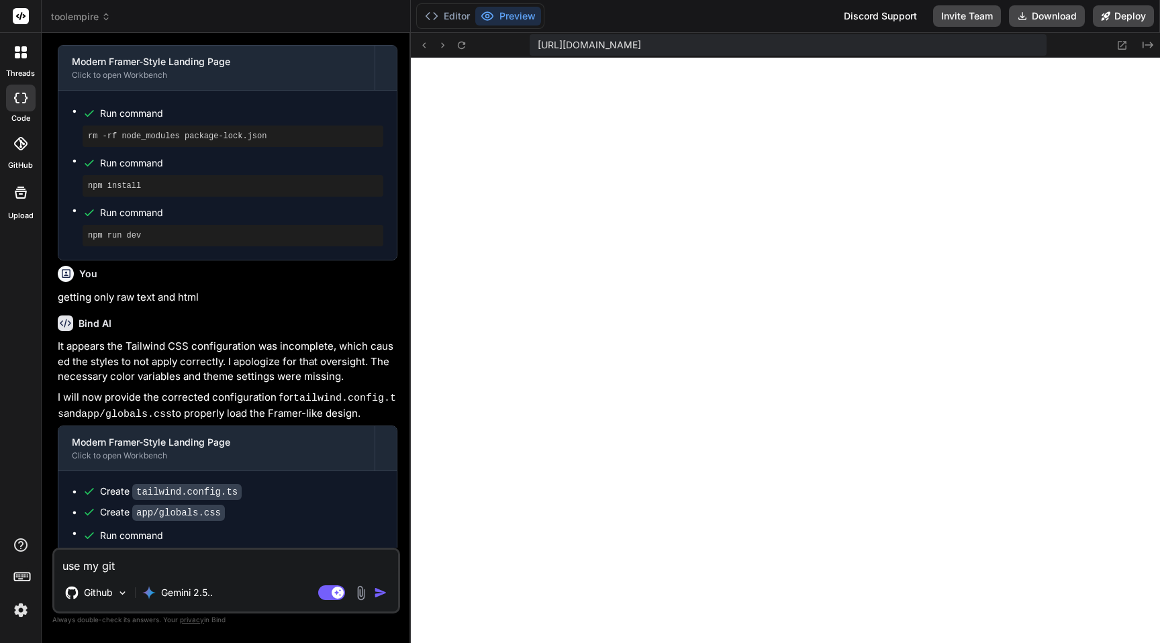
type textarea "use my gith"
type textarea "x"
type textarea "use my githu"
type textarea "x"
type textarea "use my github"
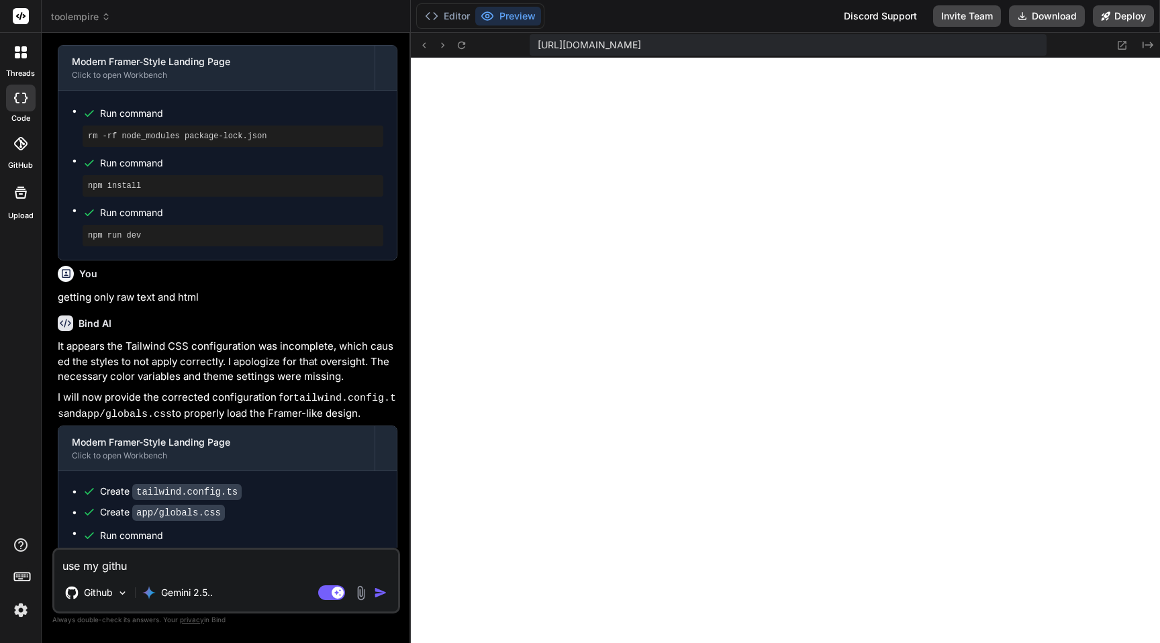
type textarea "x"
type textarea "use my github"
type textarea "x"
type textarea "use my github c"
type textarea "x"
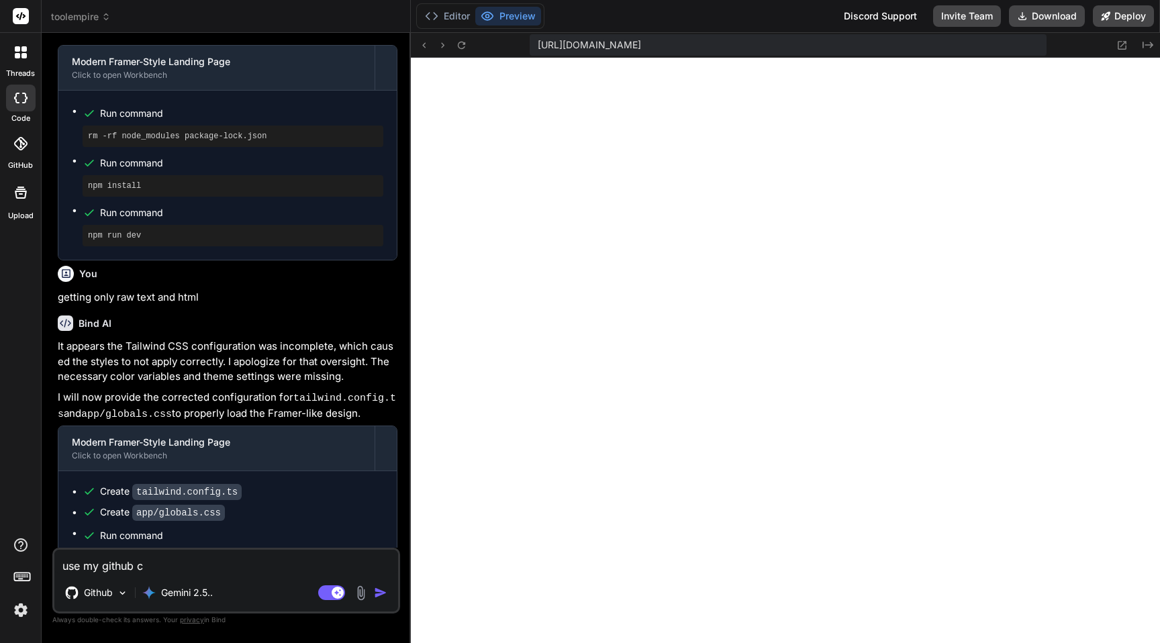
type textarea "use my github co"
type textarea "x"
type textarea "use my github con"
type textarea "x"
type textarea "use my github conn"
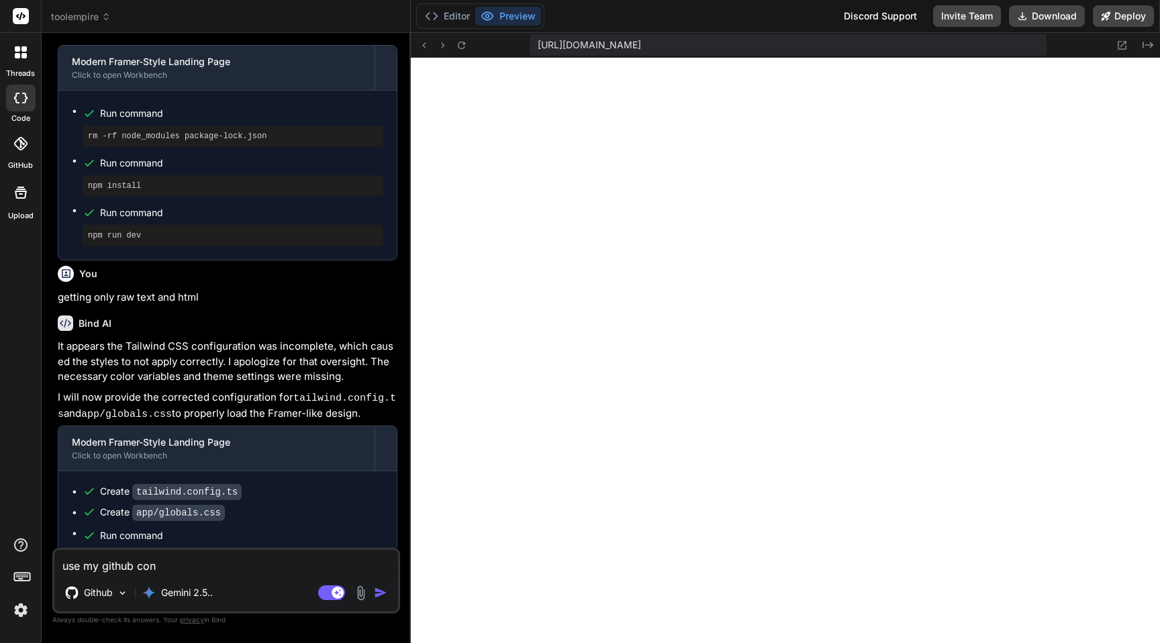
type textarea "x"
type textarea "use my github conne"
type textarea "x"
type textarea "use my github connec"
type textarea "x"
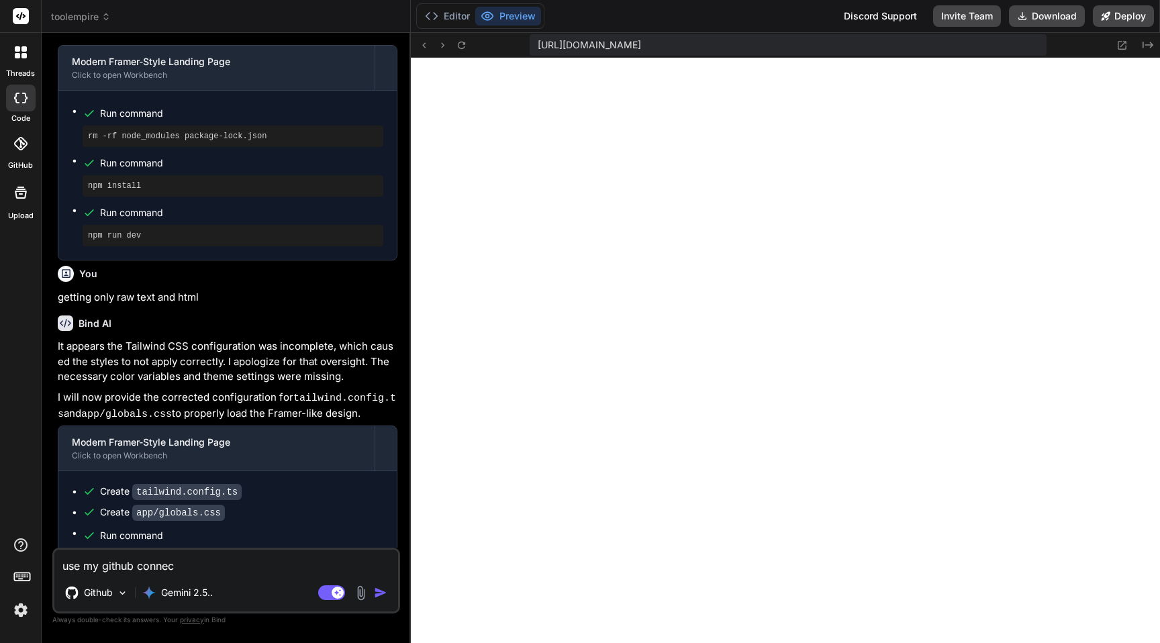
type textarea "use my github connect"
type textarea "x"
type textarea "use my github connect"
type textarea "x"
type textarea "use my github connect p"
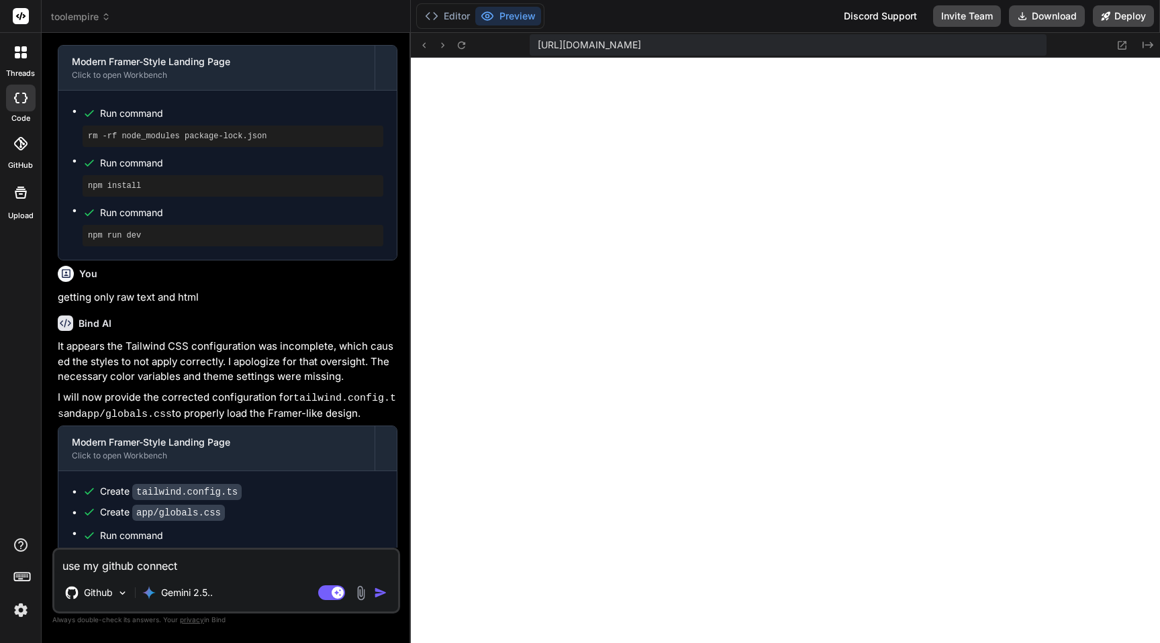
type textarea "x"
type textarea "use my github connect pr"
type textarea "x"
type textarea "use my github connect pro"
type textarea "x"
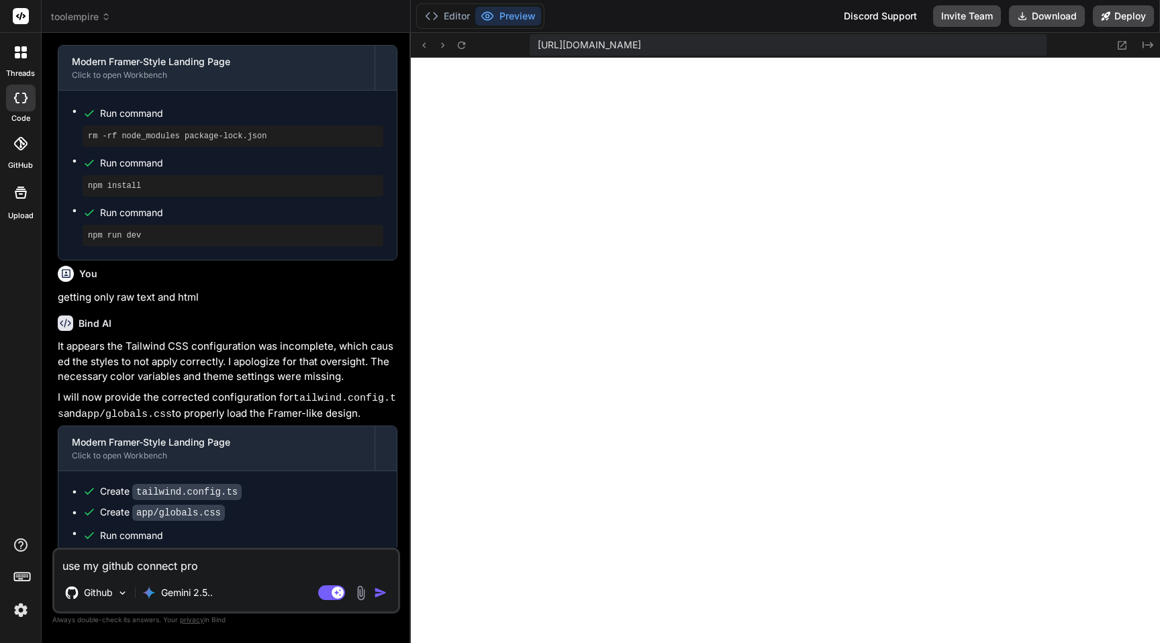
type textarea "use my github connect proj"
type textarea "x"
type textarea "use my github connect proje"
type textarea "x"
type textarea "use my github connect projec"
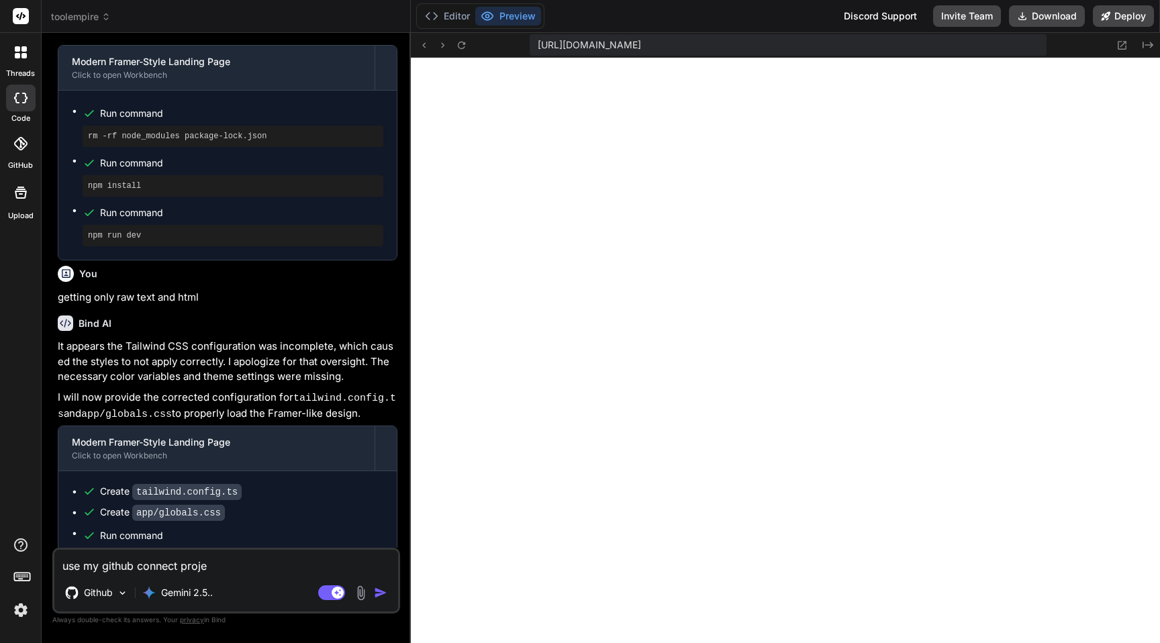
type textarea "x"
type textarea "use my github connect project"
type textarea "x"
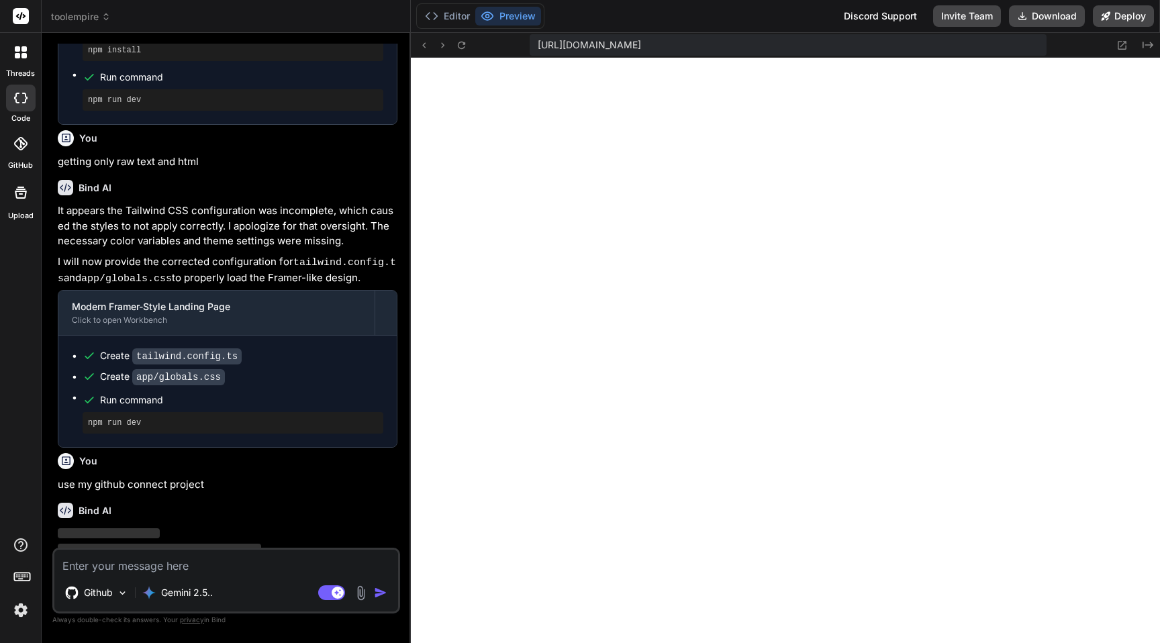
scroll to position [2590, 0]
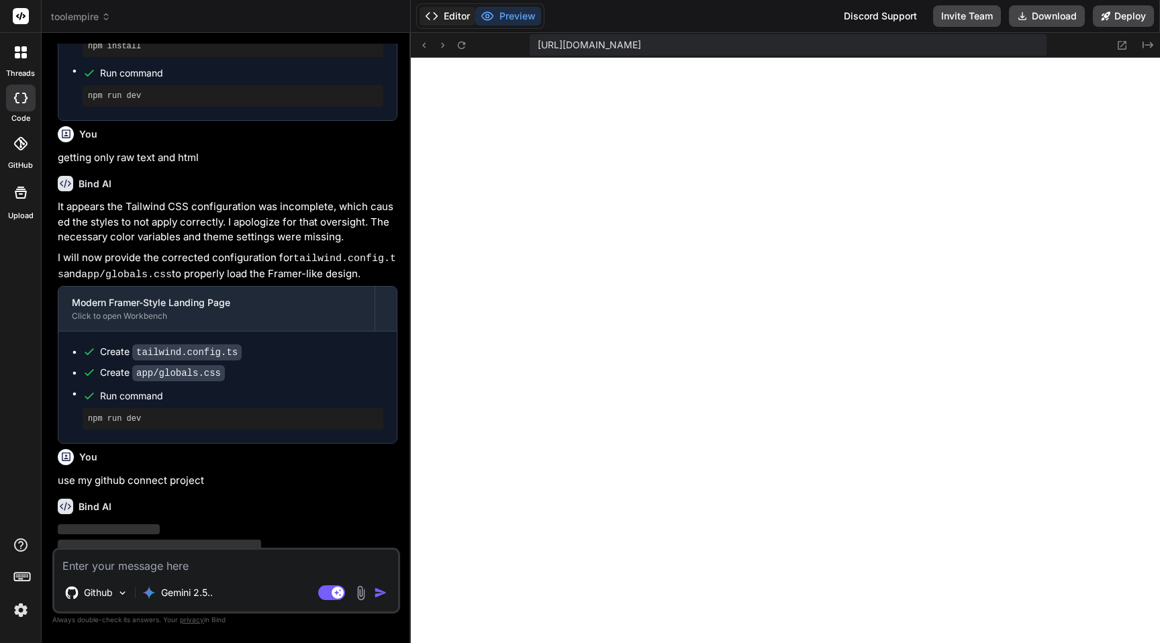
click at [443, 19] on button "Editor" at bounding box center [448, 16] width 56 height 19
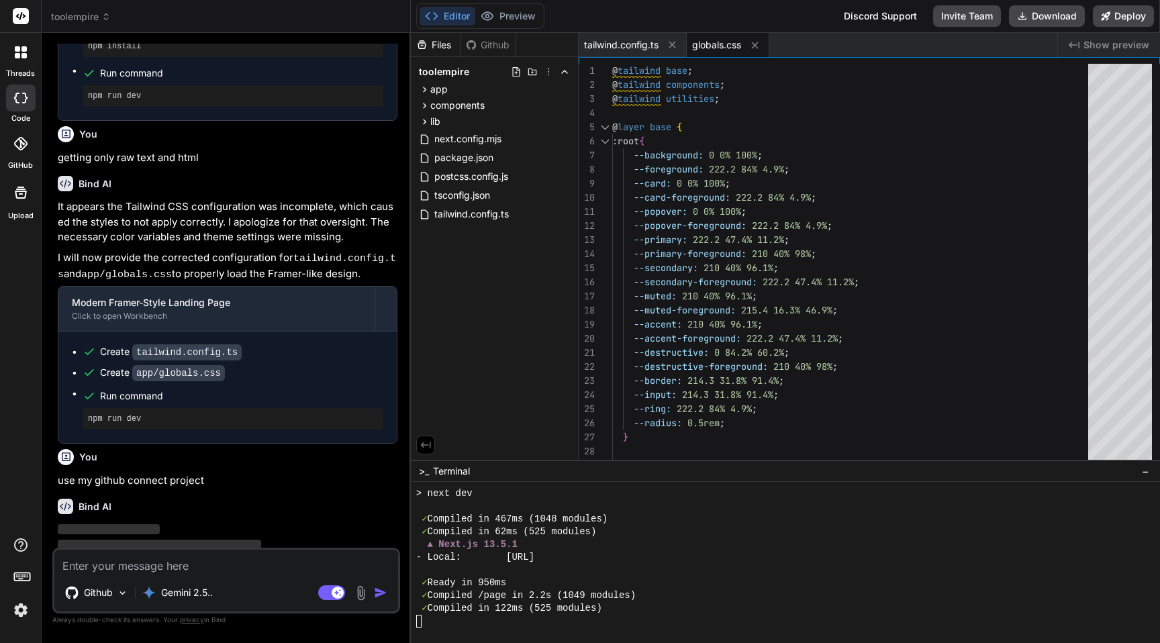
click at [489, 35] on div "Files Github" at bounding box center [463, 45] width 105 height 24
click at [490, 40] on div "Github" at bounding box center [488, 44] width 55 height 13
click at [443, 47] on div "Files" at bounding box center [435, 44] width 49 height 13
type textarea "x"
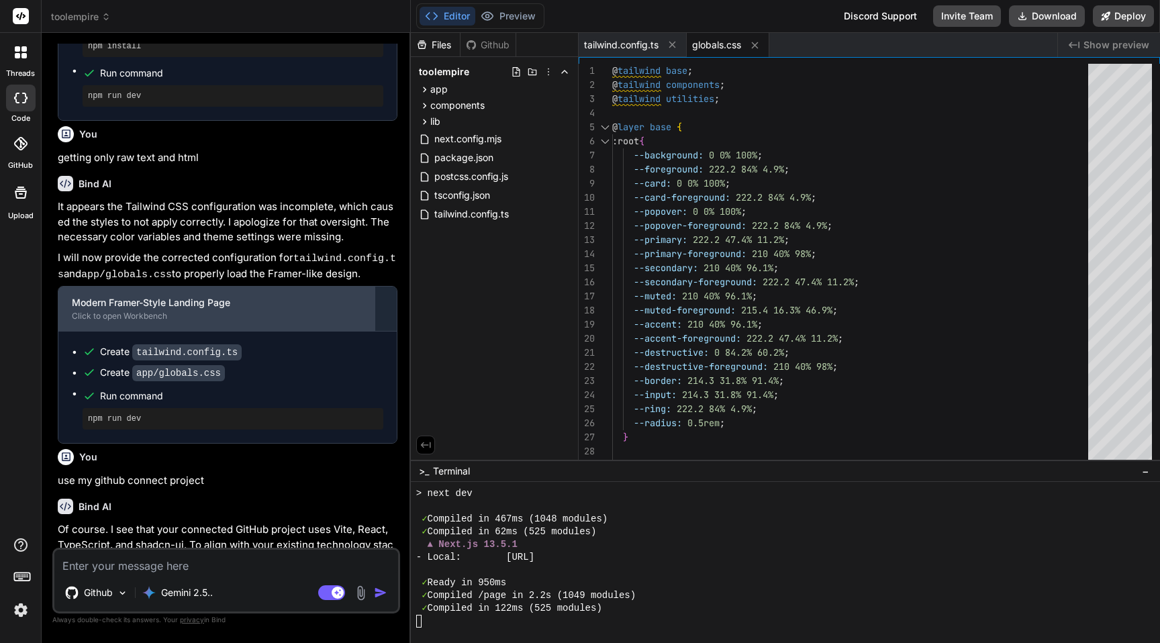
scroll to position [2914, 0]
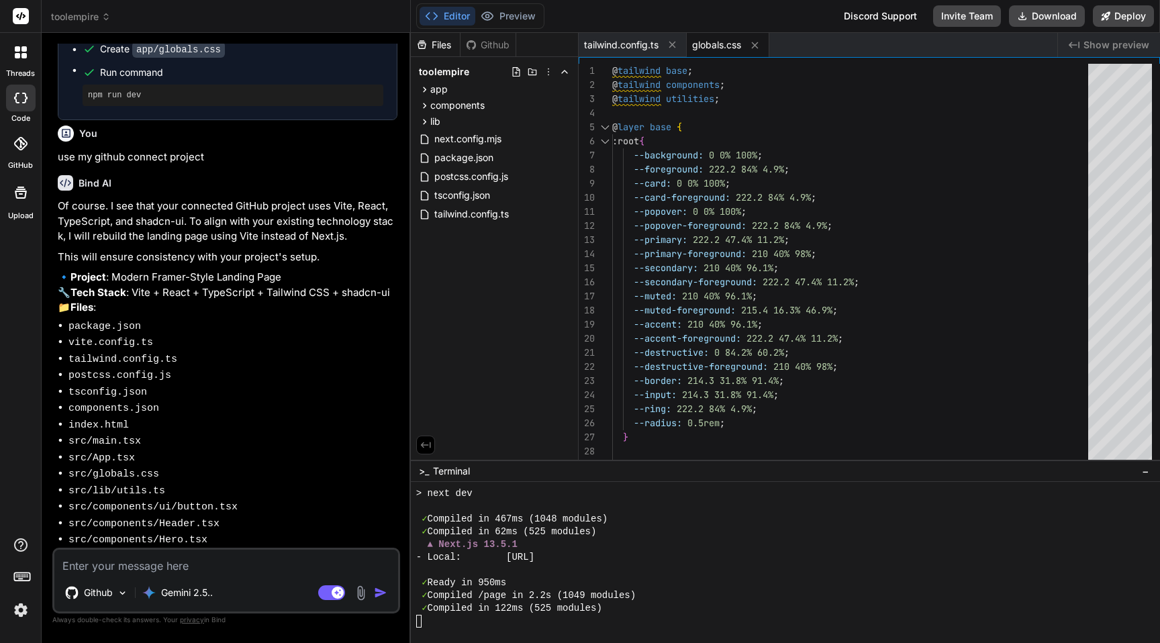
click at [178, 502] on code "src/components/ui/button.tsx" at bounding box center [152, 507] width 169 height 11
click at [197, 566] on textarea at bounding box center [226, 562] width 344 height 24
click at [102, 420] on code "index.html" at bounding box center [98, 425] width 60 height 11
click at [177, 564] on textarea at bounding box center [226, 562] width 344 height 24
type textarea "w"
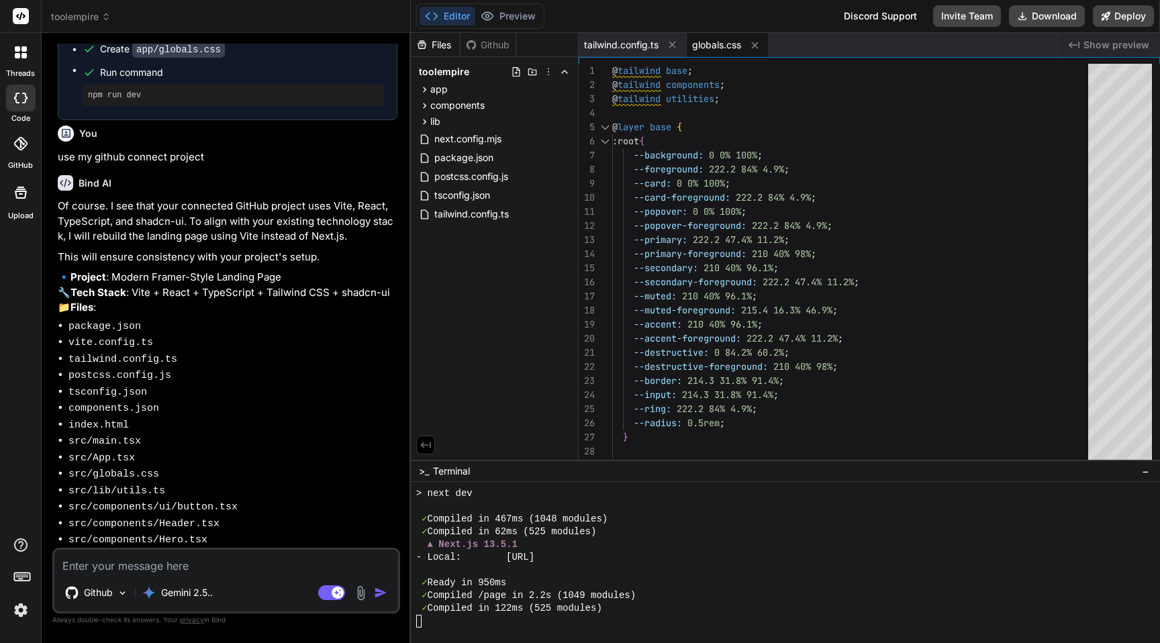
type textarea "x"
type textarea "wh"
type textarea "x"
type textarea "wha"
type textarea "x"
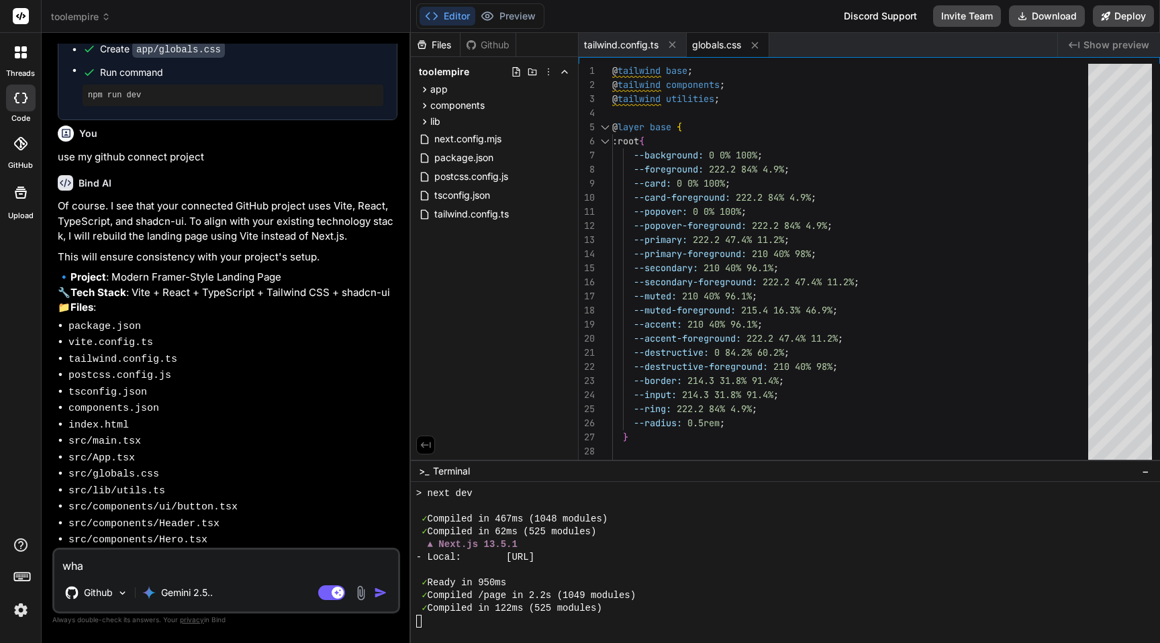
type textarea "what"
type textarea "x"
type textarea "what"
type textarea "x"
type textarea "what i"
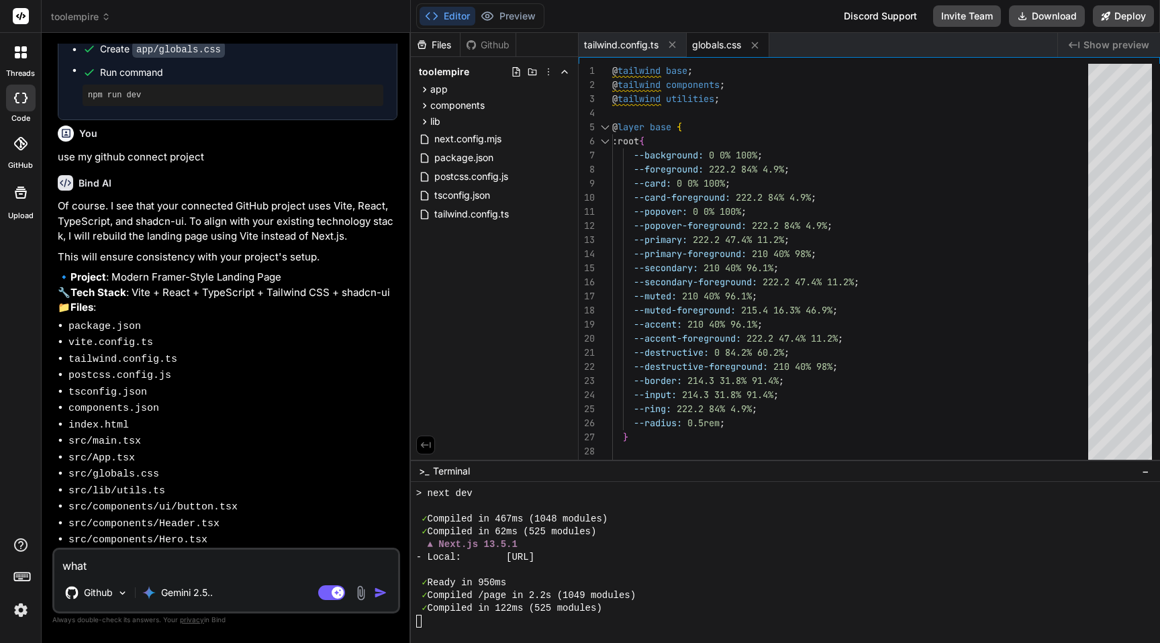
type textarea "x"
type textarea "what is"
type textarea "x"
type textarea "what is"
type textarea "x"
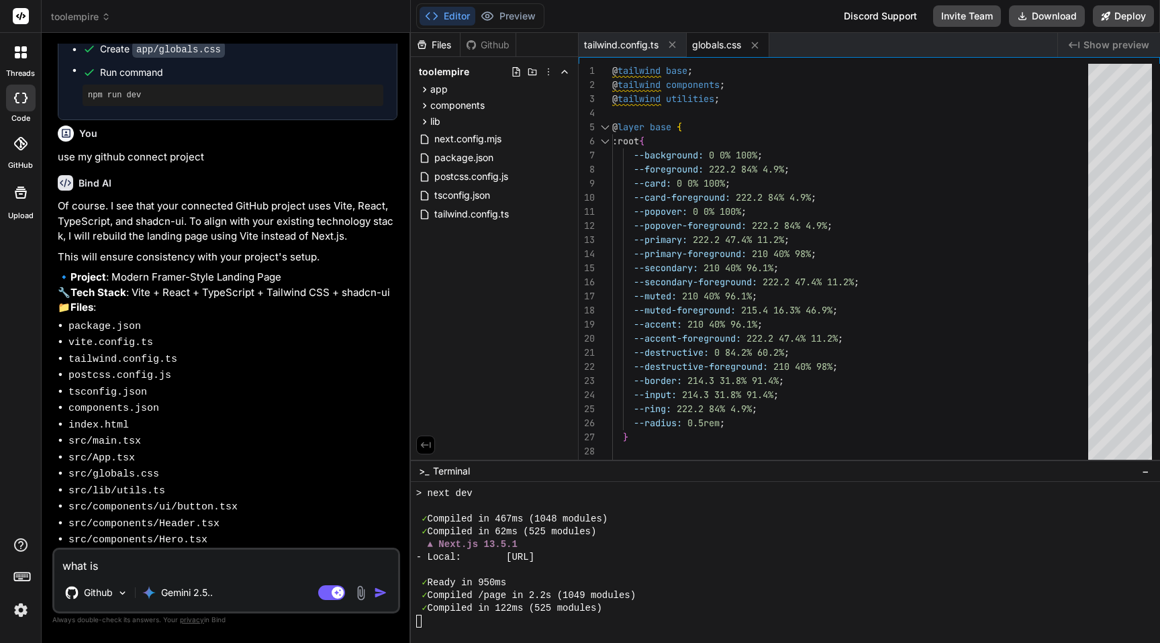
type textarea "what is m"
type textarea "x"
type textarea "what is my"
type textarea "x"
type textarea "what is my"
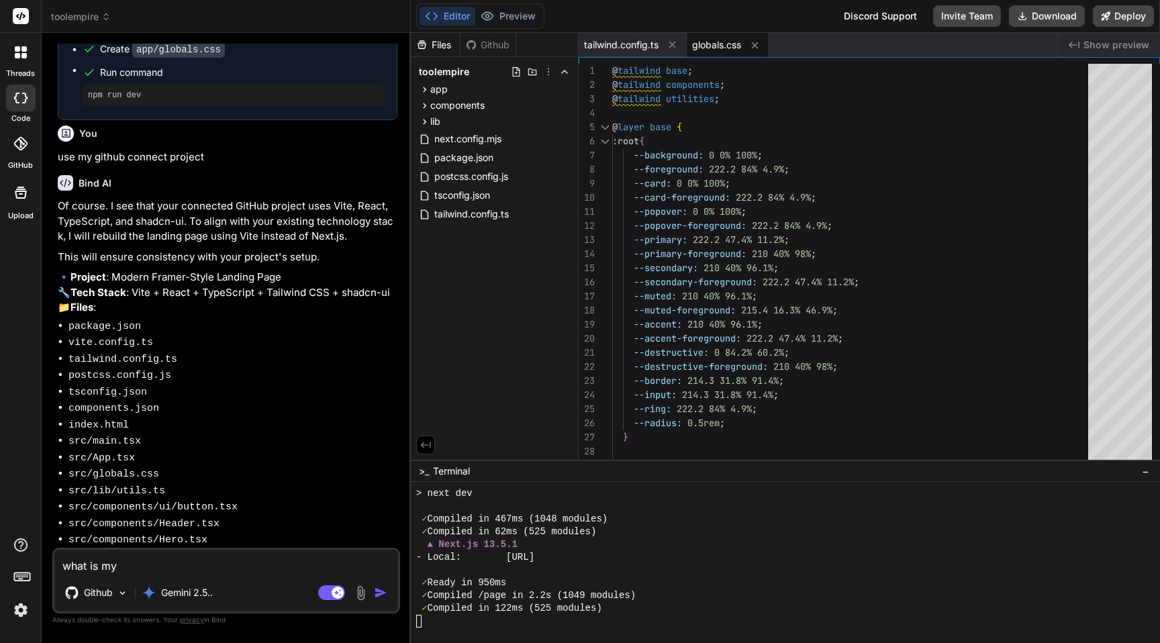
type textarea "x"
type textarea "what is my g"
type textarea "x"
type textarea "what is my gi"
type textarea "x"
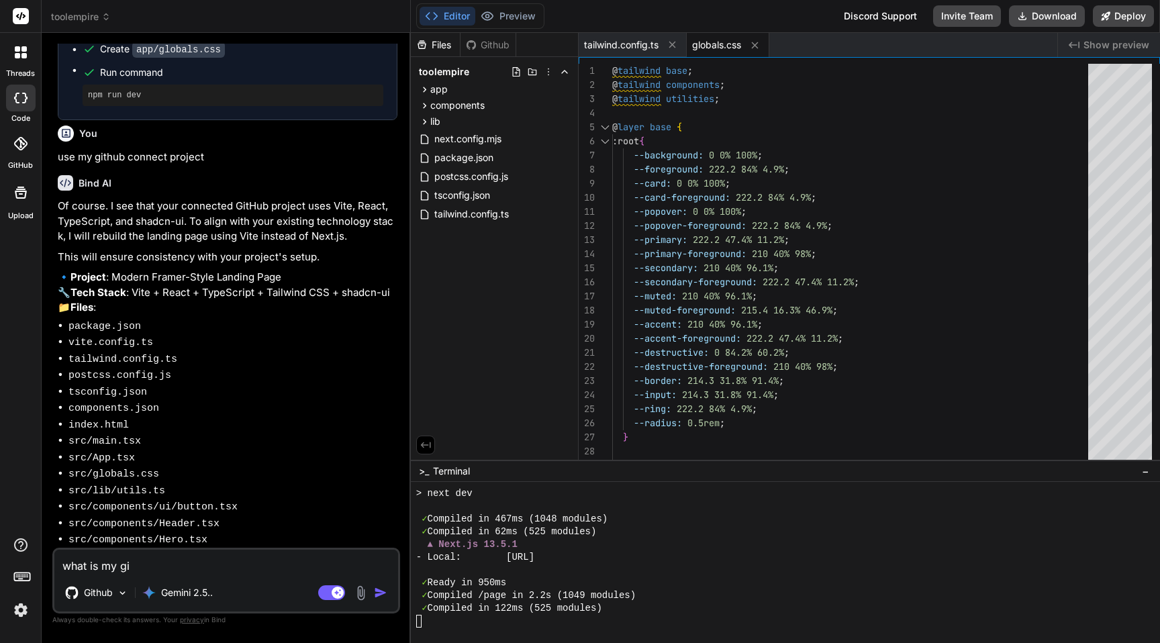
type textarea "what is my git"
type textarea "x"
type textarea "what is my gith"
type textarea "x"
type textarea "what is my githu"
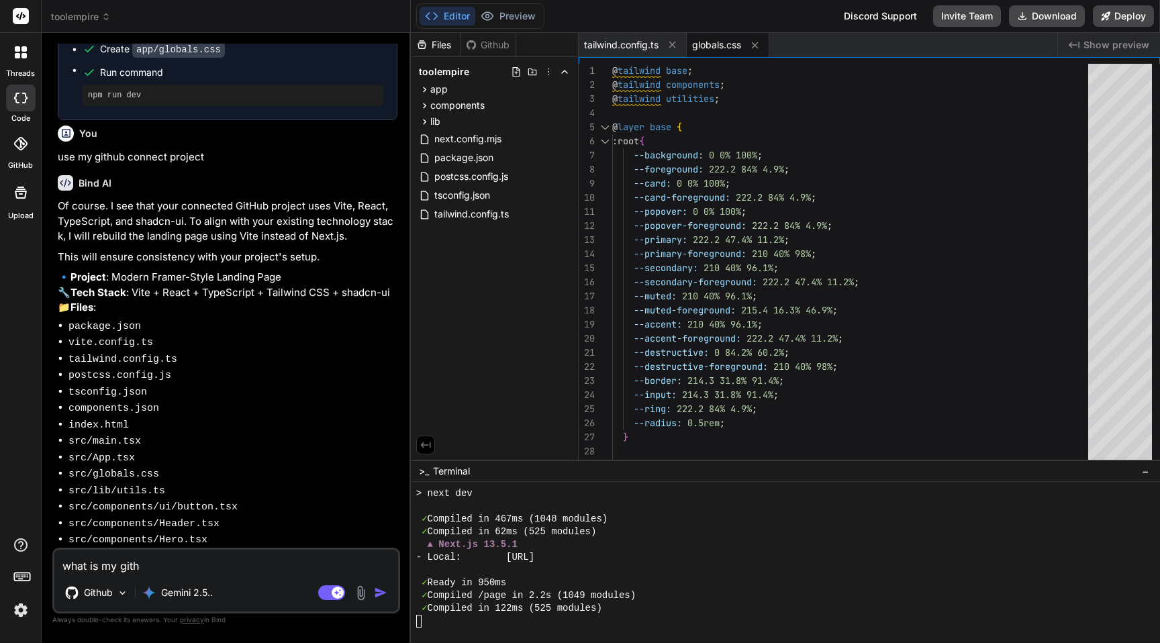
type textarea "x"
type textarea "what is my githu"
type textarea "x"
type textarea "what is my githu"
type textarea "x"
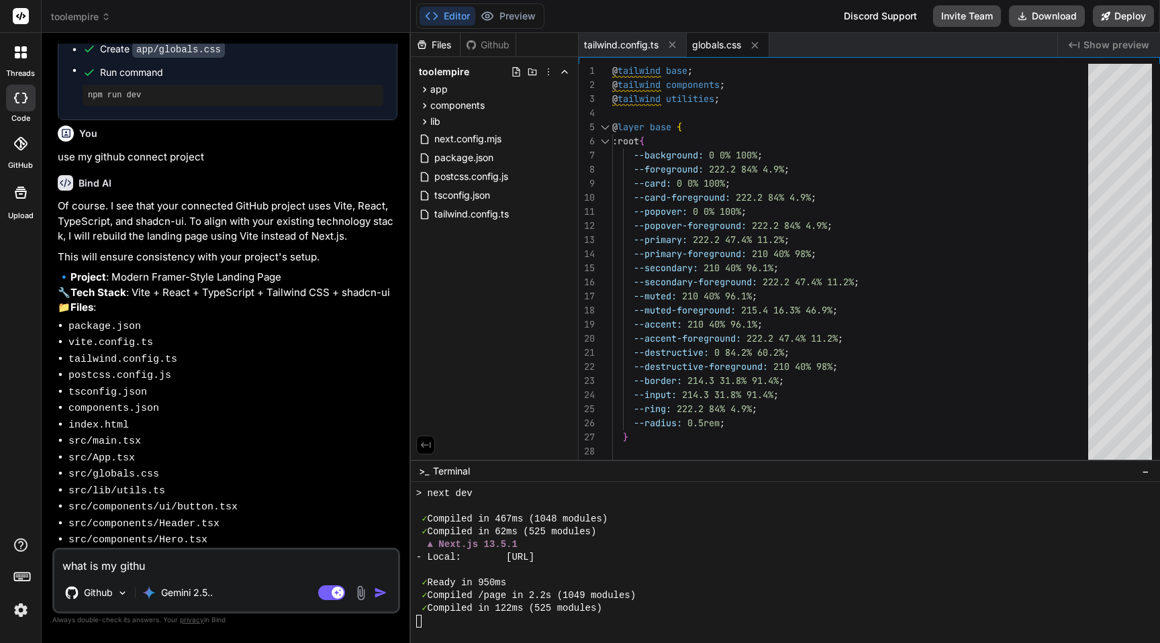
type textarea "what is my github"
type textarea "x"
type textarea "what is my github"
type textarea "x"
type textarea "what is my github s"
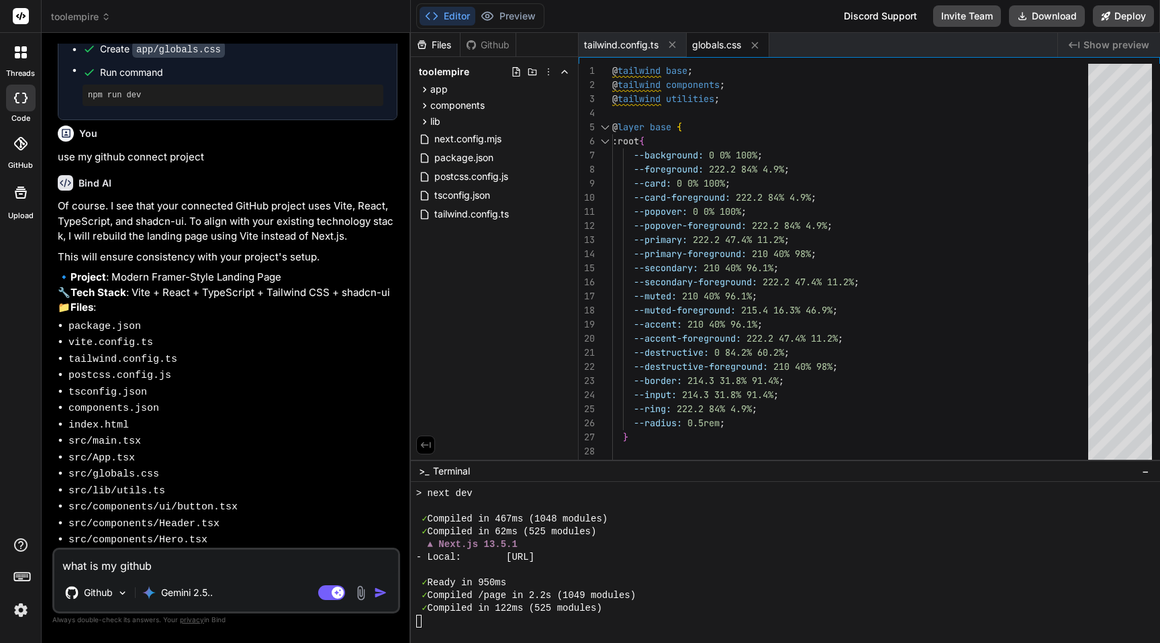
type textarea "x"
type textarea "what is my github si"
type textarea "x"
type textarea "what is my github sit"
type textarea "x"
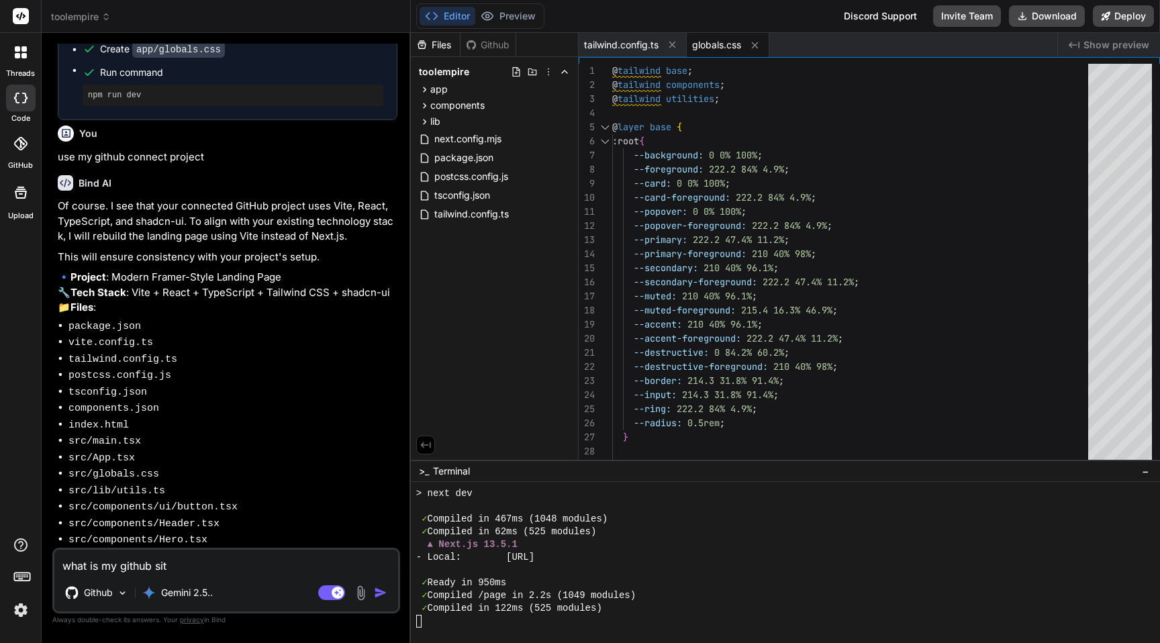
type textarea "what is my github site"
type textarea "x"
type textarea "what is my github site"
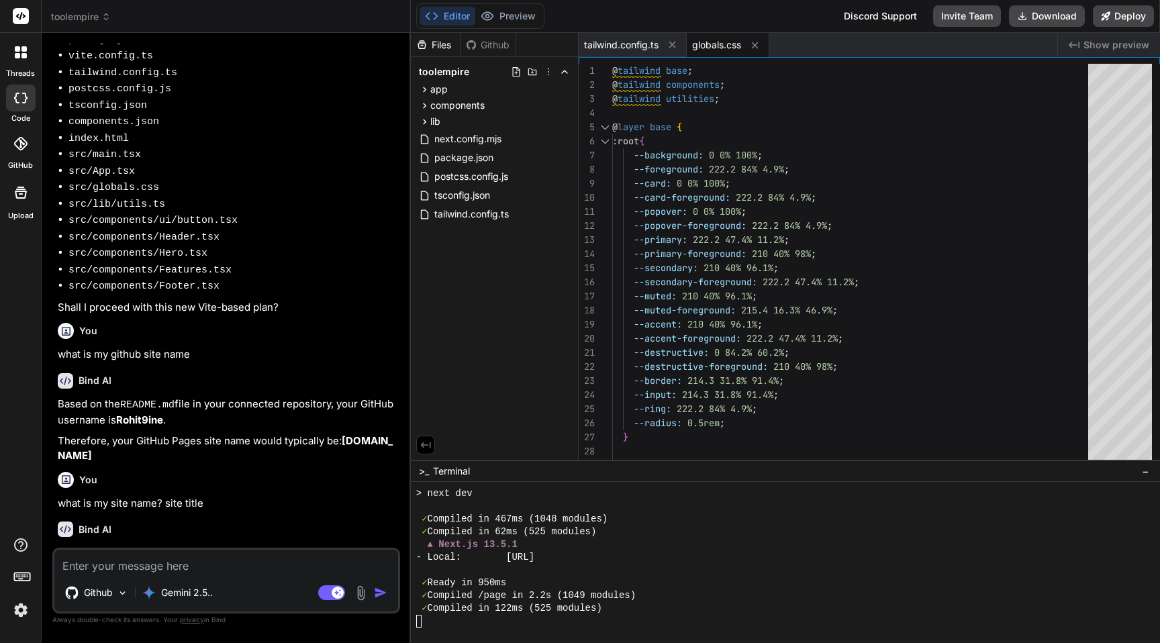
scroll to position [3211, 0]
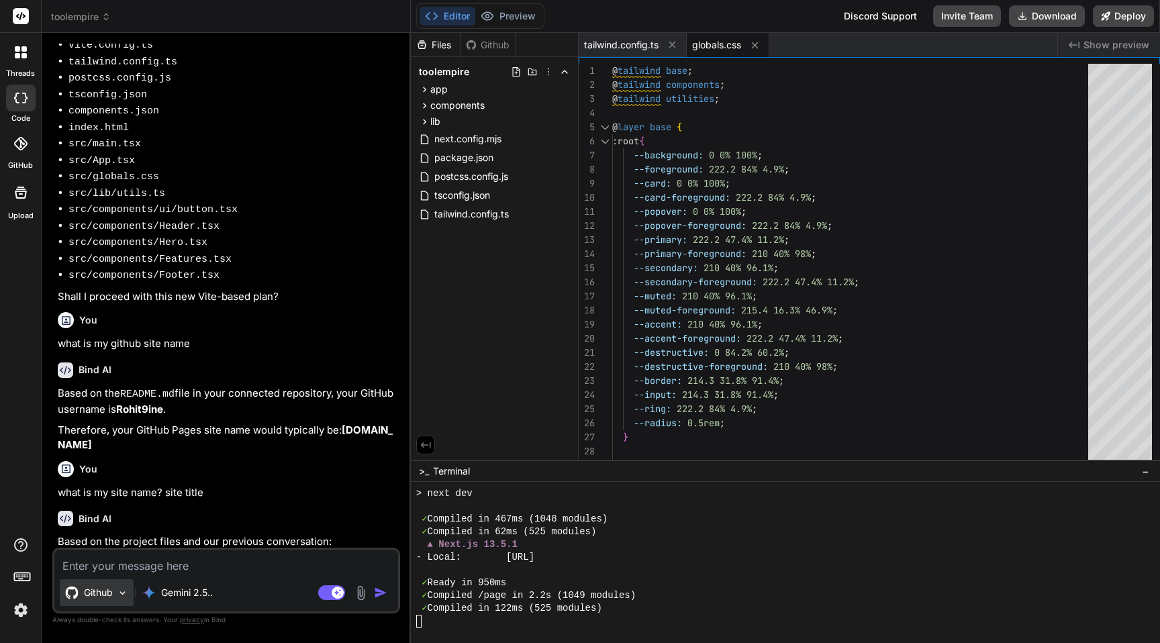
click at [99, 592] on p "Github" at bounding box center [98, 592] width 29 height 13
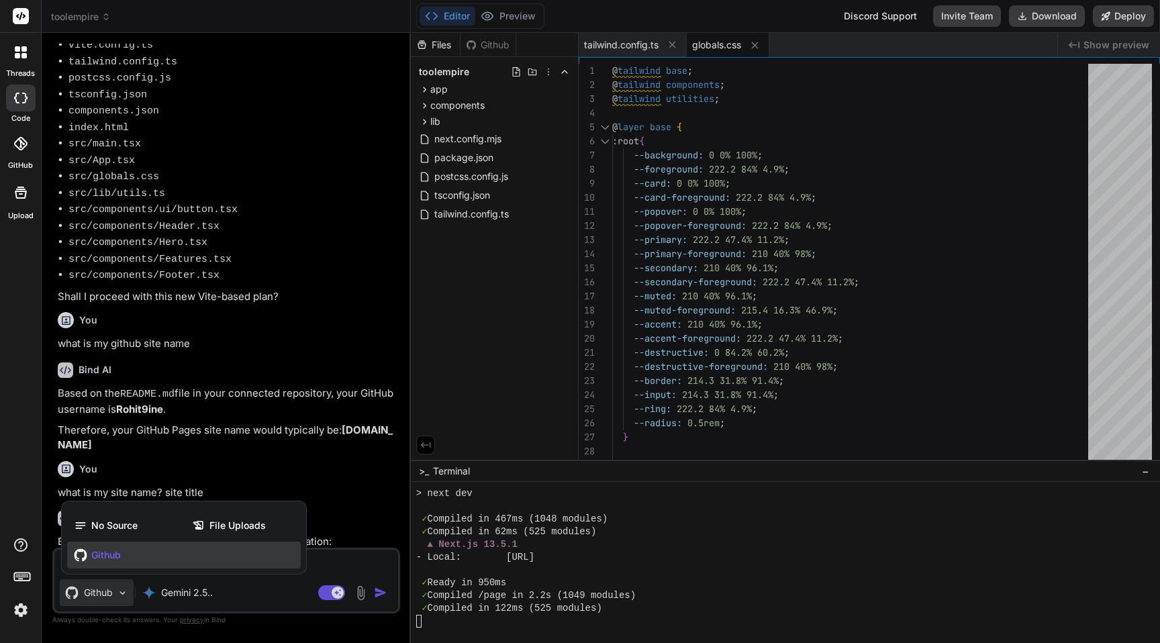
click at [102, 551] on span "Github" at bounding box center [106, 555] width 30 height 13
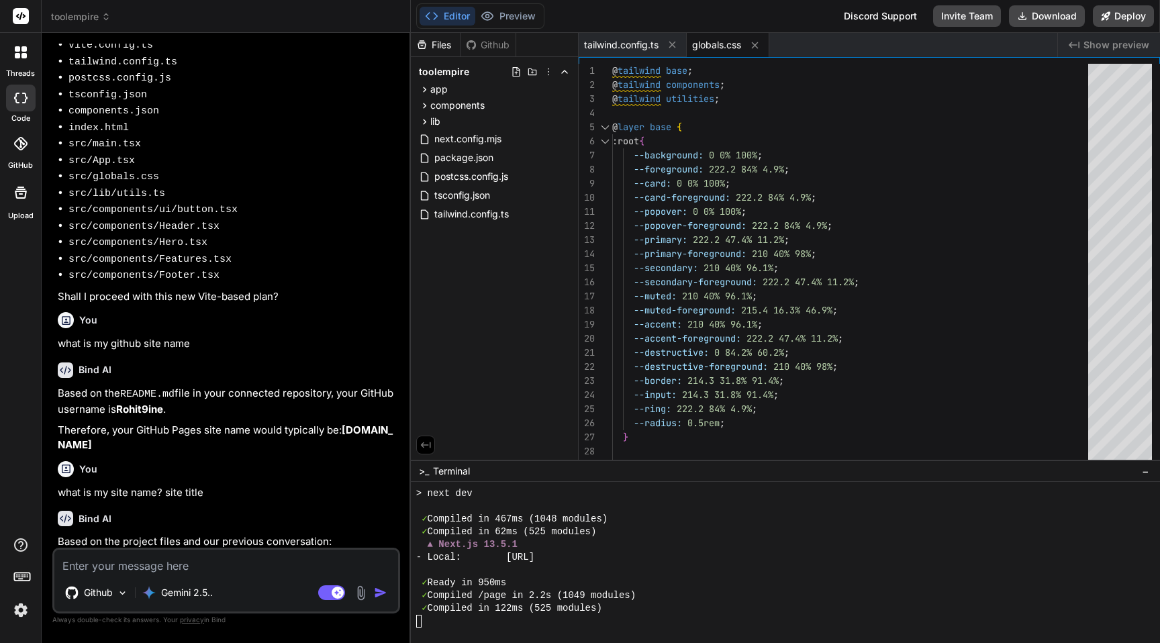
click at [198, 573] on textarea at bounding box center [226, 562] width 344 height 24
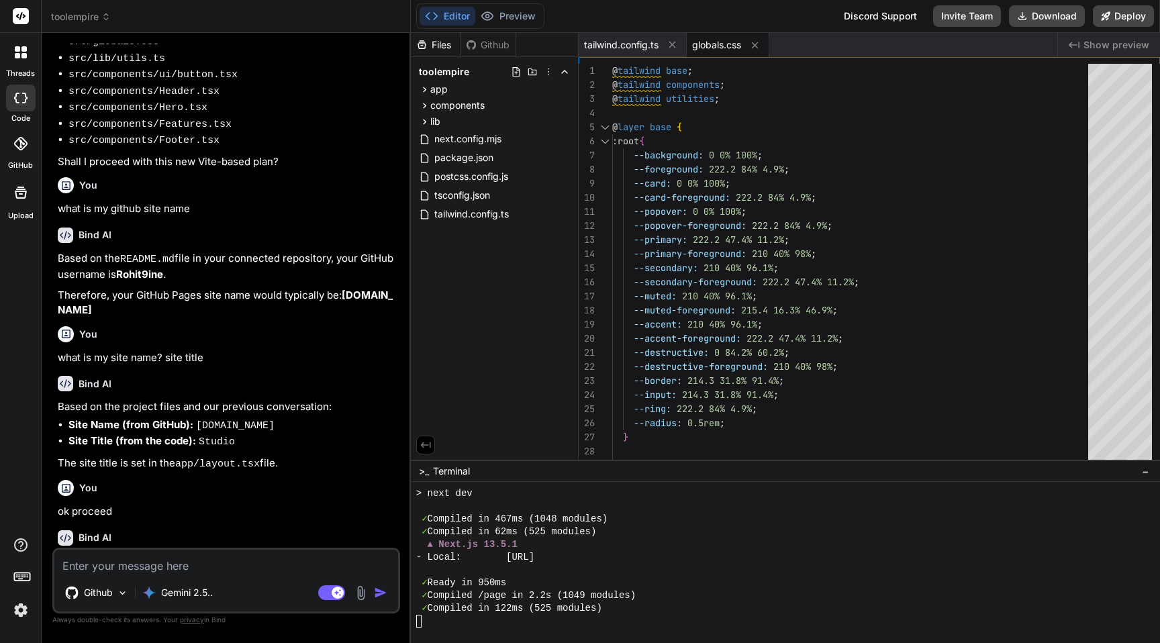
scroll to position [3350, 0]
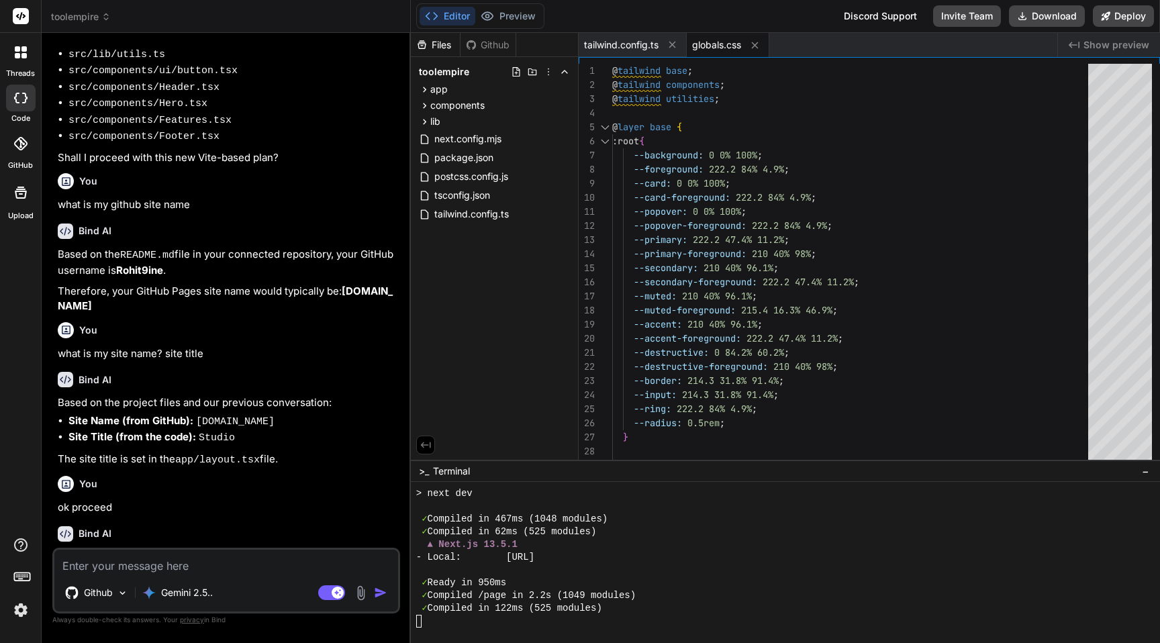
click at [473, 45] on icon at bounding box center [471, 45] width 11 height 11
click at [756, 44] on icon at bounding box center [754, 45] width 7 height 7
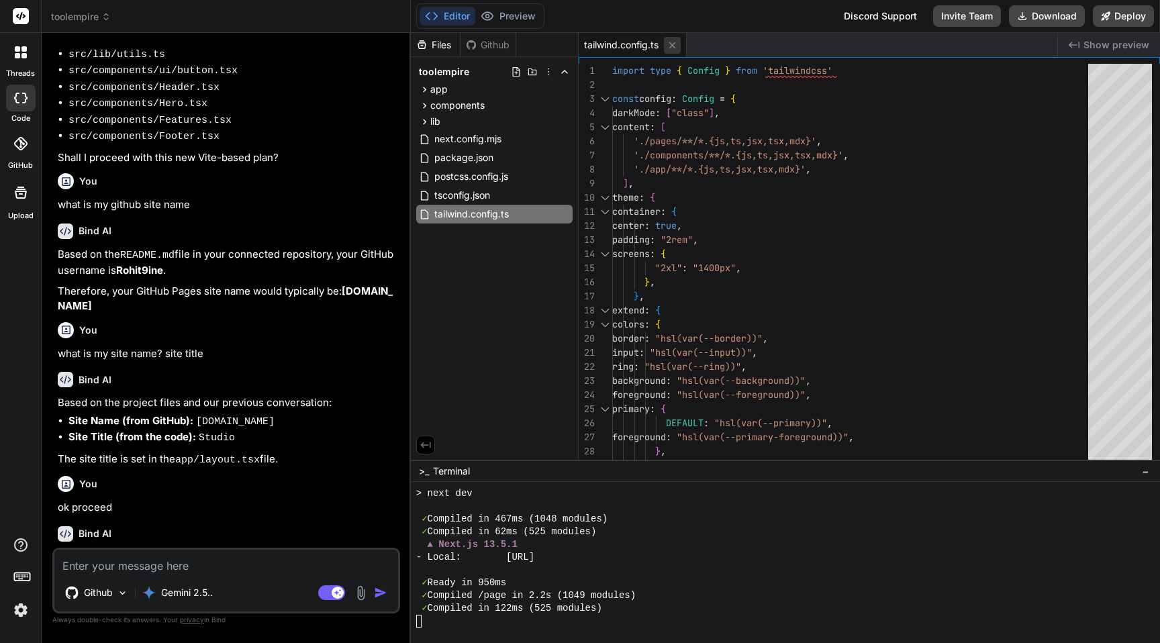
click at [675, 46] on icon at bounding box center [672, 45] width 7 height 7
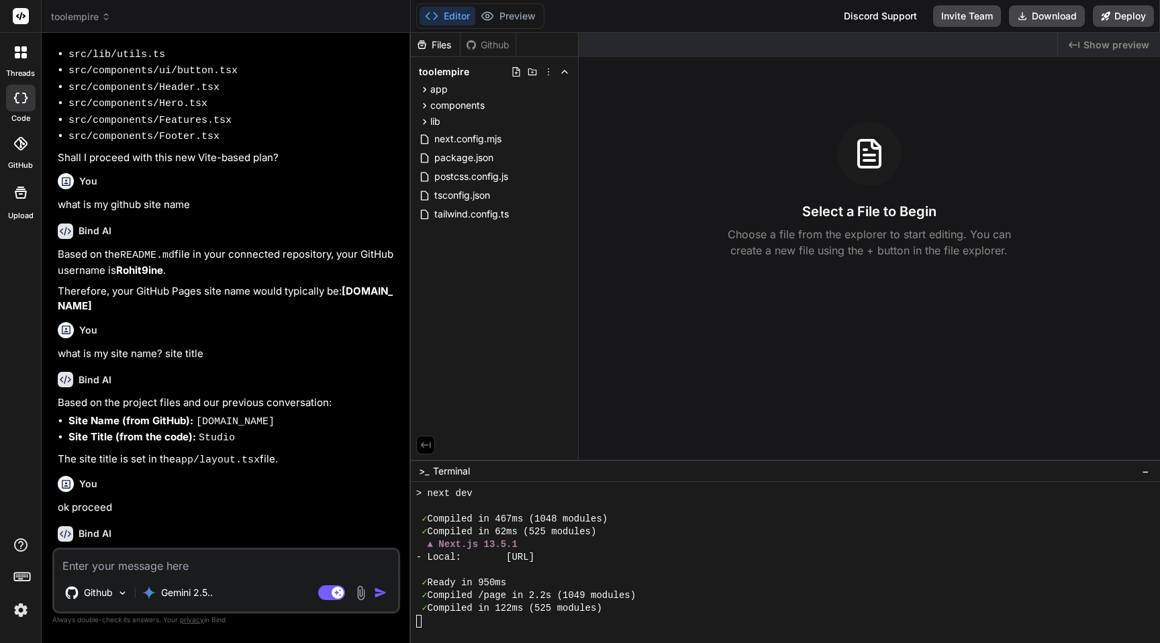
click at [600, 589] on div "✓ Ready in 950ms" at bounding box center [778, 583] width 725 height 13
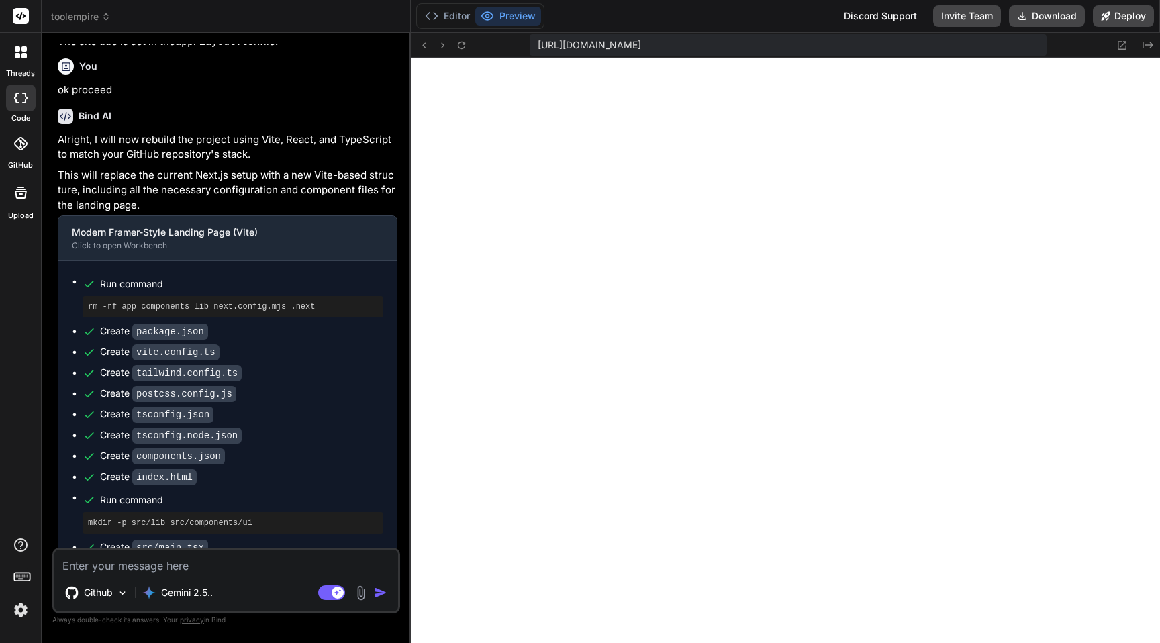
scroll to position [3967, 0]
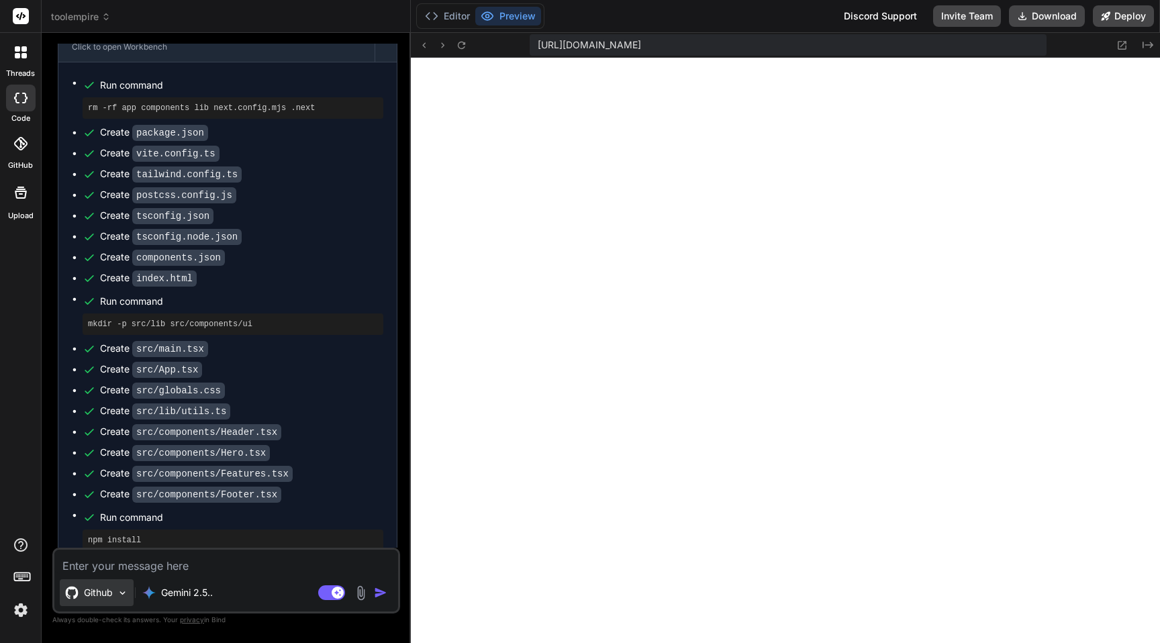
click at [105, 598] on p "Github" at bounding box center [98, 592] width 29 height 13
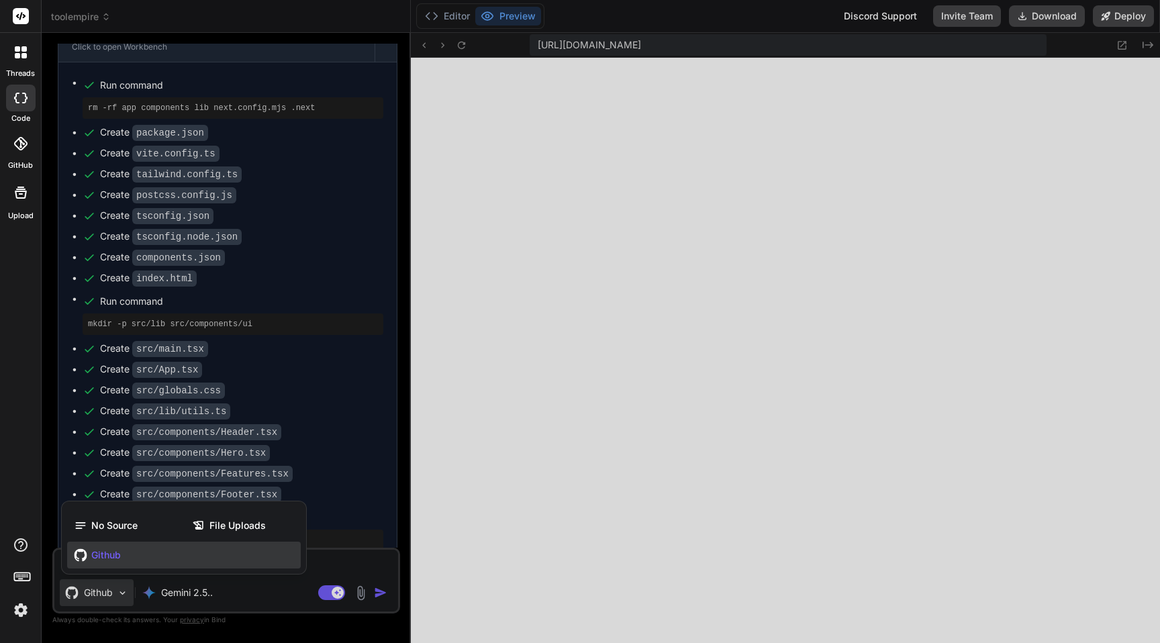
click at [275, 587] on div at bounding box center [580, 321] width 1160 height 643
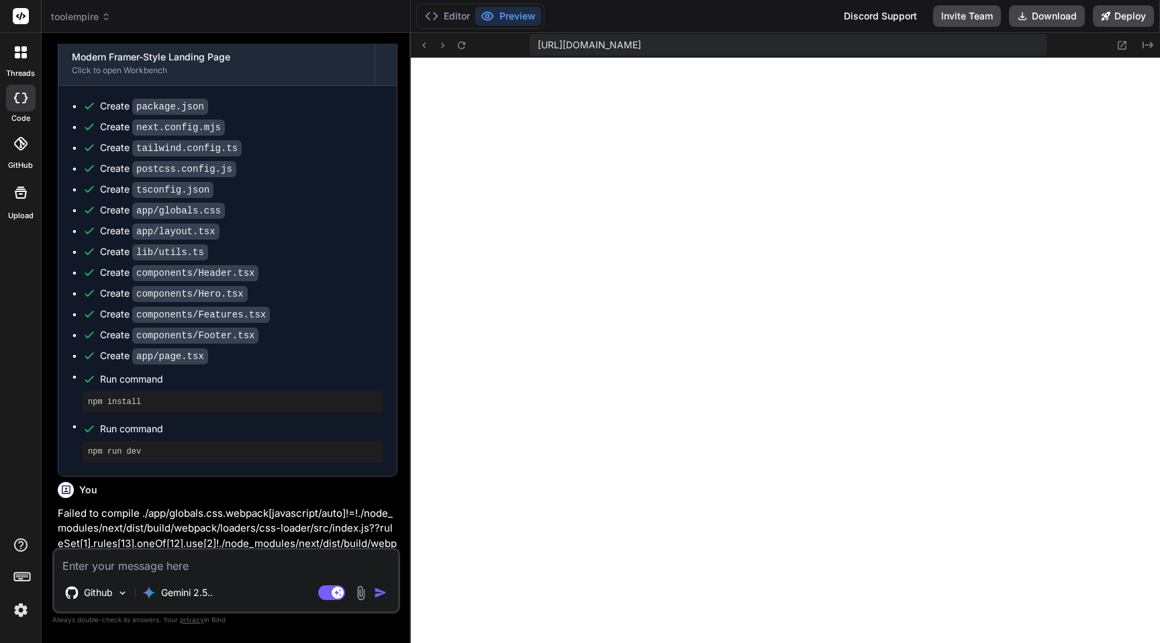
scroll to position [1027, 0]
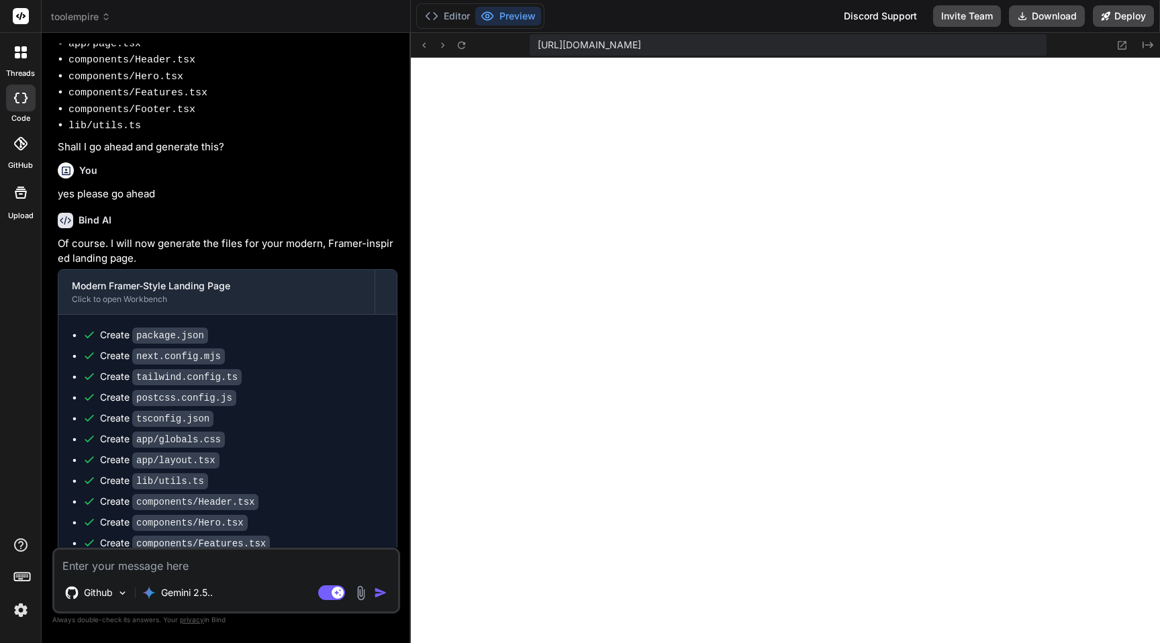
click at [86, 21] on span "toolempire" at bounding box center [81, 16] width 60 height 13
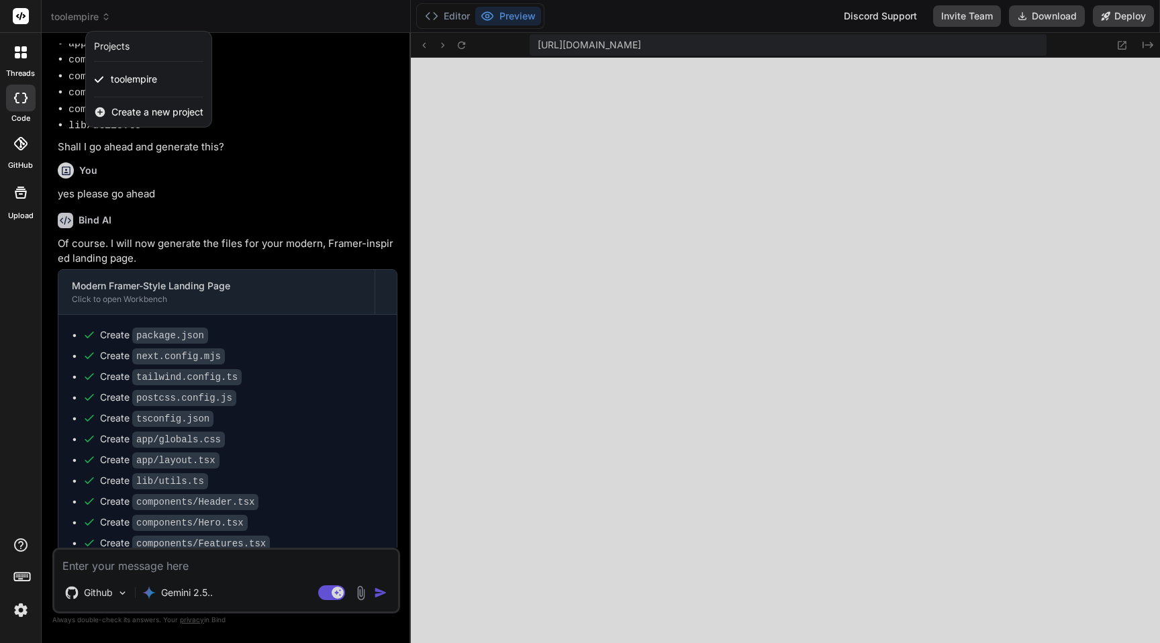
click at [122, 110] on span "Create a new project" at bounding box center [157, 111] width 92 height 13
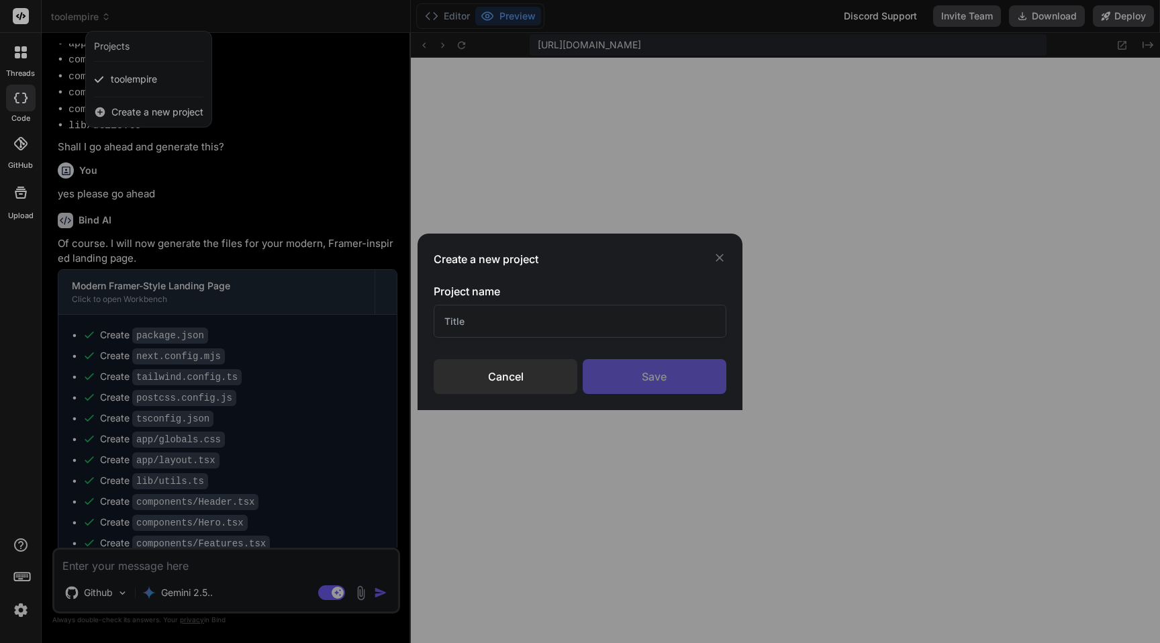
click at [543, 317] on input "text" at bounding box center [580, 321] width 293 height 33
click at [693, 372] on div "Save" at bounding box center [655, 376] width 144 height 35
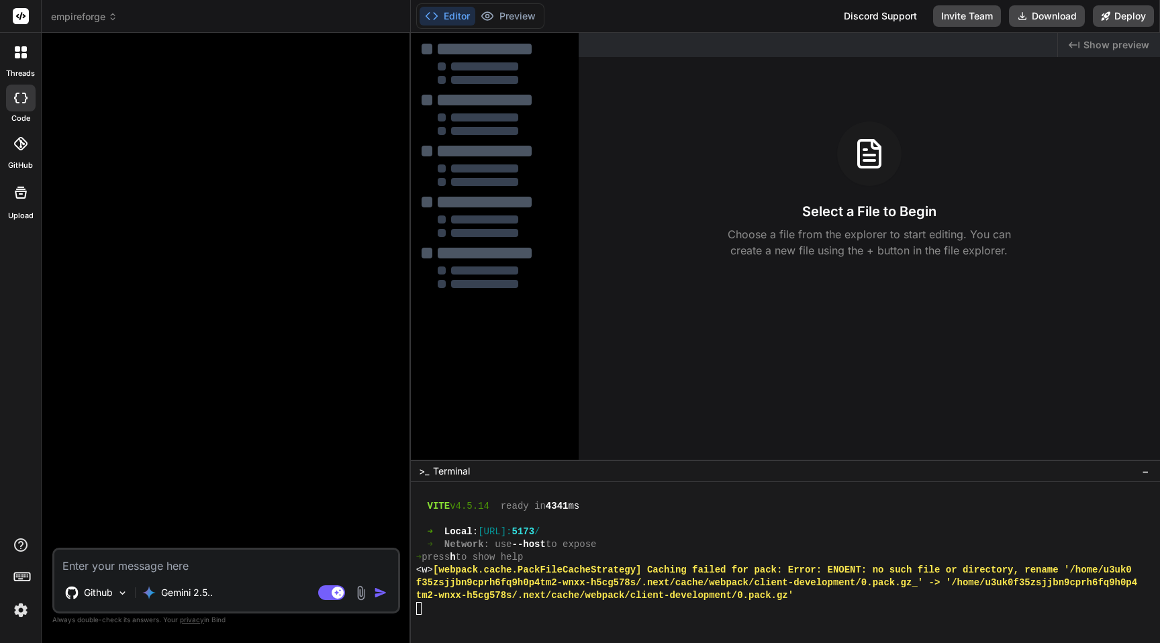
scroll to position [0, 0]
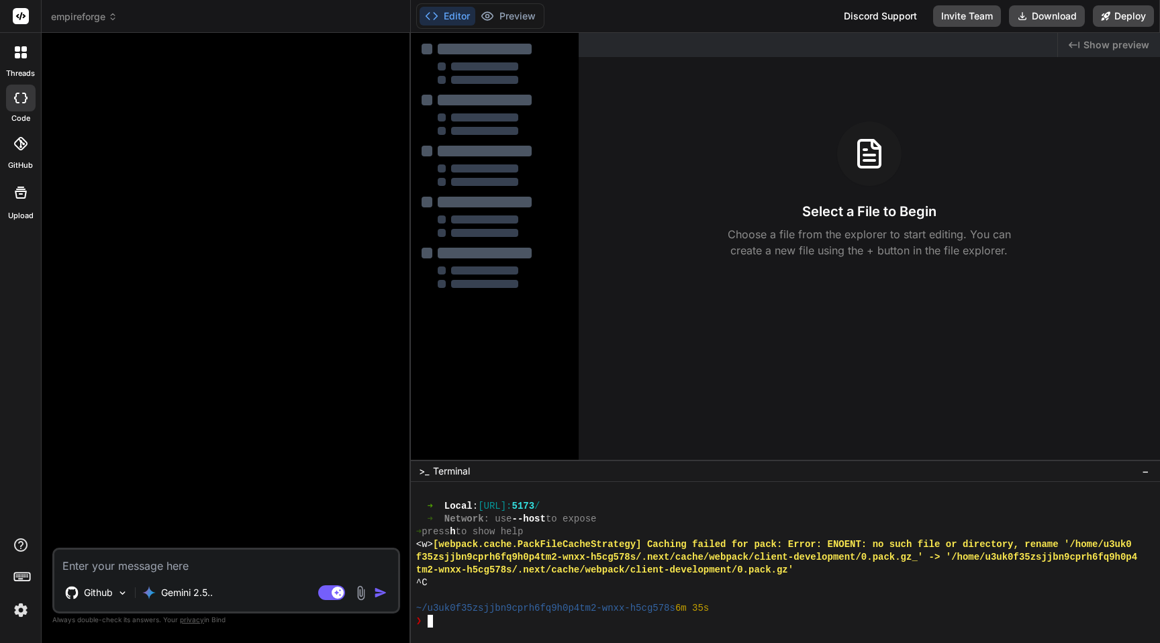
click at [539, 592] on div at bounding box center [778, 596] width 725 height 13
click at [81, 13] on span "empireforge" at bounding box center [84, 16] width 66 height 13
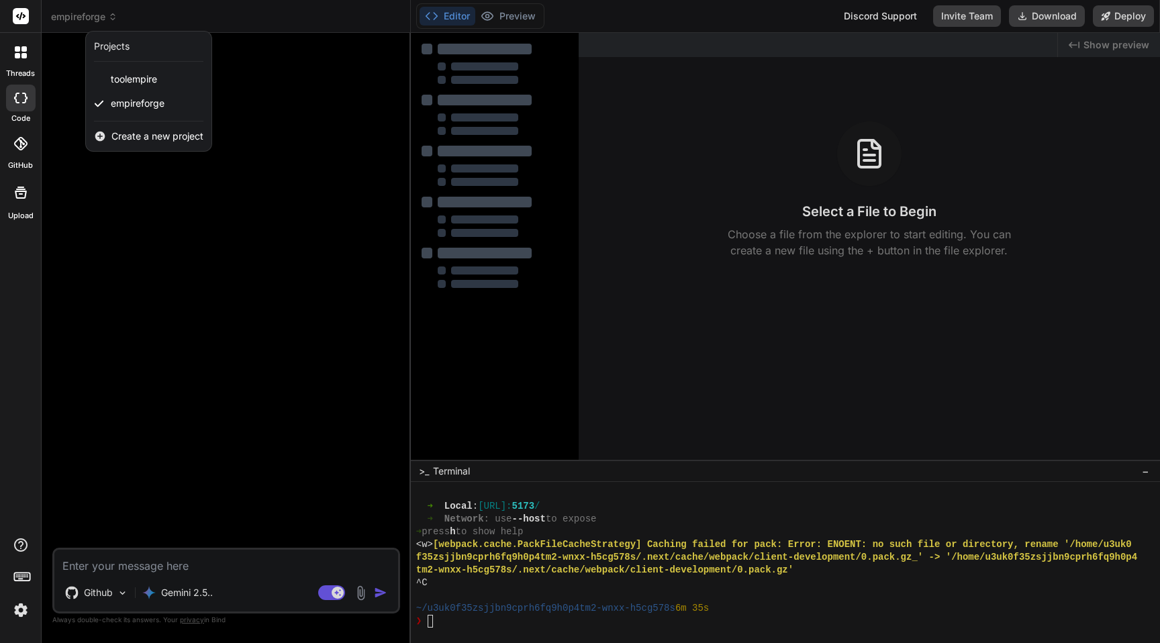
click at [225, 282] on div at bounding box center [580, 321] width 1160 height 643
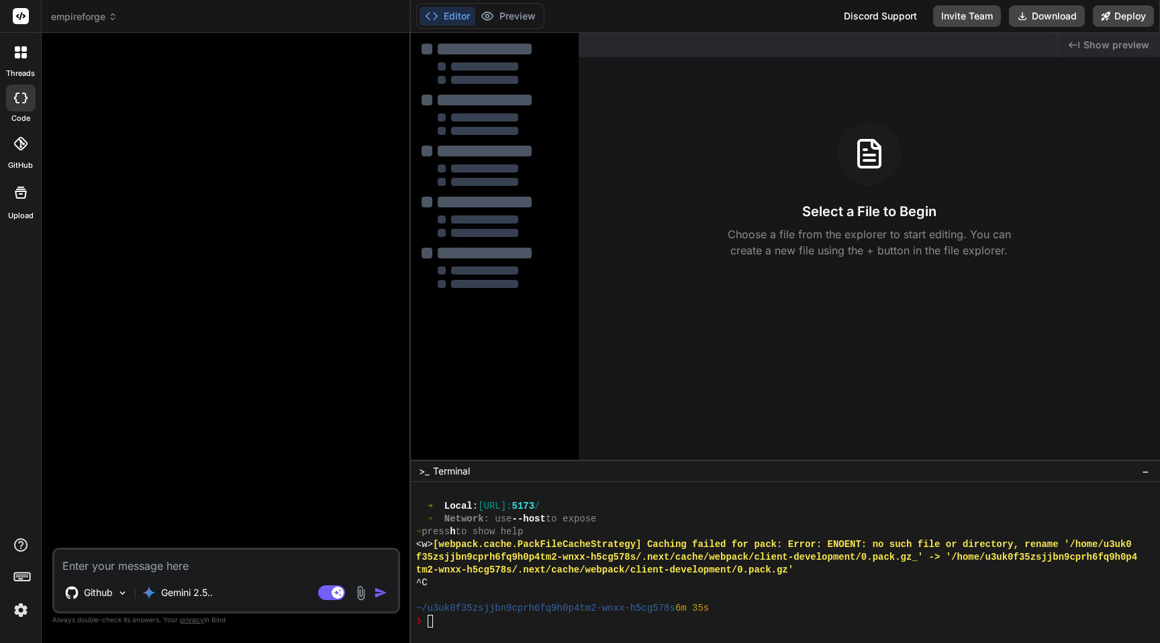
click at [444, 24] on button "Editor" at bounding box center [448, 16] width 56 height 19
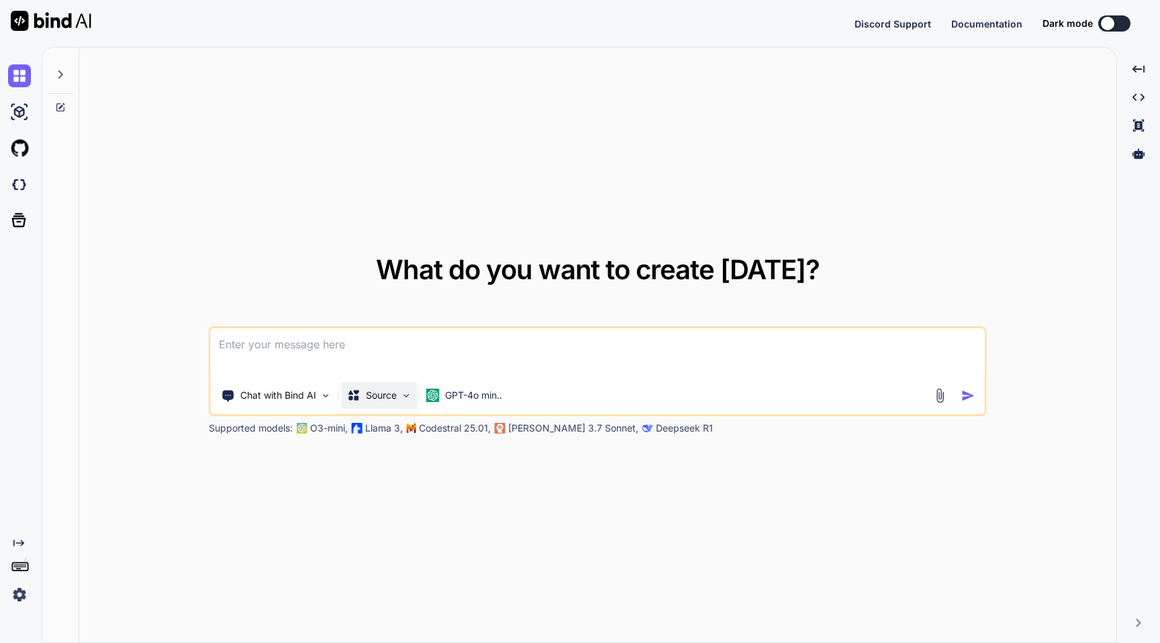
click at [366, 394] on p "Source" at bounding box center [381, 395] width 31 height 13
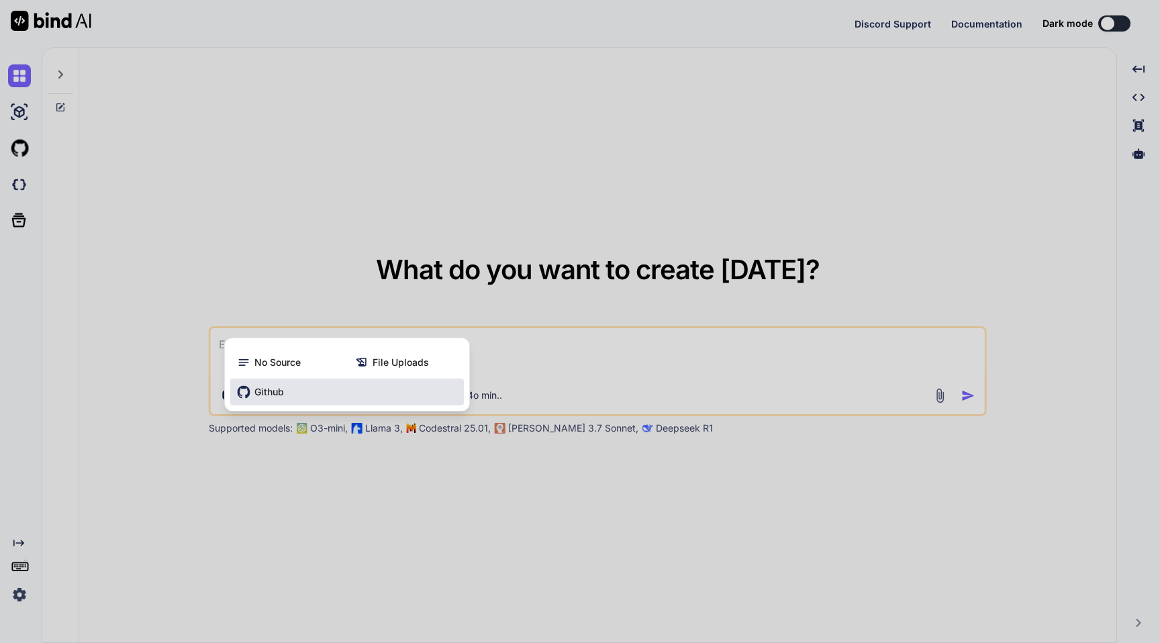
click at [262, 396] on span "Github" at bounding box center [270, 391] width 30 height 13
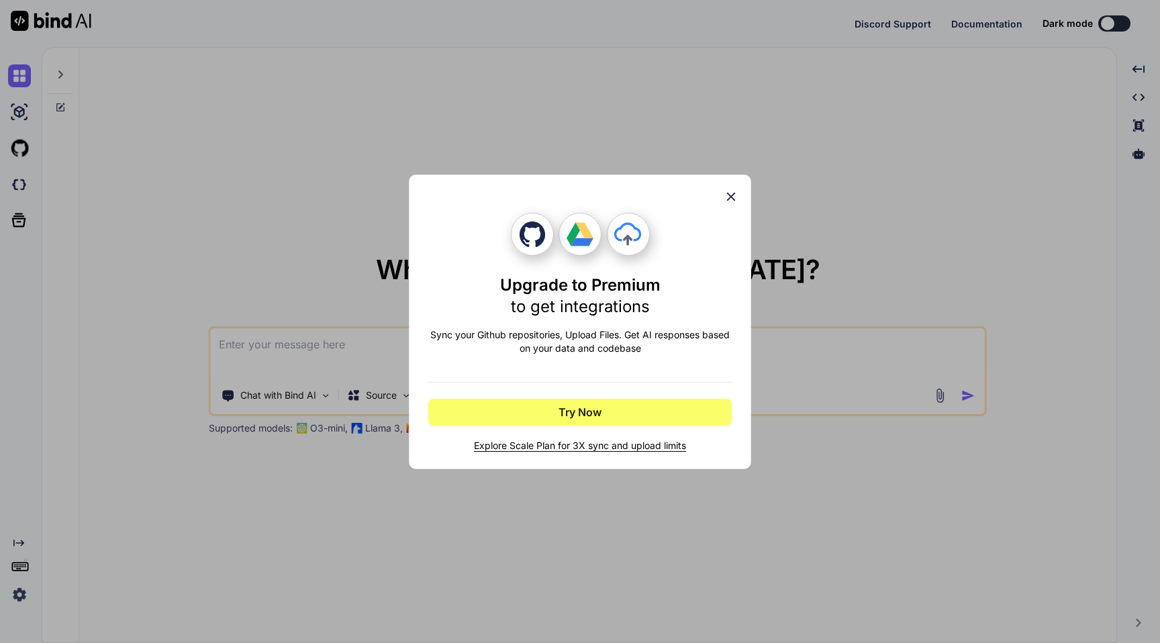
click at [262, 174] on div "Upgrade to Premium to get integrations Sync your Github repositories, Upload Fi…" at bounding box center [580, 321] width 1160 height 643
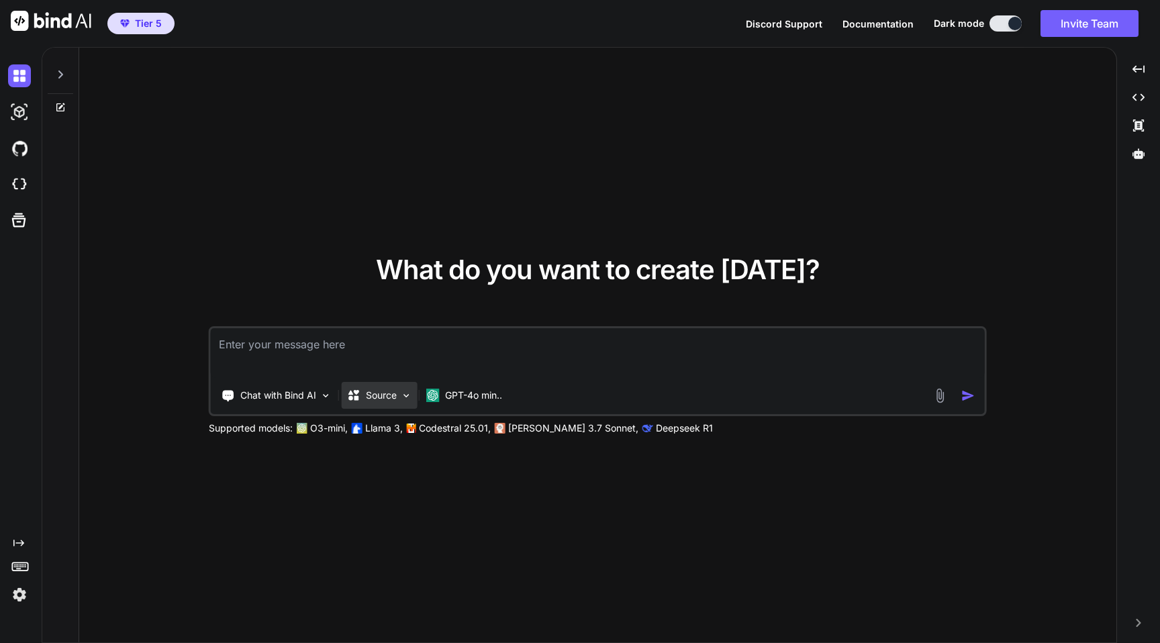
click at [373, 396] on p "Source" at bounding box center [381, 395] width 31 height 13
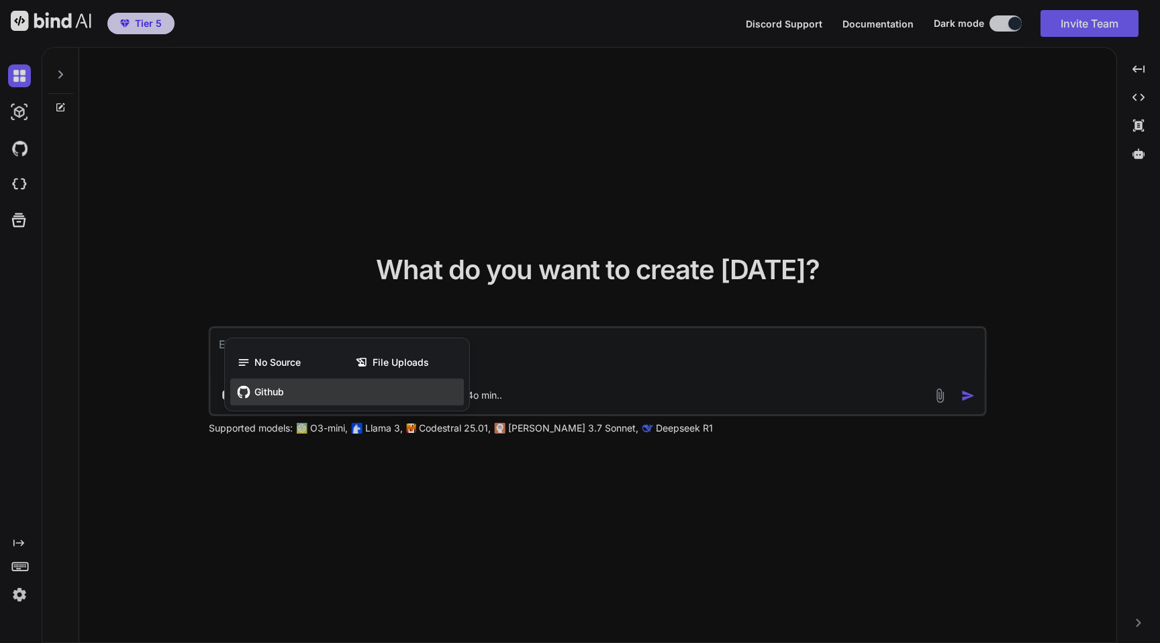
click at [276, 392] on span "Github" at bounding box center [270, 391] width 30 height 13
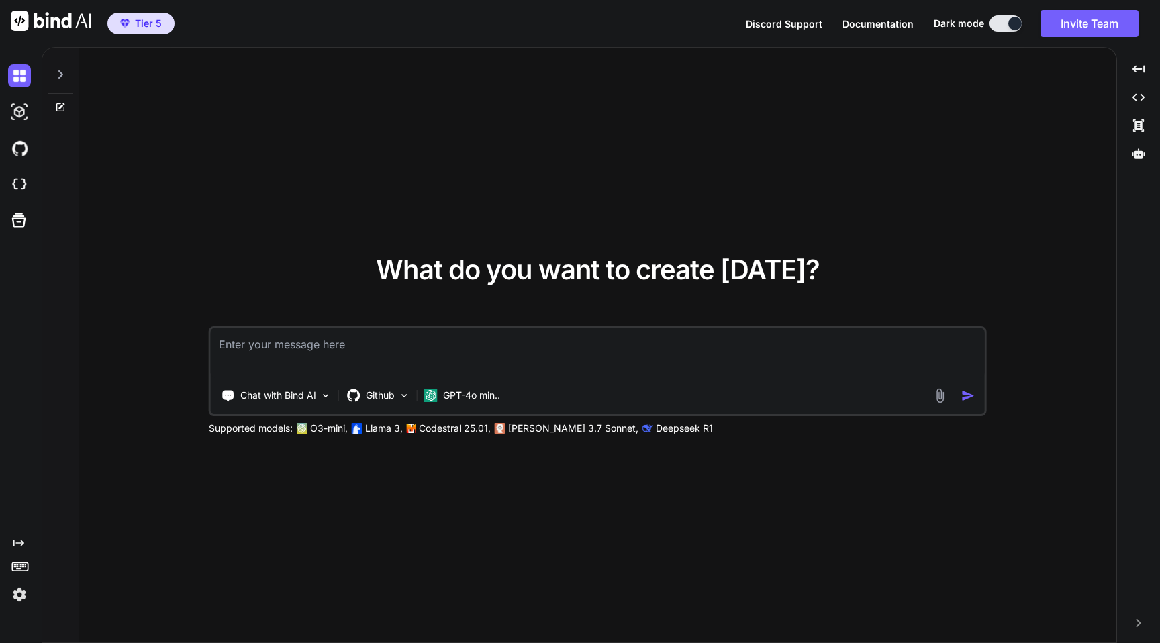
click at [311, 347] on textarea at bounding box center [598, 353] width 774 height 50
click at [466, 395] on p "GPT-4o min.." at bounding box center [471, 395] width 57 height 13
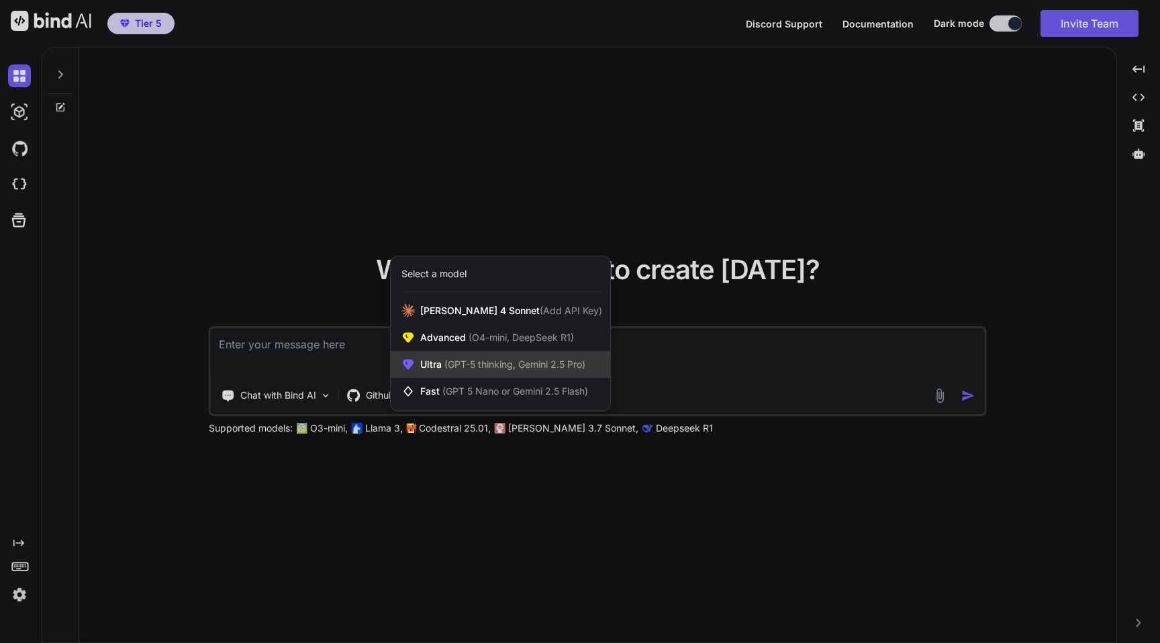
click at [475, 359] on span "(GPT-5 thinking, Gemini 2.5 Pro)" at bounding box center [514, 364] width 144 height 11
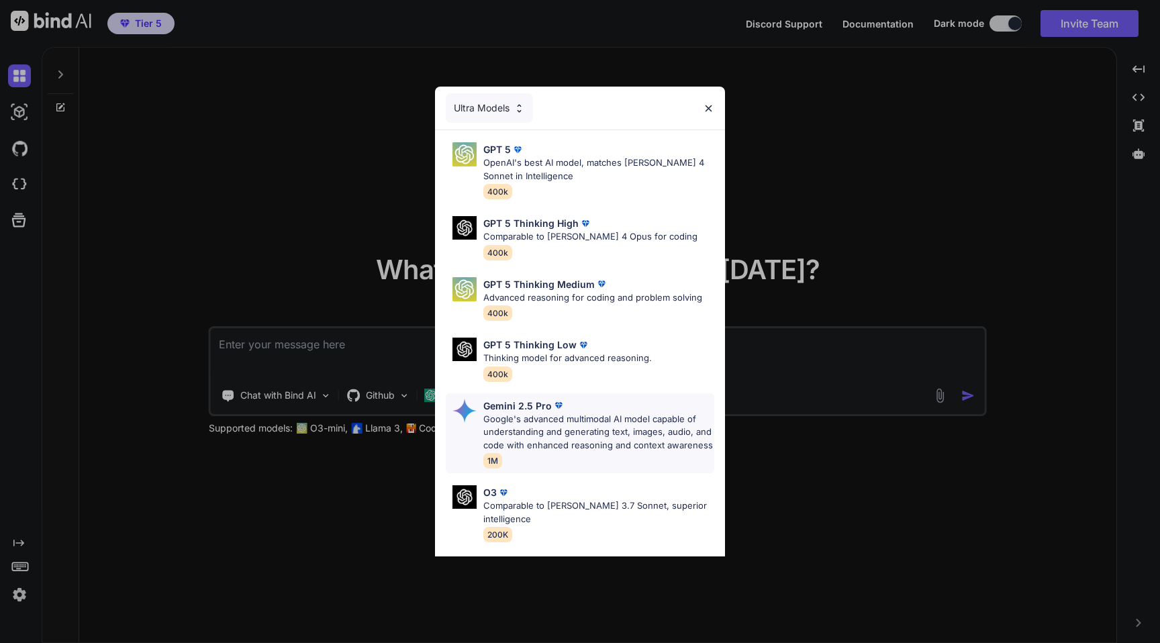
click at [542, 425] on p "Google's advanced multimodal AI model capable of understanding and generating t…" at bounding box center [598, 433] width 231 height 40
type textarea "x"
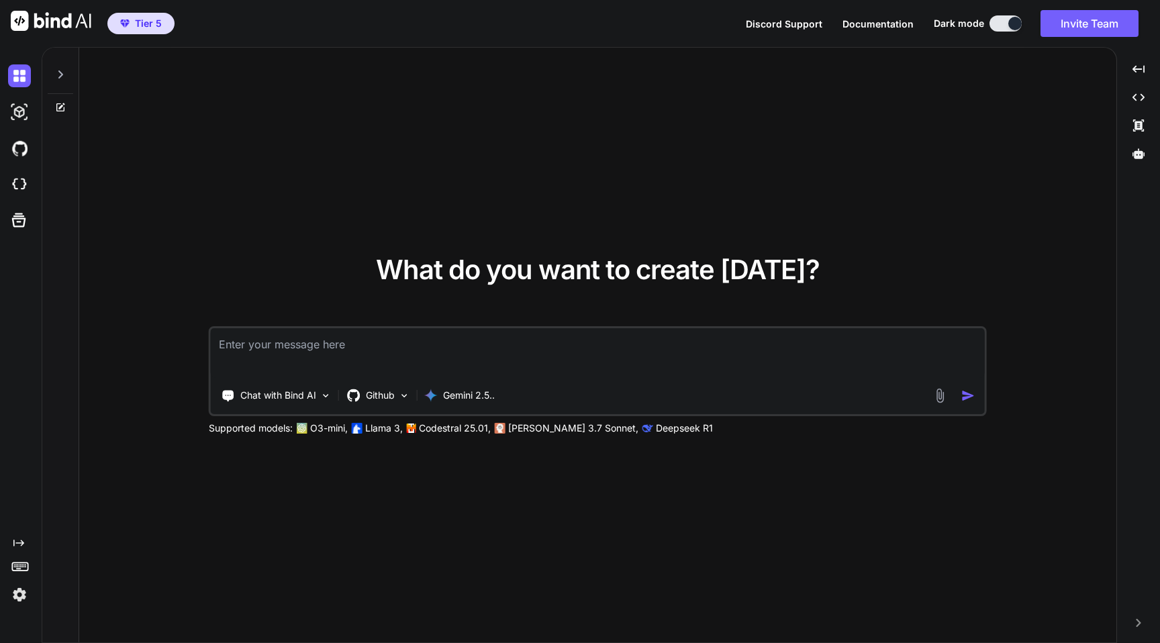
click at [386, 360] on textarea at bounding box center [598, 353] width 774 height 50
paste textarea "Design a modern React site inspired by the Framer template style, ensuring it d…"
type textarea "Design a modern React site inspired by the Framer template style, ensuring it d…"
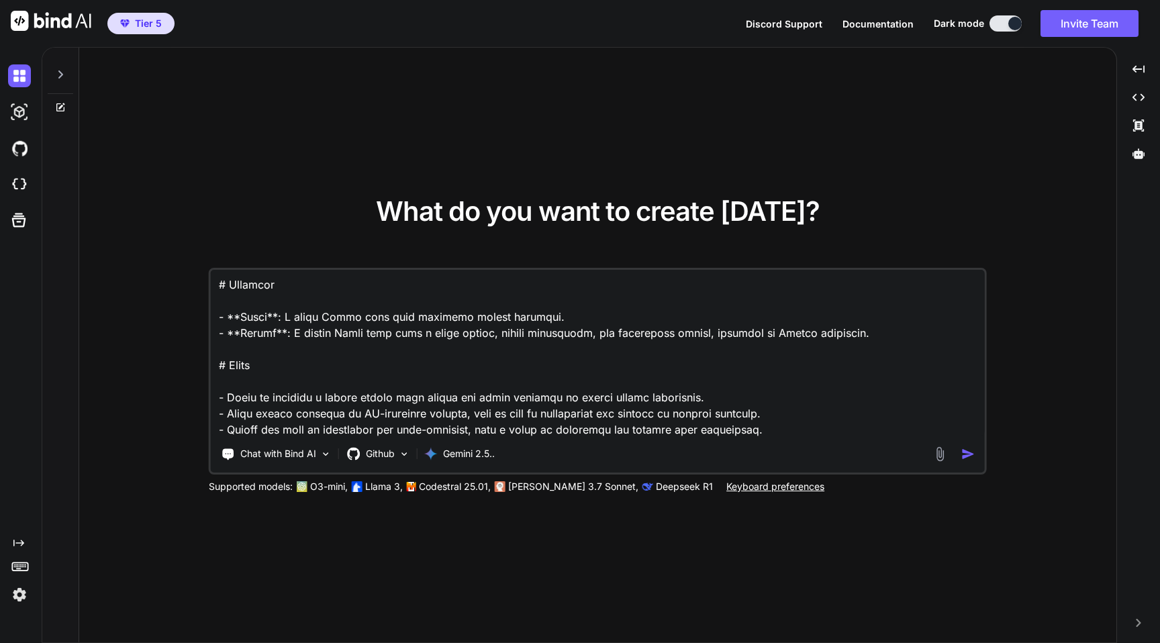
type textarea "x"
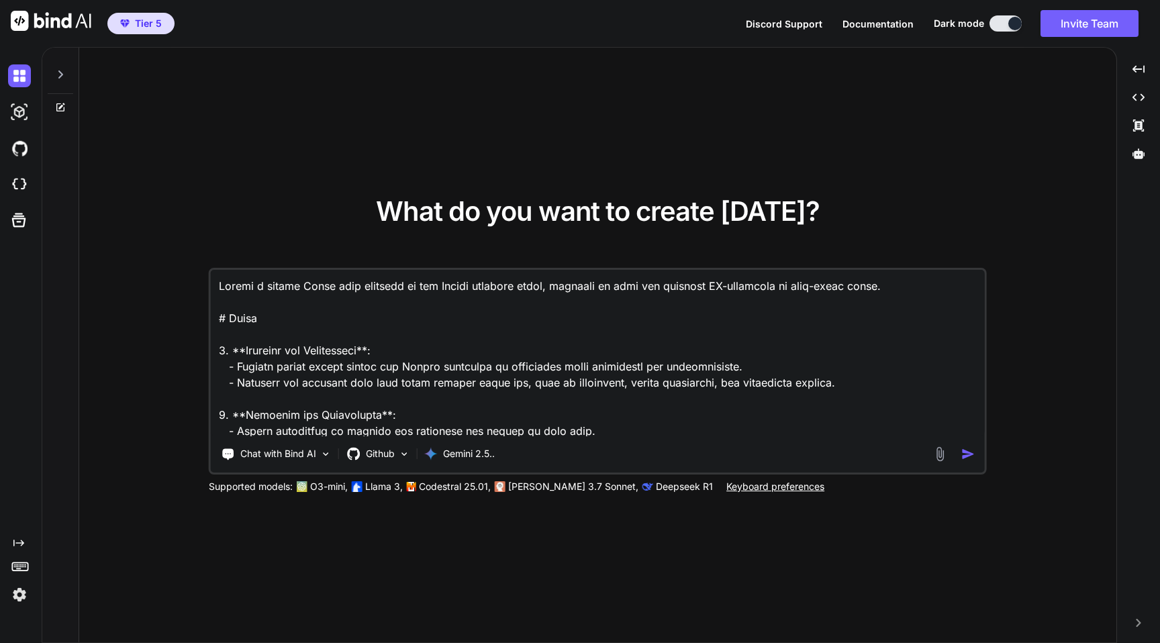
click at [218, 284] on textarea at bounding box center [598, 353] width 774 height 167
type textarea "RDesign a modern React site inspired by the Framer template style, ensuring it …"
type textarea "x"
type textarea "ReDesign a modern React site inspired by the Framer template style, ensuring it…"
type textarea "x"
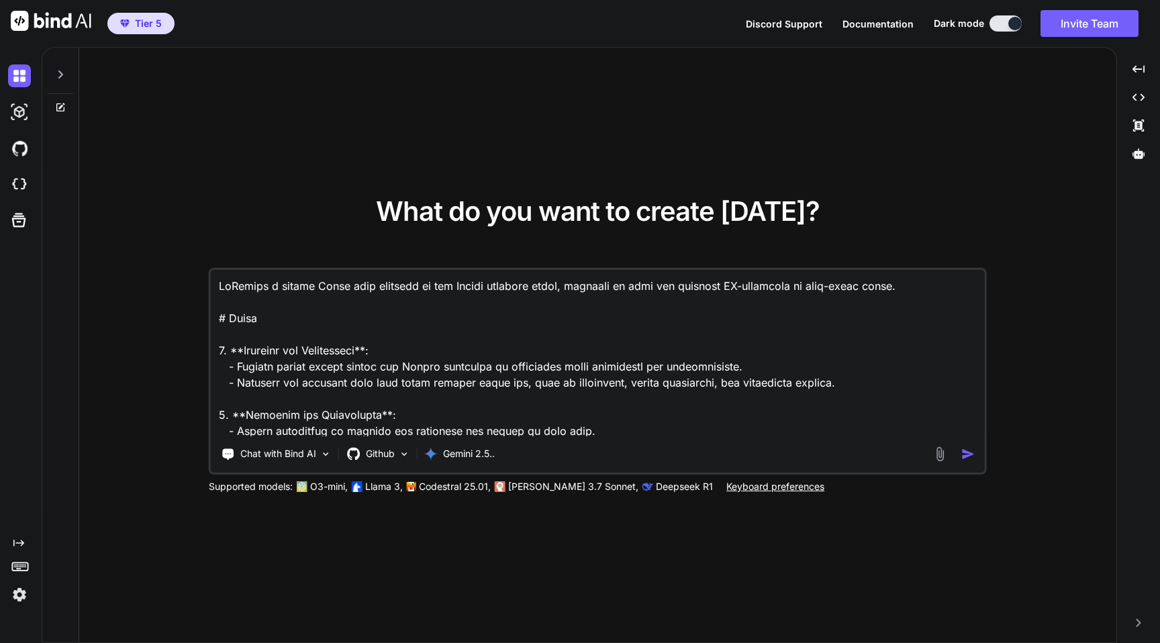
click at [276, 287] on textarea at bounding box center [598, 353] width 774 height 167
type textarea "ReDesign modern React site inspired by the Framer template style, ensuring it d…"
type textarea "x"
type textarea "ReDesign m modern React site inspired by the Framer template style, ensuring it…"
type textarea "x"
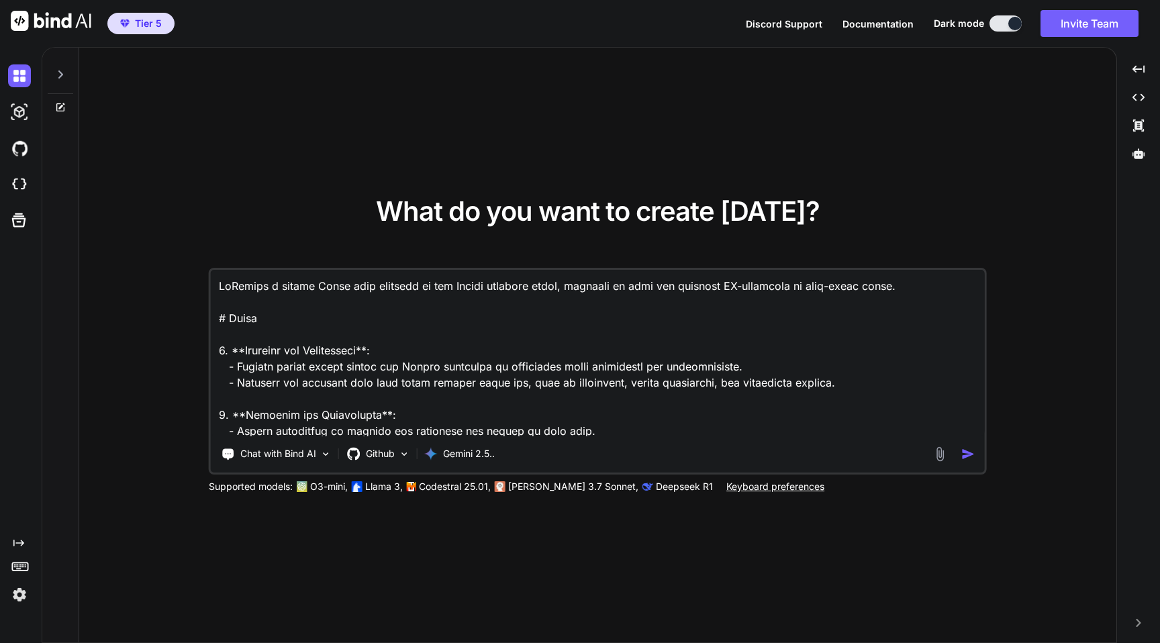
type textarea "ReDesign my modern React site inspired by the Framer template style, ensuring i…"
type textarea "x"
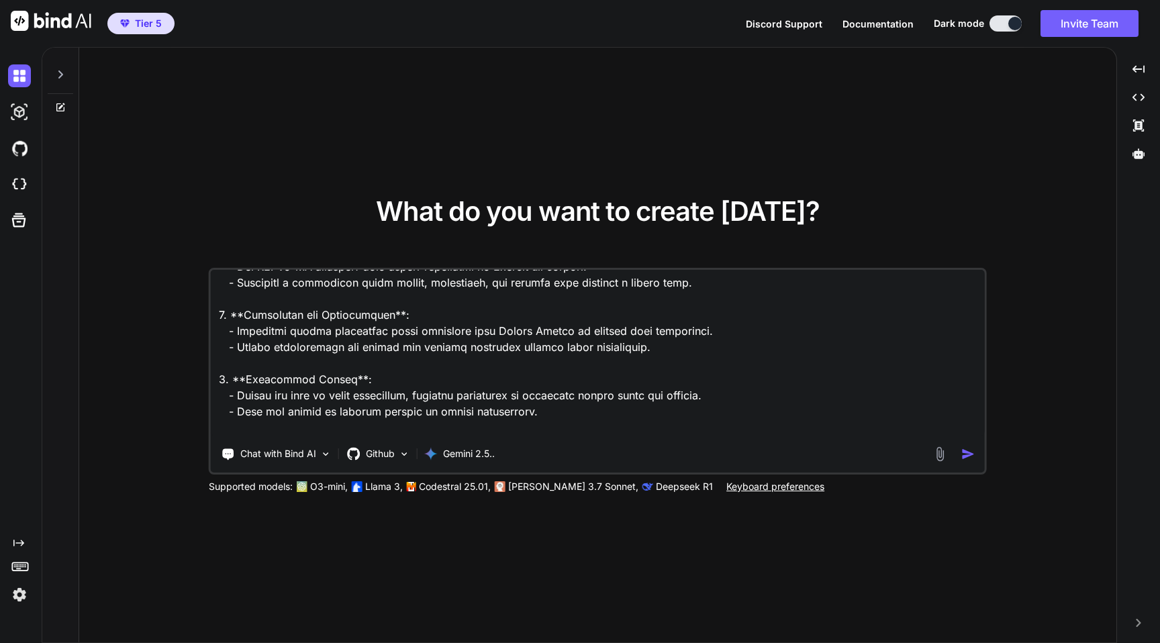
scroll to position [599, 0]
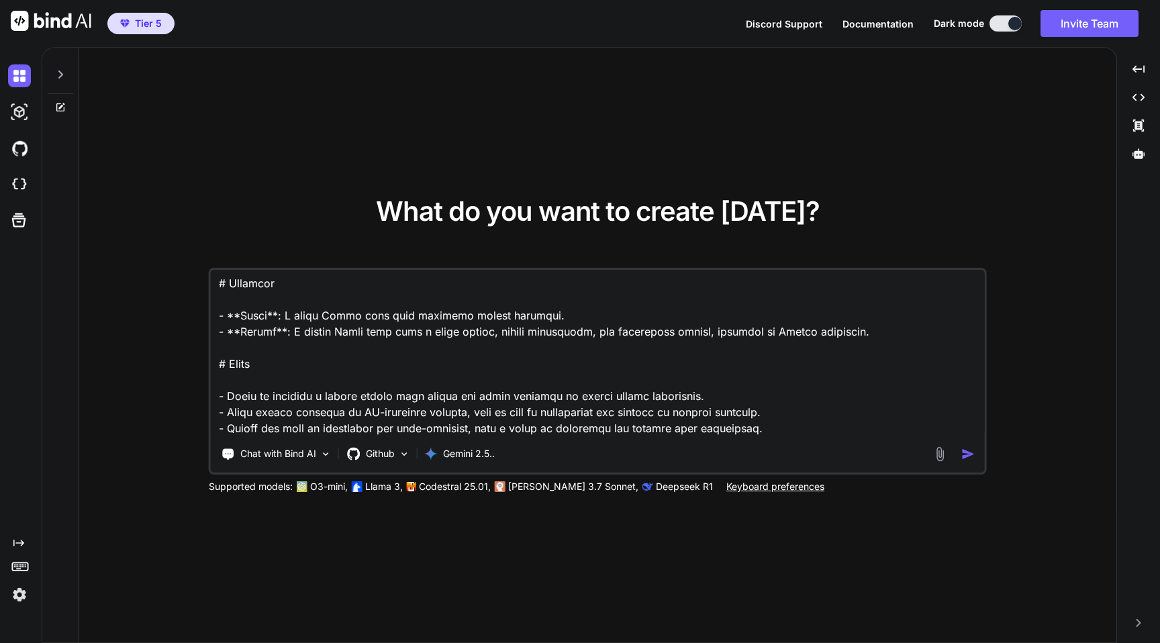
type textarea "ReDesign my modern React site inspired by the Framer template style, ensuring i…"
click at [962, 457] on img "button" at bounding box center [969, 454] width 14 height 14
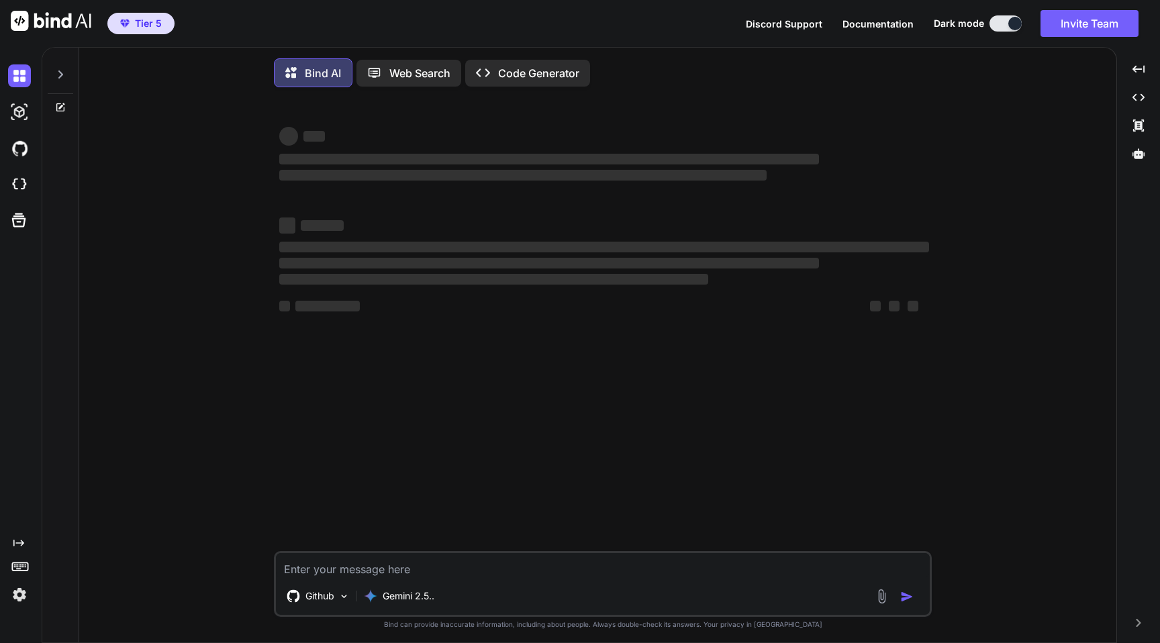
type textarea "x"
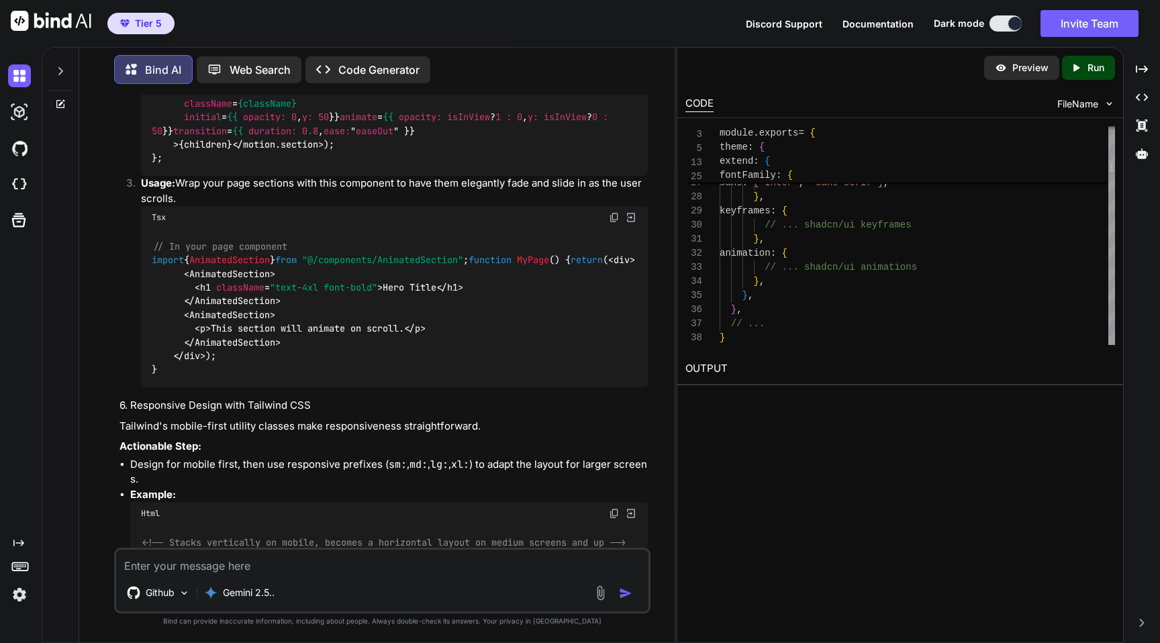
scroll to position [1653, 0]
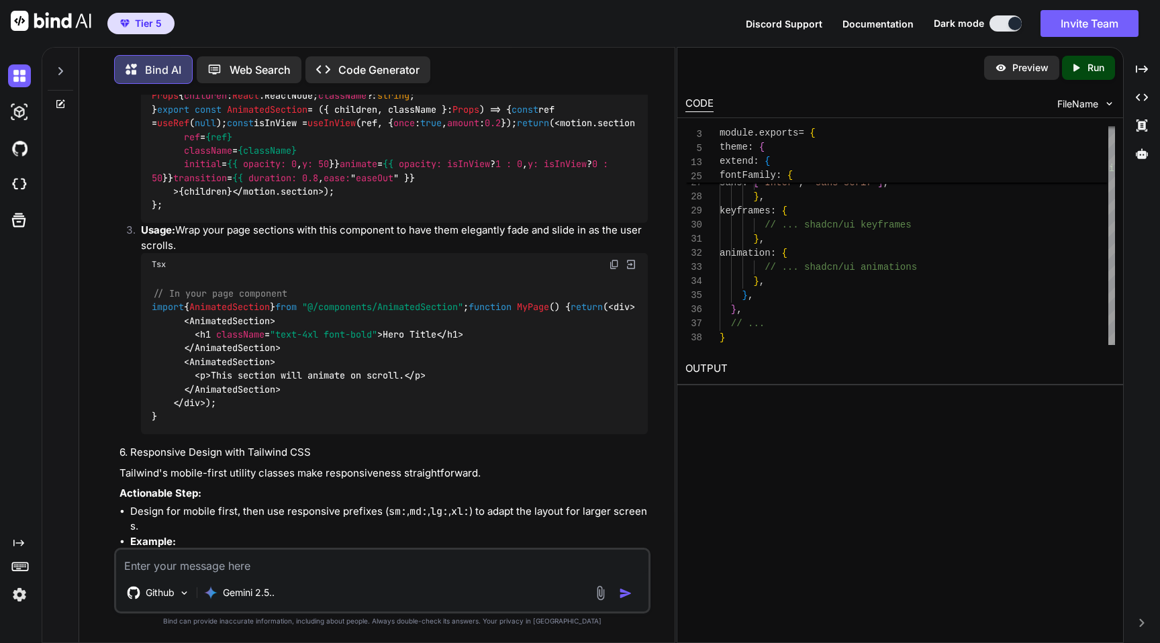
click at [138, 19] on span "Tier 5" at bounding box center [148, 23] width 27 height 13
click at [24, 111] on img at bounding box center [19, 112] width 23 height 23
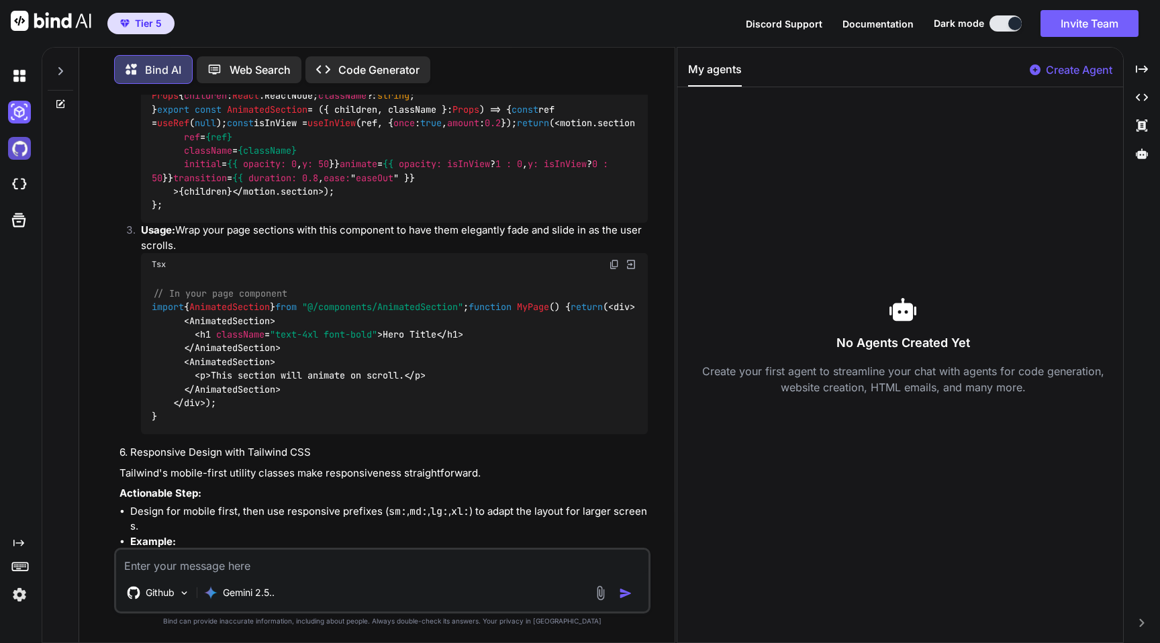
click at [21, 144] on img at bounding box center [19, 148] width 23 height 23
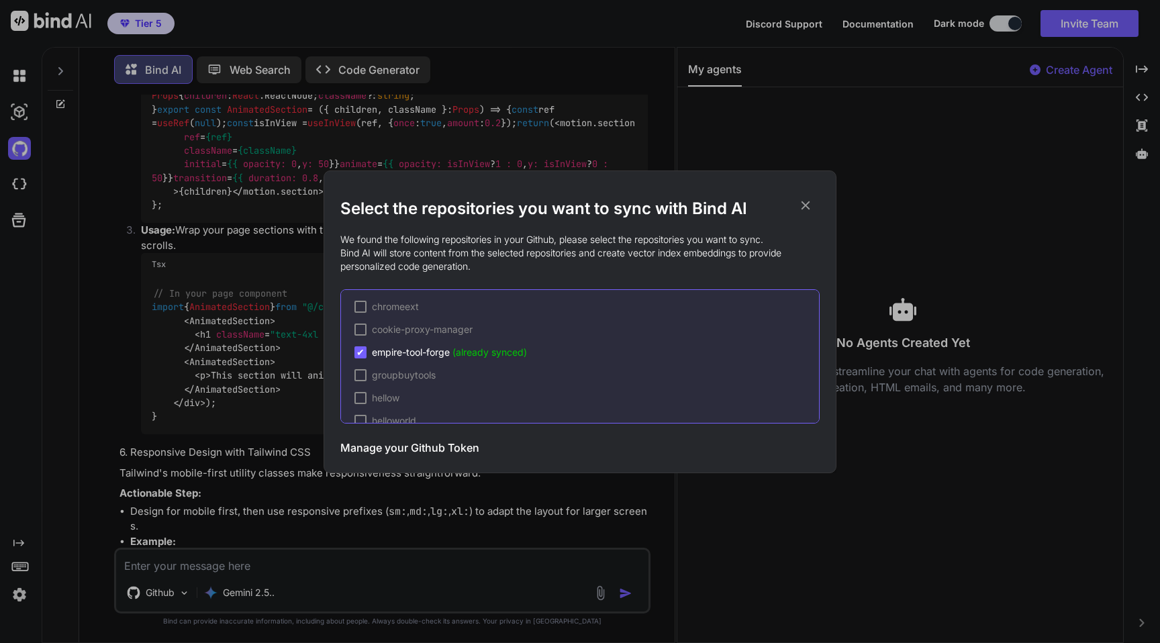
scroll to position [367, 0]
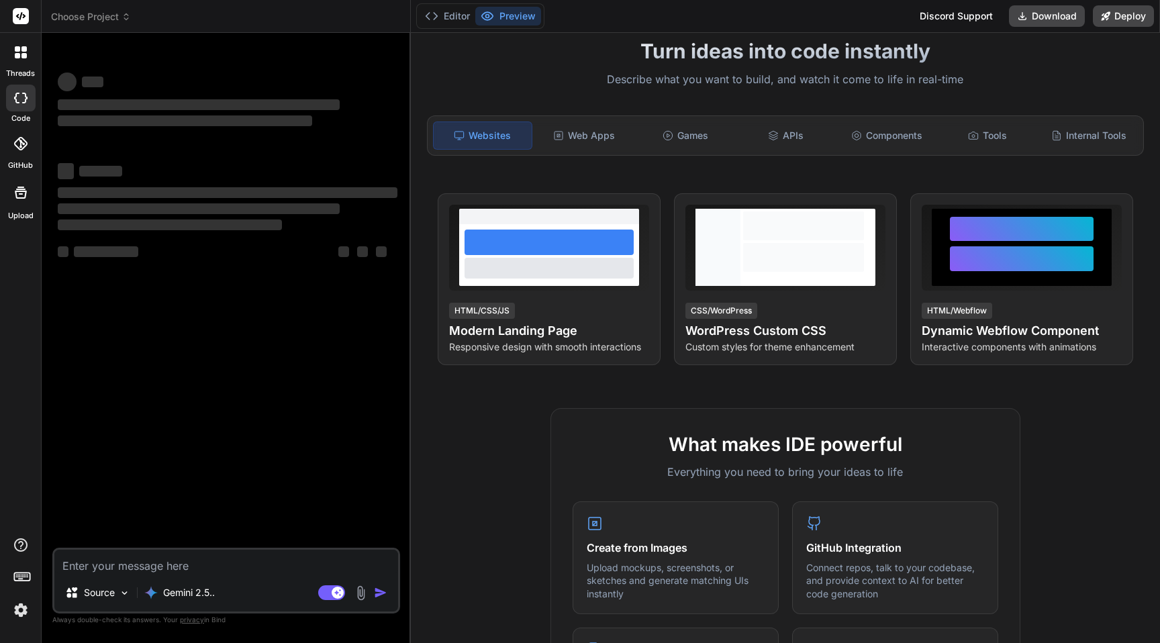
scroll to position [295, 0]
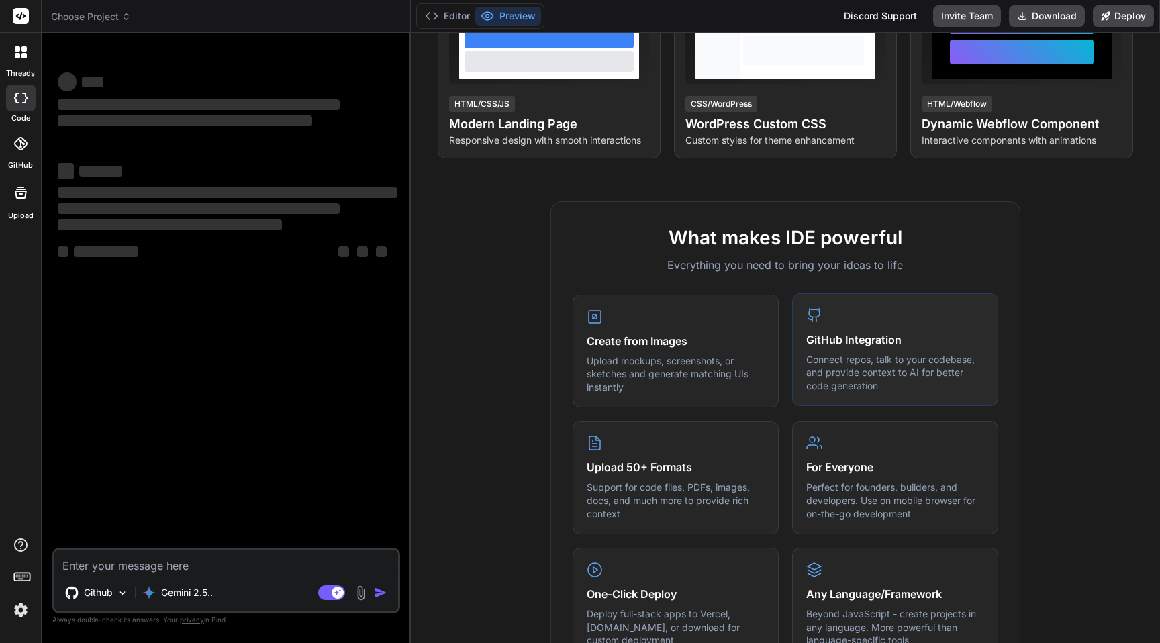
click at [844, 338] on h4 "GitHub Integration" at bounding box center [895, 340] width 178 height 16
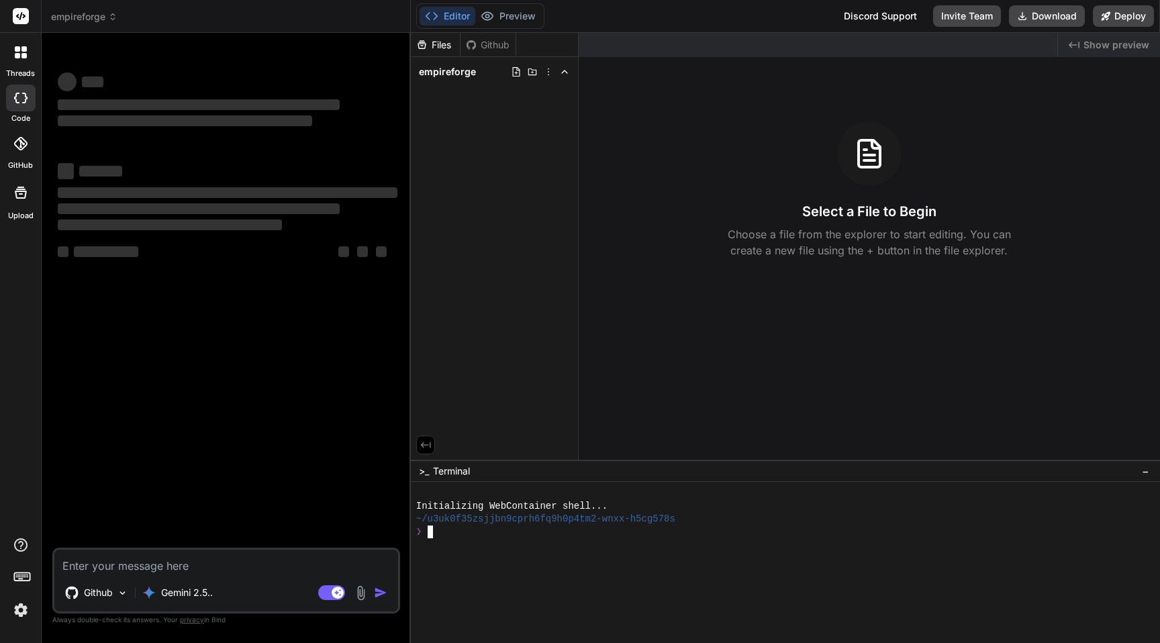
click at [605, 606] on div at bounding box center [778, 608] width 725 height 13
click at [500, 44] on div "Github" at bounding box center [488, 44] width 55 height 13
click at [486, 562] on div at bounding box center [778, 557] width 725 height 13
type textarea "x"
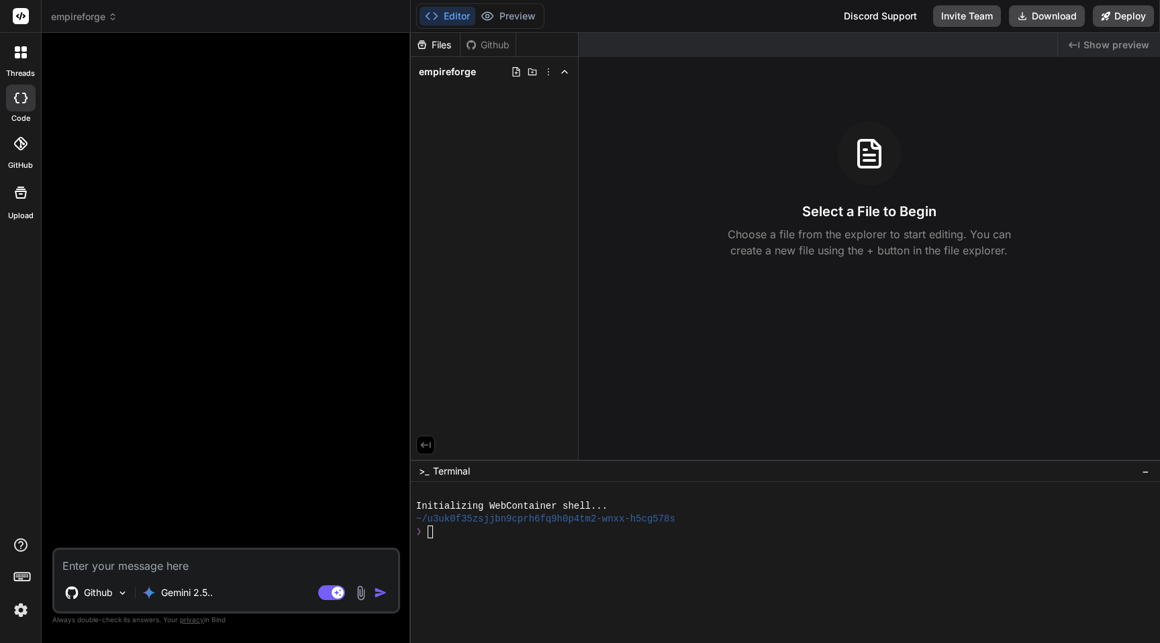
click at [481, 48] on div "Github" at bounding box center [488, 44] width 55 height 13
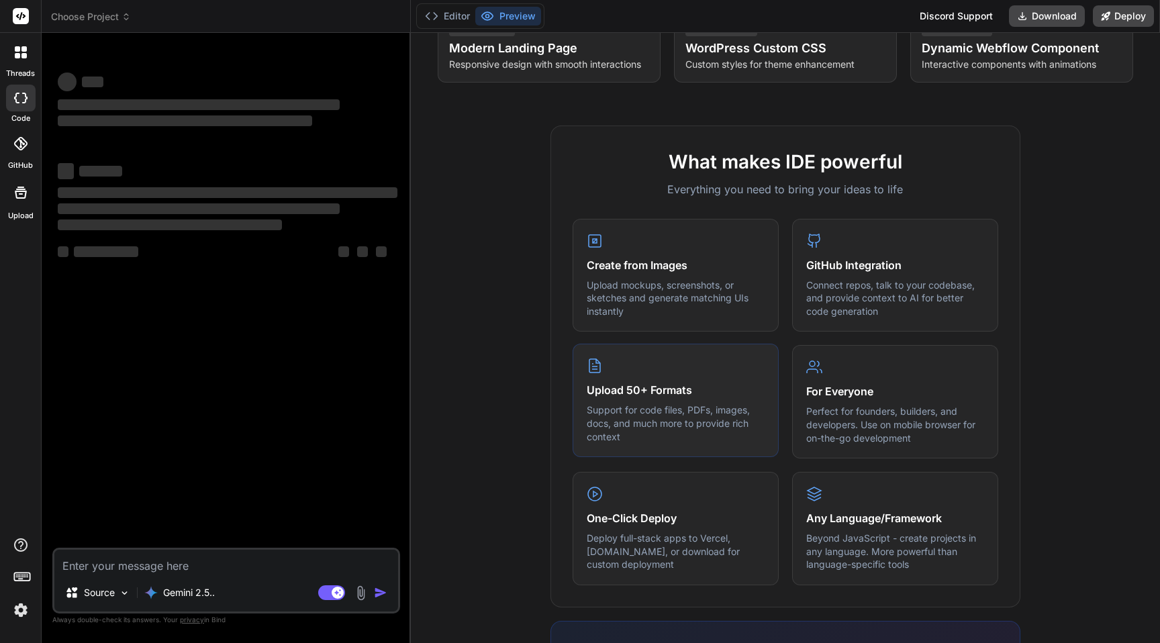
scroll to position [275, 0]
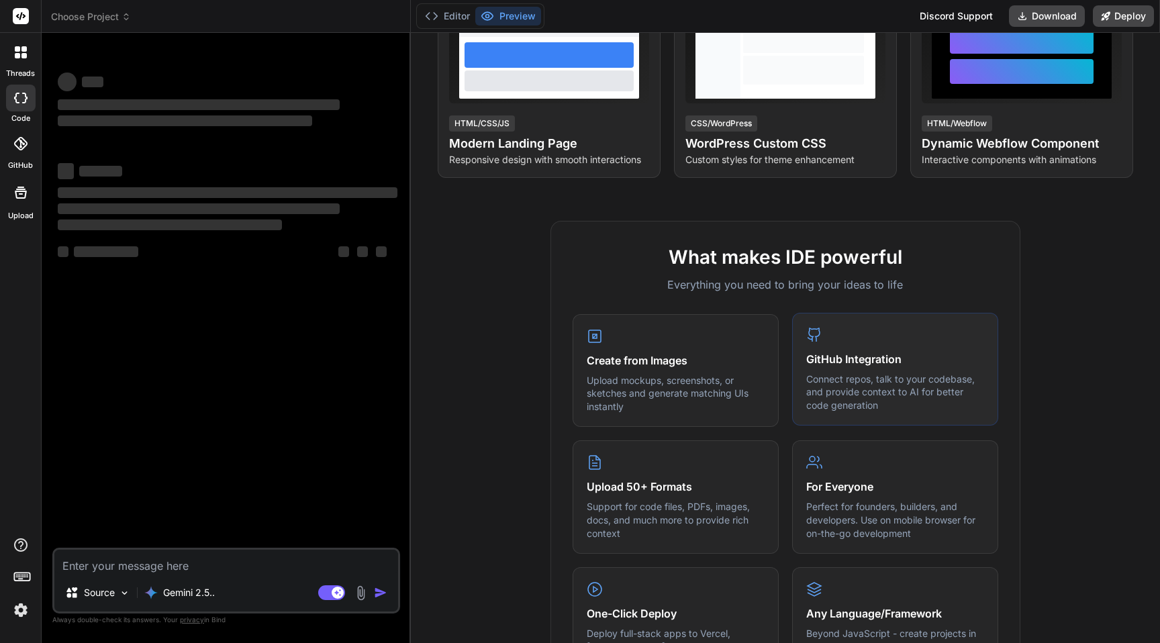
click at [858, 359] on h4 "GitHub Integration" at bounding box center [895, 359] width 178 height 16
click at [856, 396] on p "Connect repos, talk to your codebase, and provide context to AI for better code…" at bounding box center [895, 393] width 178 height 40
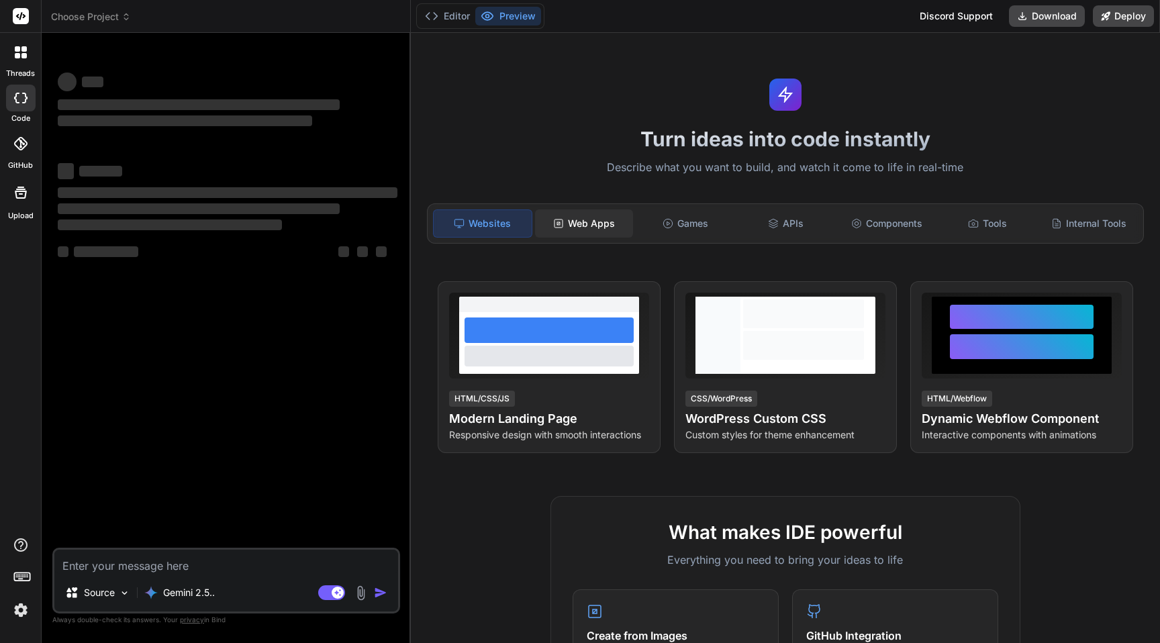
click at [590, 222] on div "Web Apps" at bounding box center [584, 224] width 98 height 28
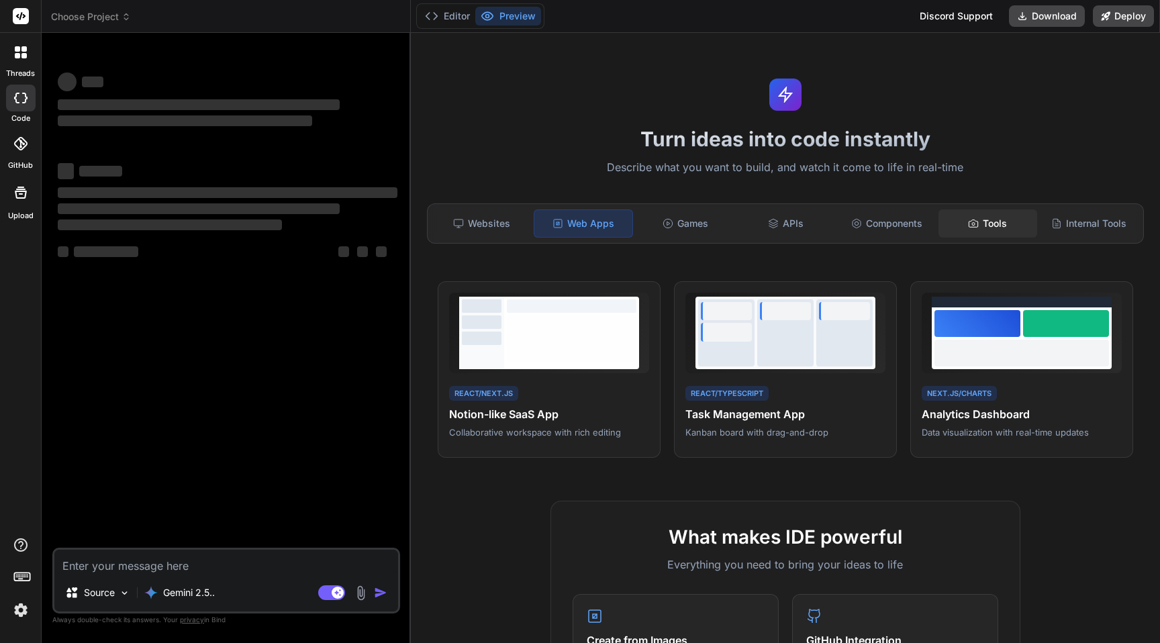
click at [1028, 216] on div "Tools" at bounding box center [988, 224] width 98 height 28
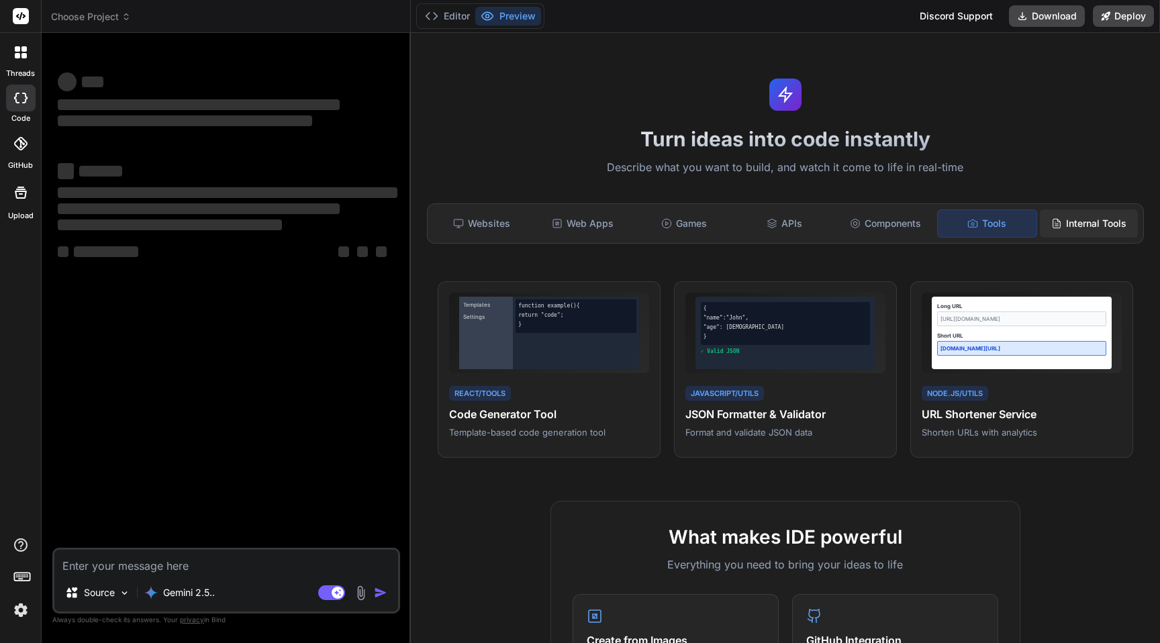
click at [1077, 218] on div "Internal Tools" at bounding box center [1089, 224] width 98 height 28
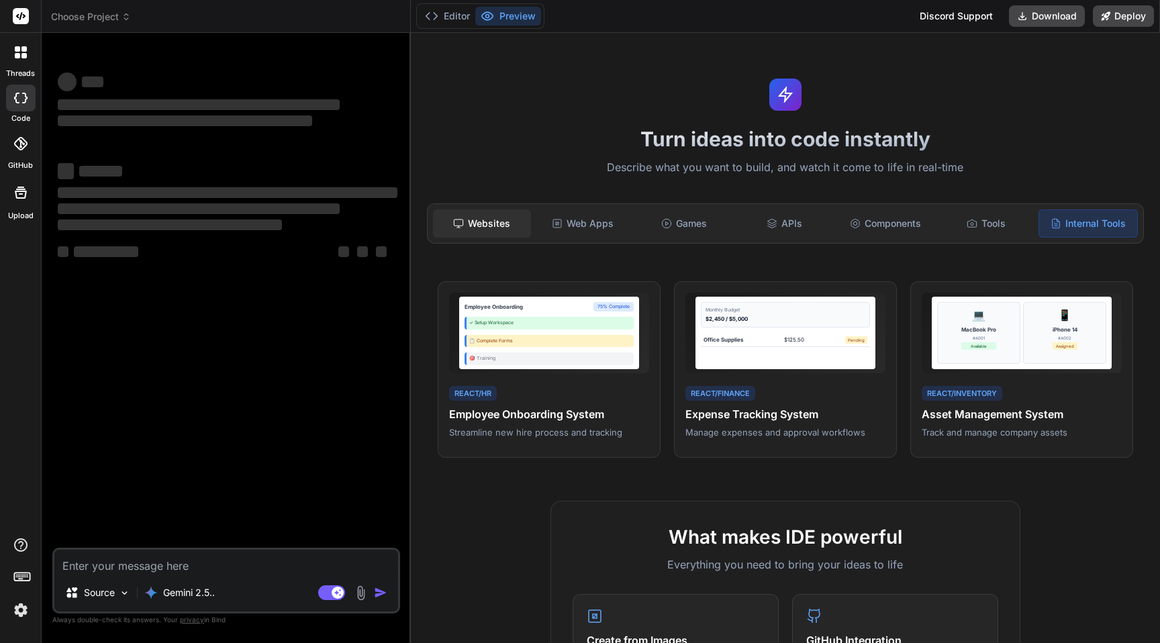
click at [487, 228] on div "Websites" at bounding box center [482, 224] width 98 height 28
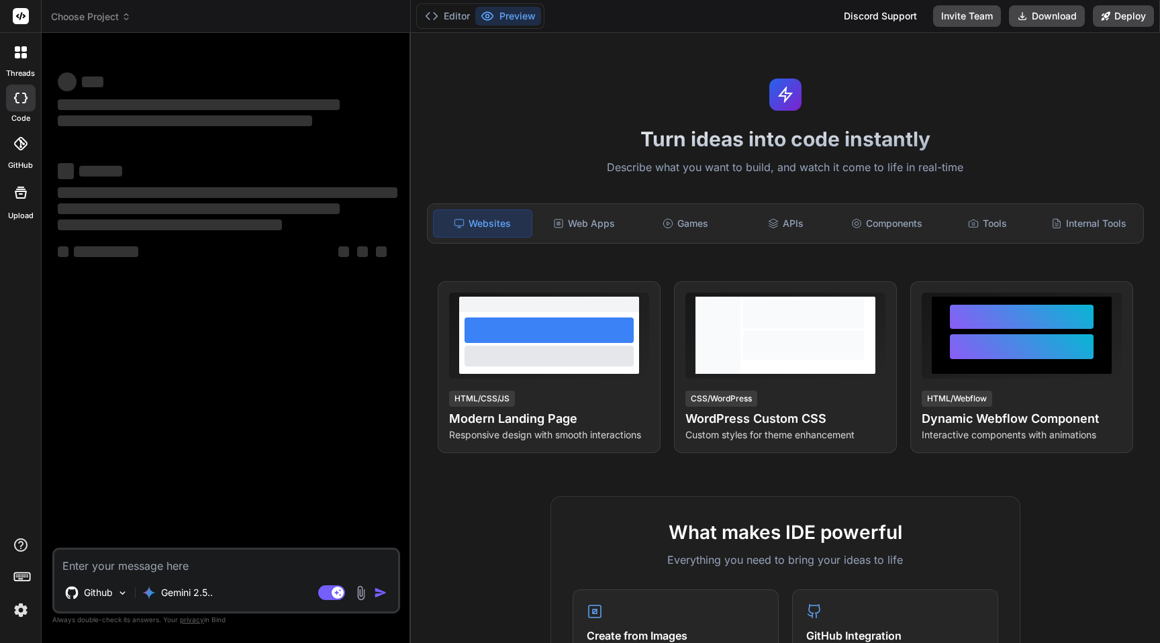
type textarea "x"
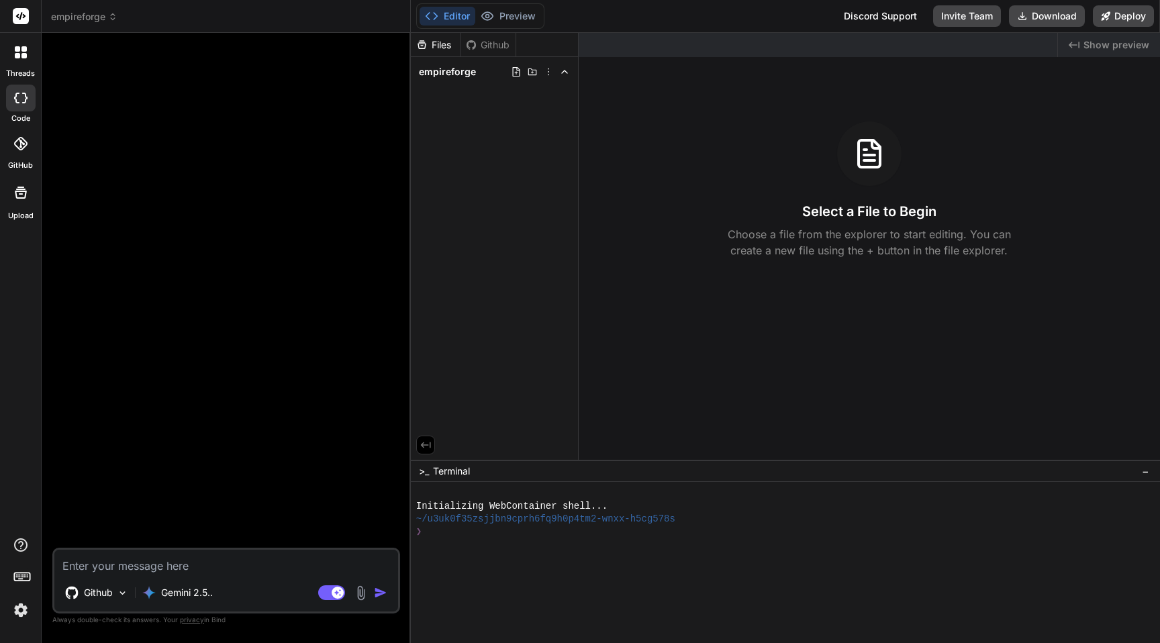
click at [450, 560] on div at bounding box center [778, 557] width 725 height 13
click at [490, 40] on div "Github" at bounding box center [488, 44] width 55 height 13
click at [453, 73] on span "empireforge" at bounding box center [447, 71] width 57 height 13
click at [488, 42] on div "Github" at bounding box center [488, 44] width 55 height 13
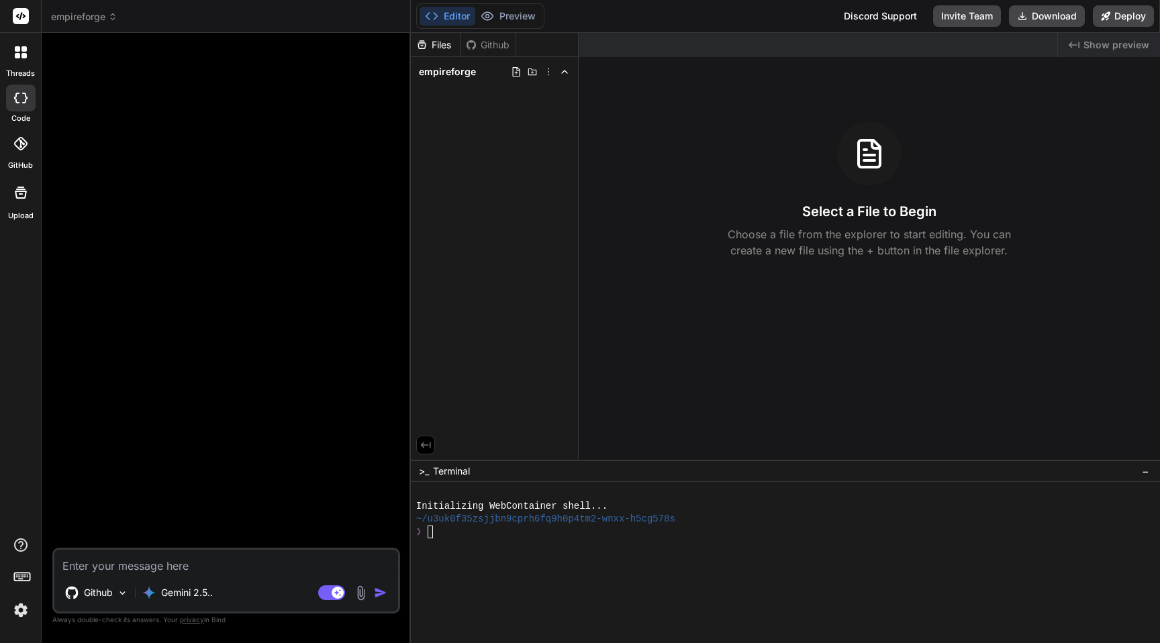
click at [434, 44] on div "Files" at bounding box center [435, 44] width 49 height 13
click at [183, 575] on div "Github Gemini 2.5.. Agent Mode. When this toggle is activated, AI automatically…" at bounding box center [226, 581] width 348 height 66
click at [18, 537] on icon at bounding box center [21, 545] width 16 height 16
click at [84, 518] on label "Documentation" at bounding box center [95, 514] width 66 height 13
